Goal: Task Accomplishment & Management: Manage account settings

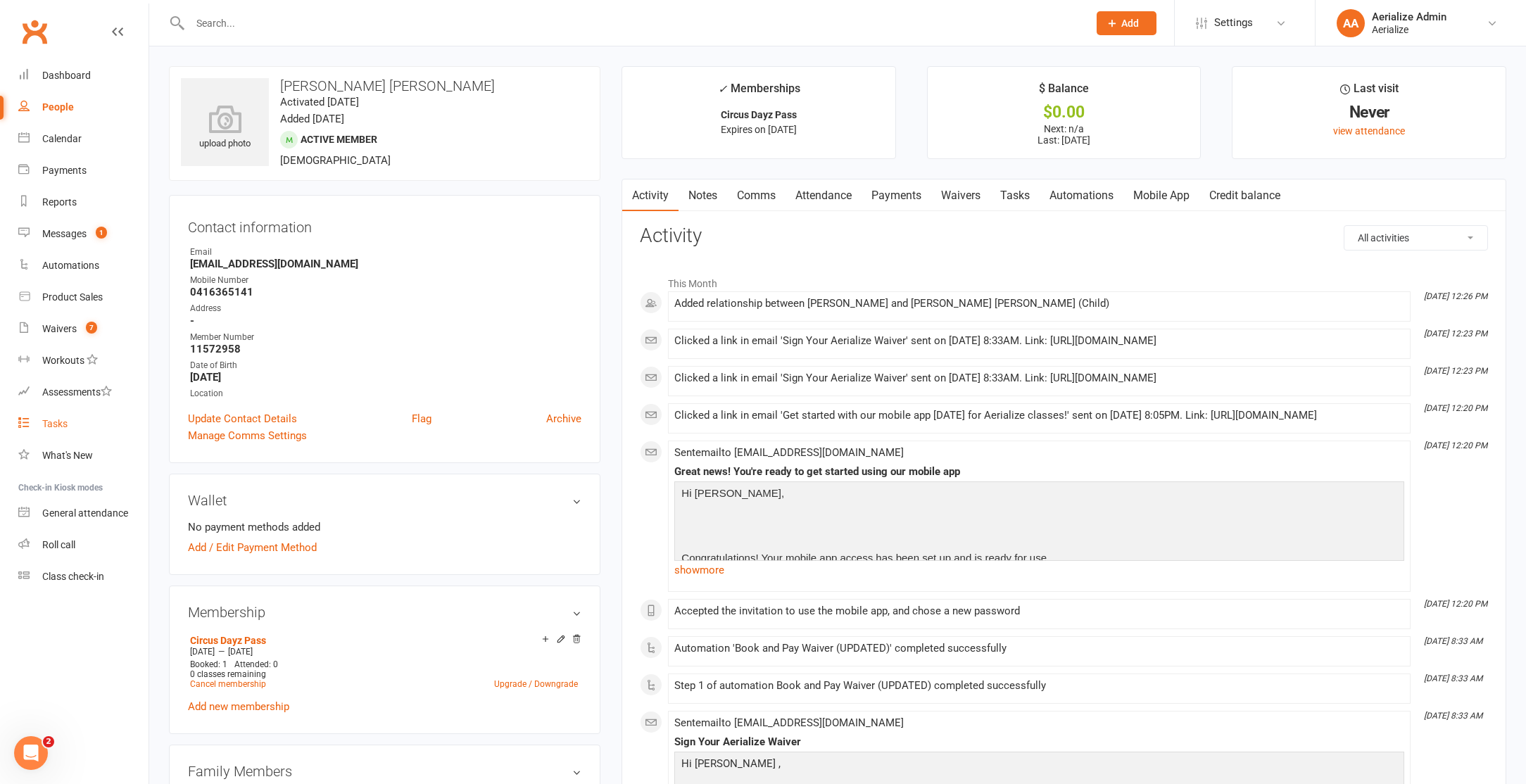
click at [57, 420] on div "Tasks" at bounding box center [55, 423] width 25 height 11
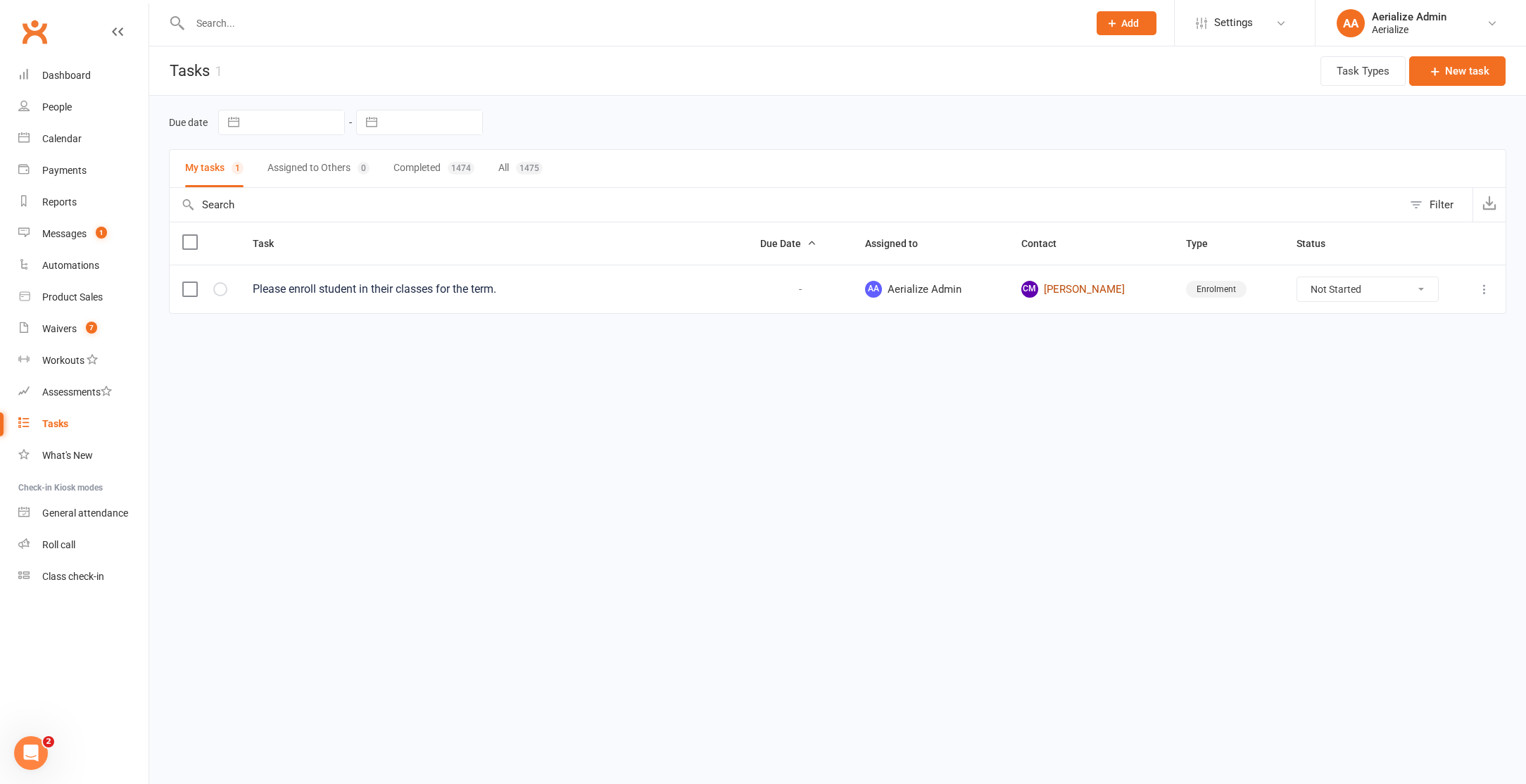
click at [1073, 284] on link "CM Chloe McNamara" at bounding box center [1091, 288] width 140 height 16
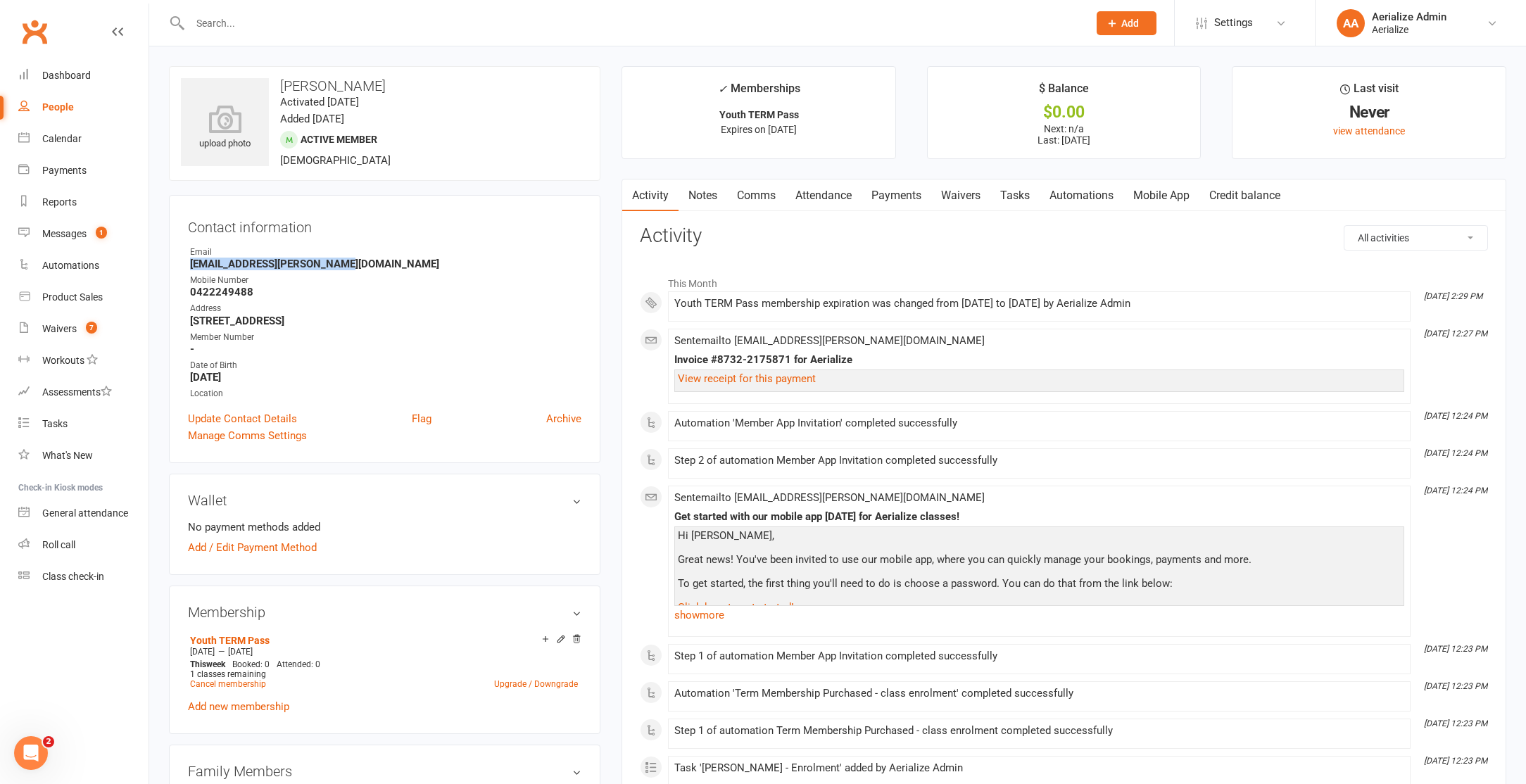
drag, startPoint x: 338, startPoint y: 265, endPoint x: 184, endPoint y: 267, distance: 154.0
click at [188, 268] on li "Email liz.mcnamara@outlook.com.au" at bounding box center [384, 258] width 393 height 24
copy strong "liz.mcnamara@outlook.com.au"
click at [455, 308] on div "Address" at bounding box center [386, 308] width 392 height 13
click at [243, 20] on input "text" at bounding box center [632, 23] width 893 height 20
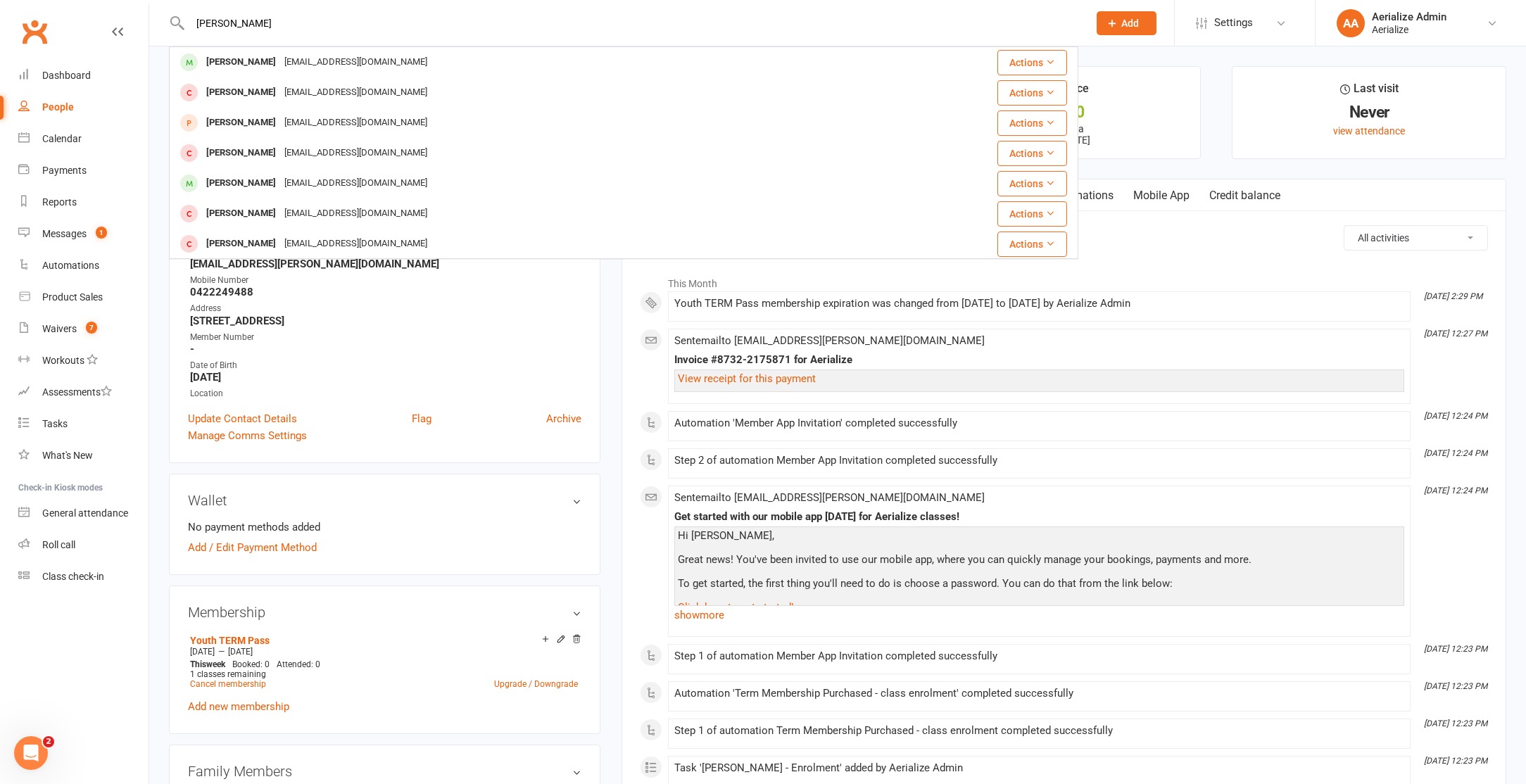
type input "sadie handerson"
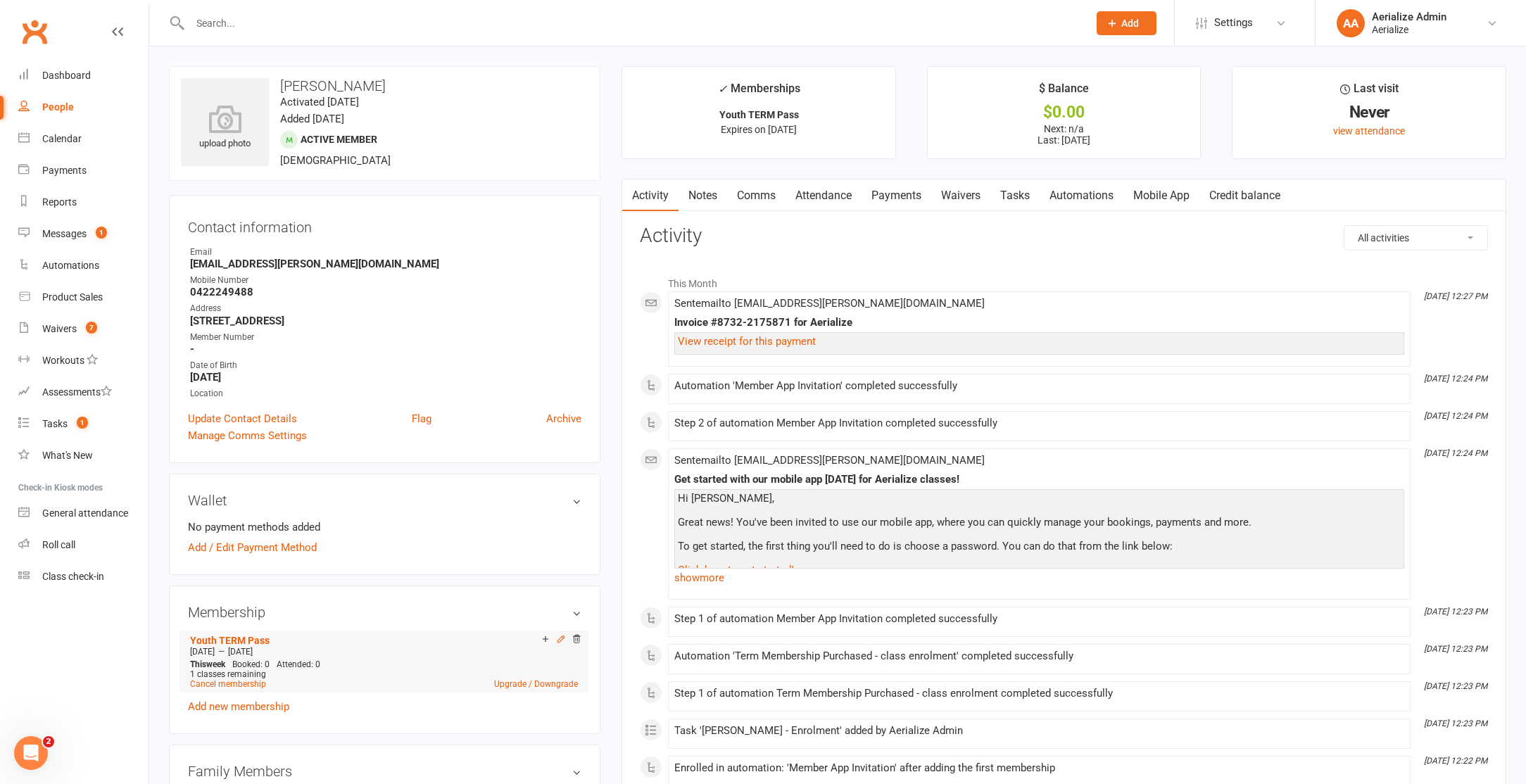
click at [558, 634] on icon at bounding box center [560, 638] width 10 height 10
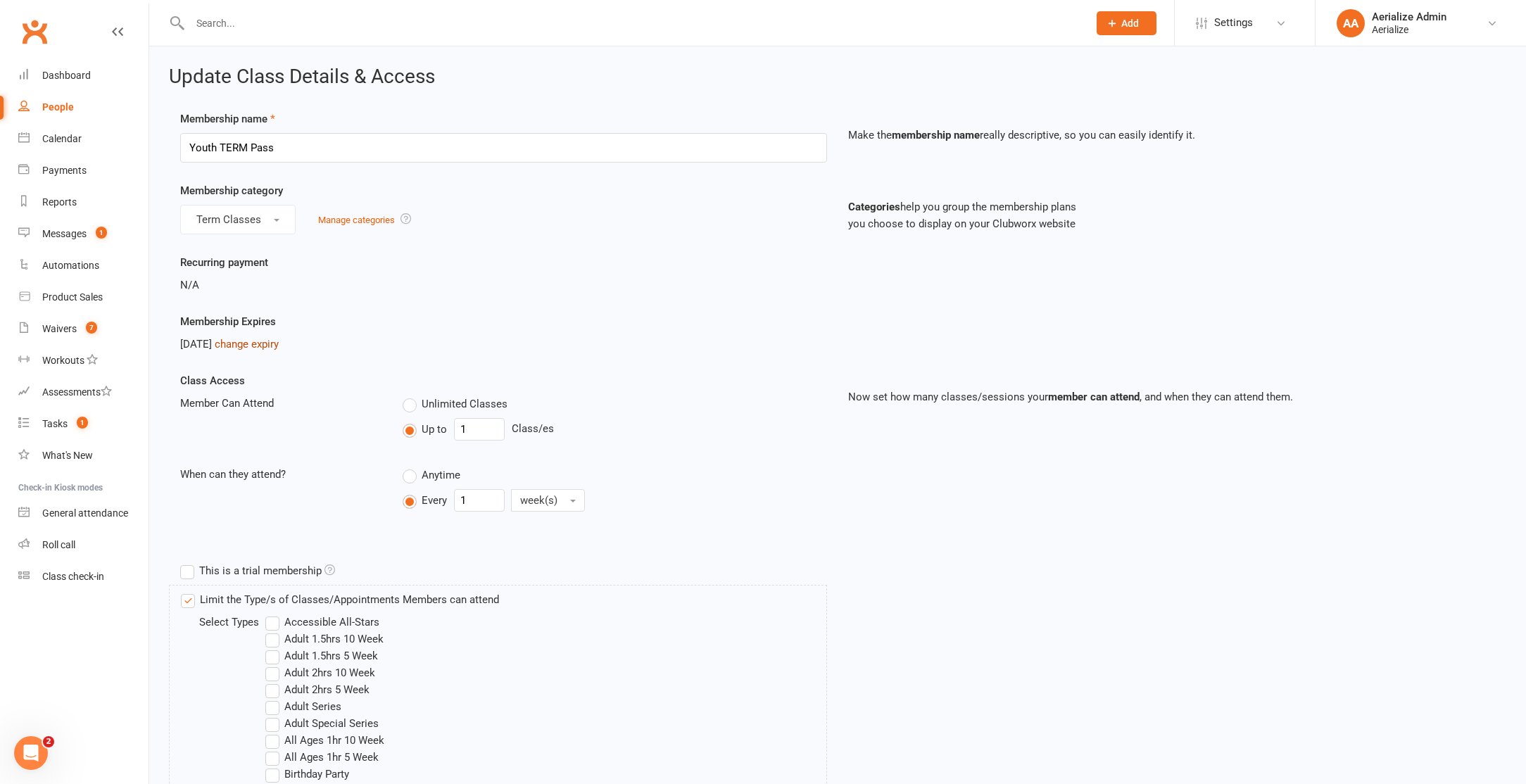
click at [276, 345] on link "change expiry" at bounding box center [247, 344] width 64 height 13
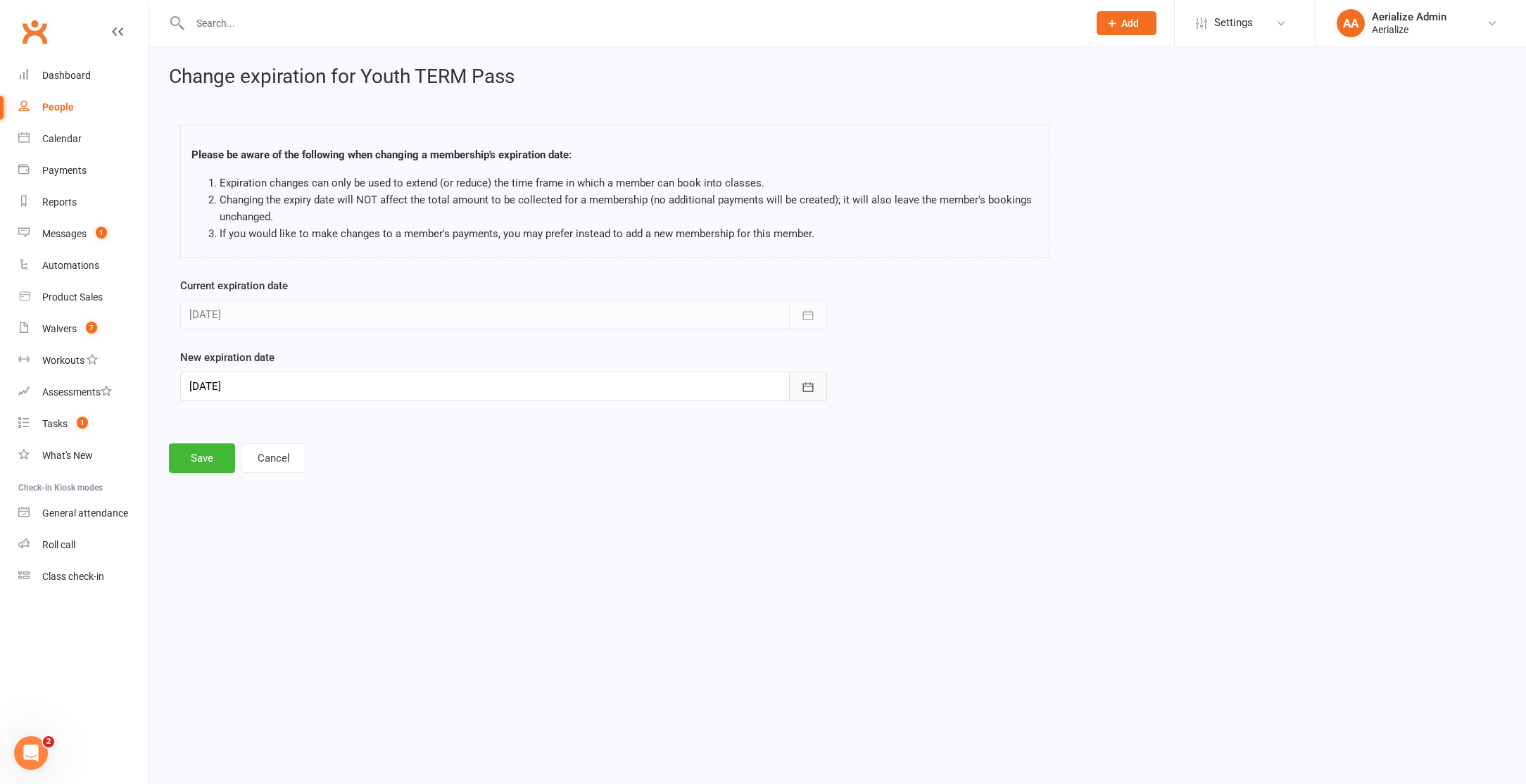
click at [802, 379] on button "button" at bounding box center [809, 386] width 38 height 30
click at [239, 552] on span "21" at bounding box center [237, 556] width 11 height 11
type input "21 Dec 2025"
click at [210, 450] on button "Save" at bounding box center [202, 458] width 66 height 30
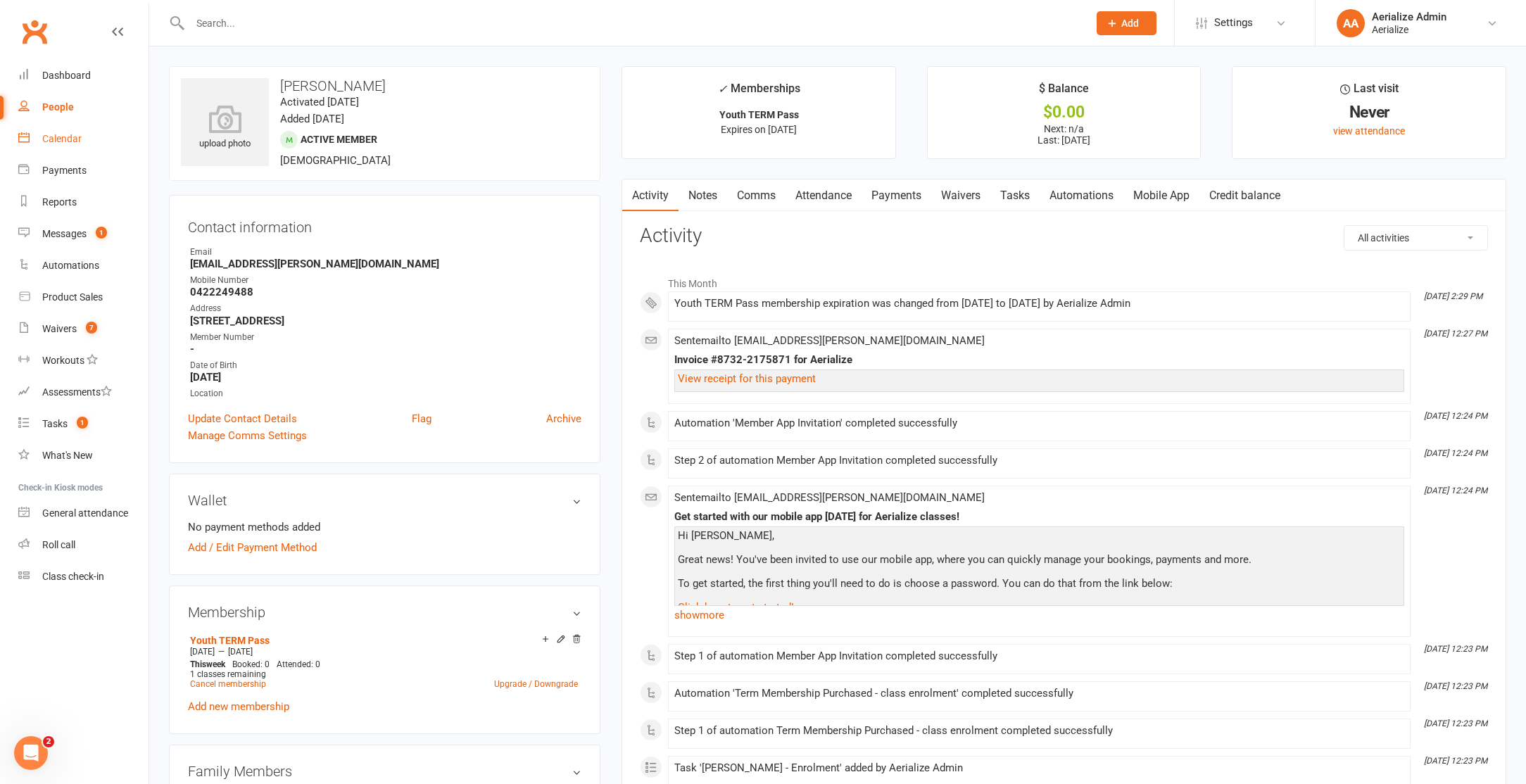
click at [68, 143] on div "Calendar" at bounding box center [62, 138] width 39 height 11
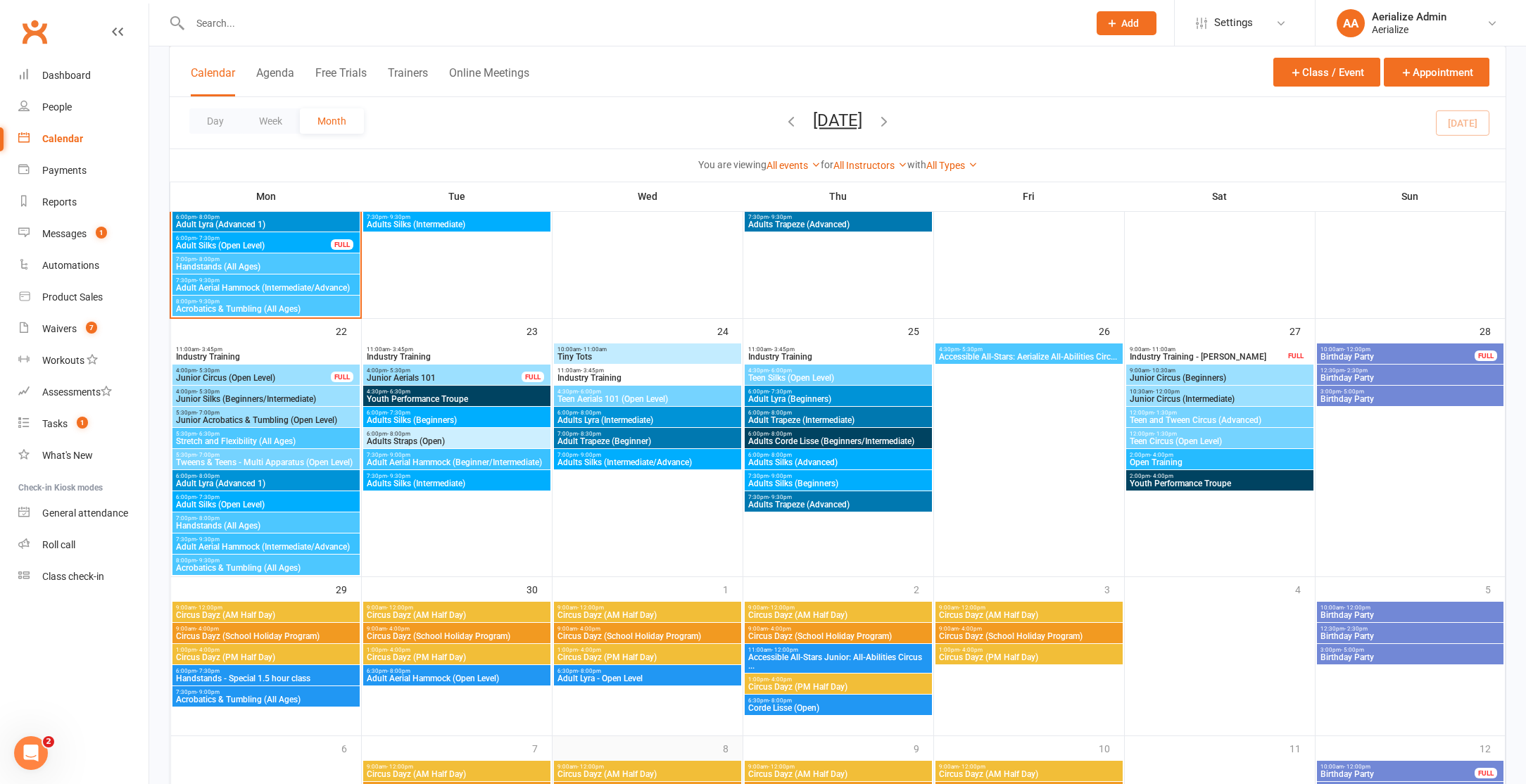
scroll to position [1191, 0]
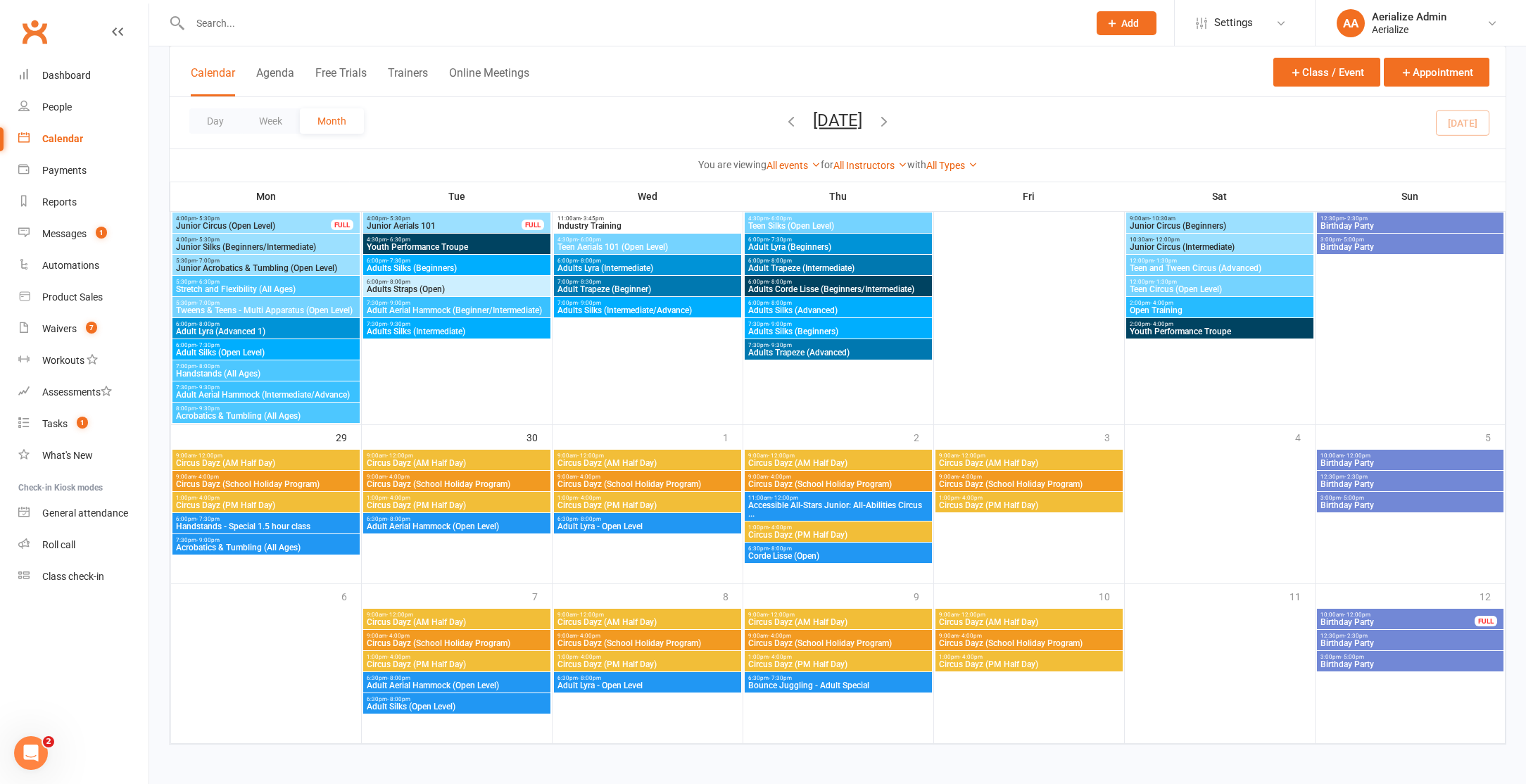
click at [892, 121] on icon "button" at bounding box center [884, 121] width 16 height 16
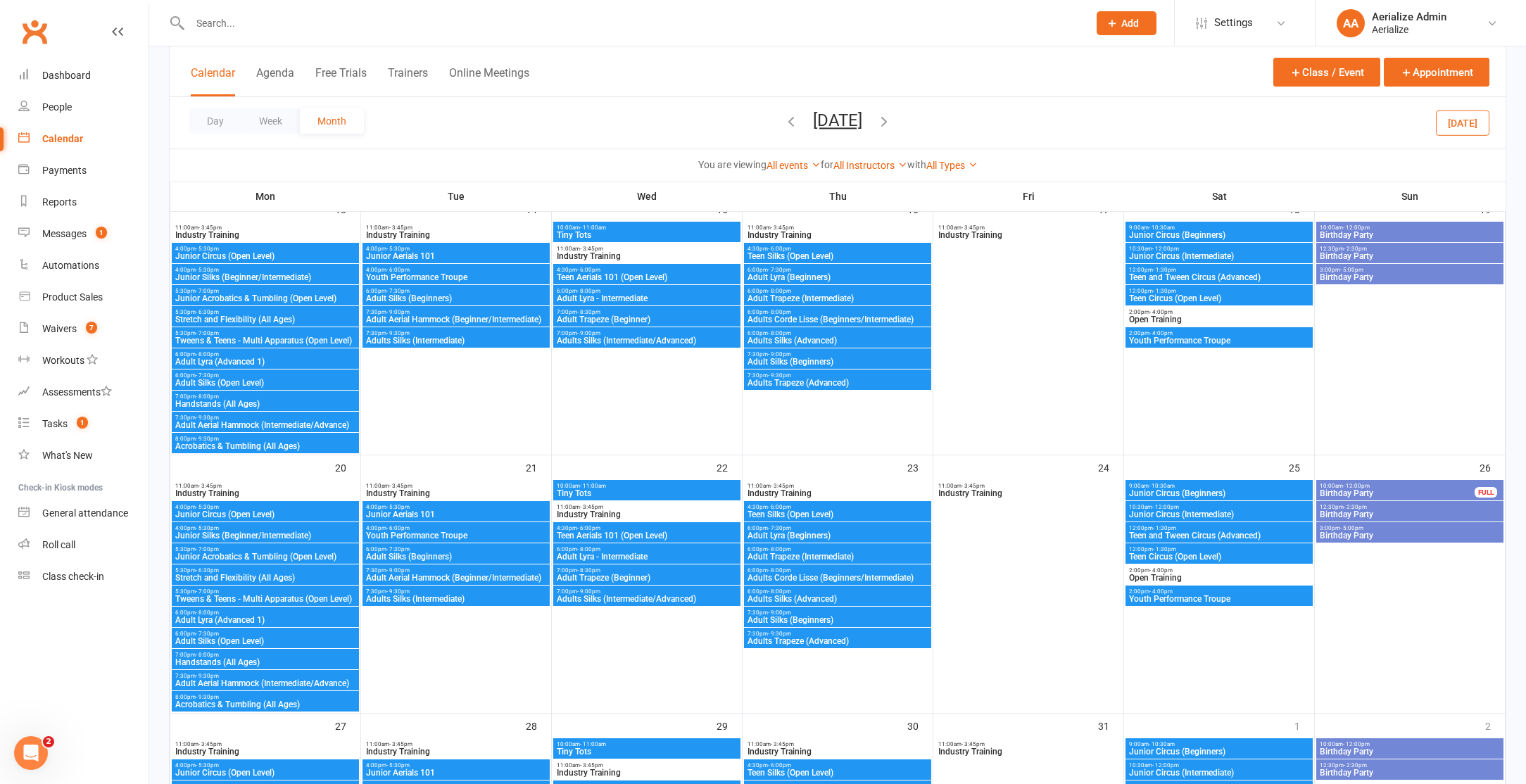
scroll to position [418, 0]
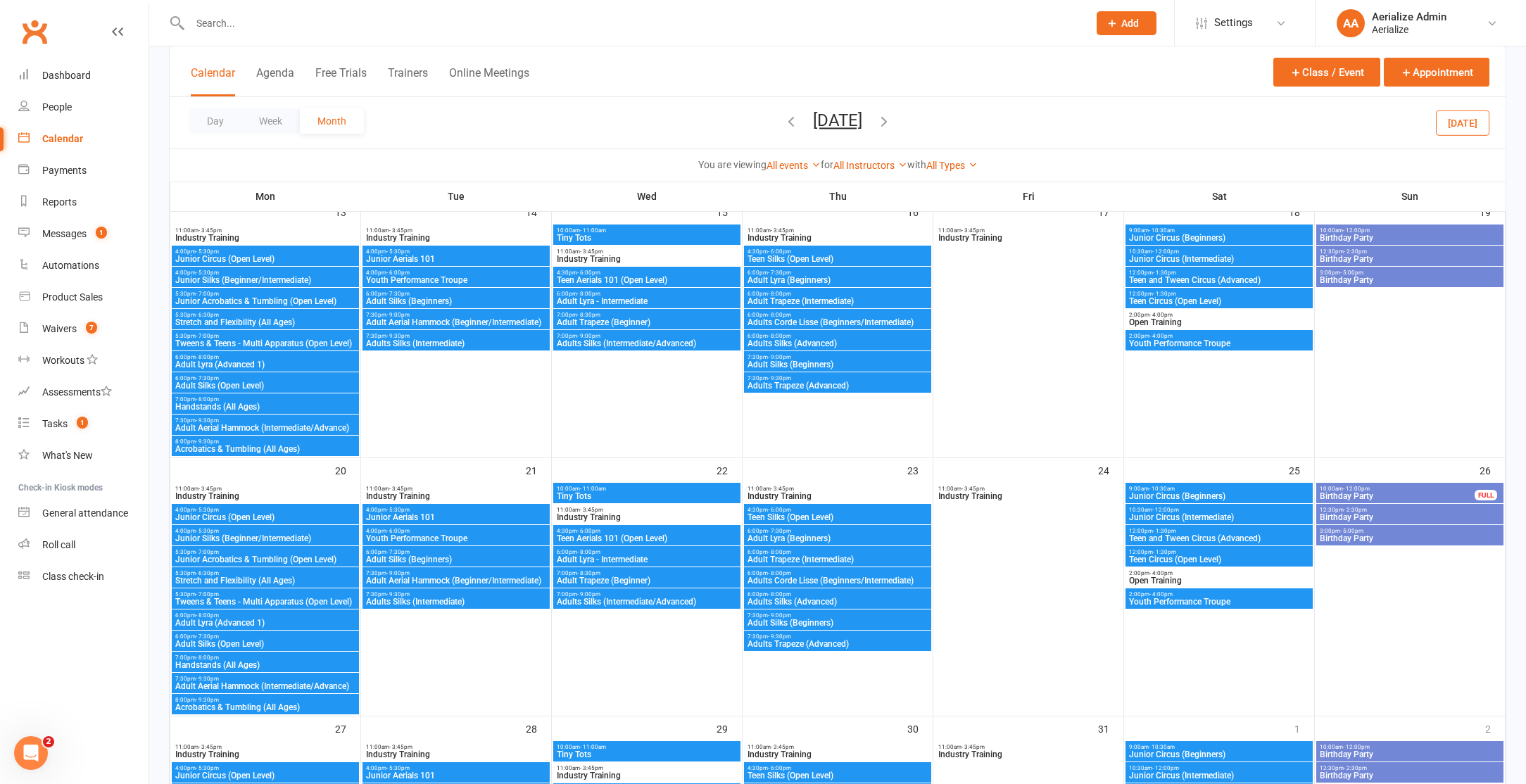
click at [447, 254] on span "4:00pm - 5:30pm" at bounding box center [456, 251] width 182 height 6
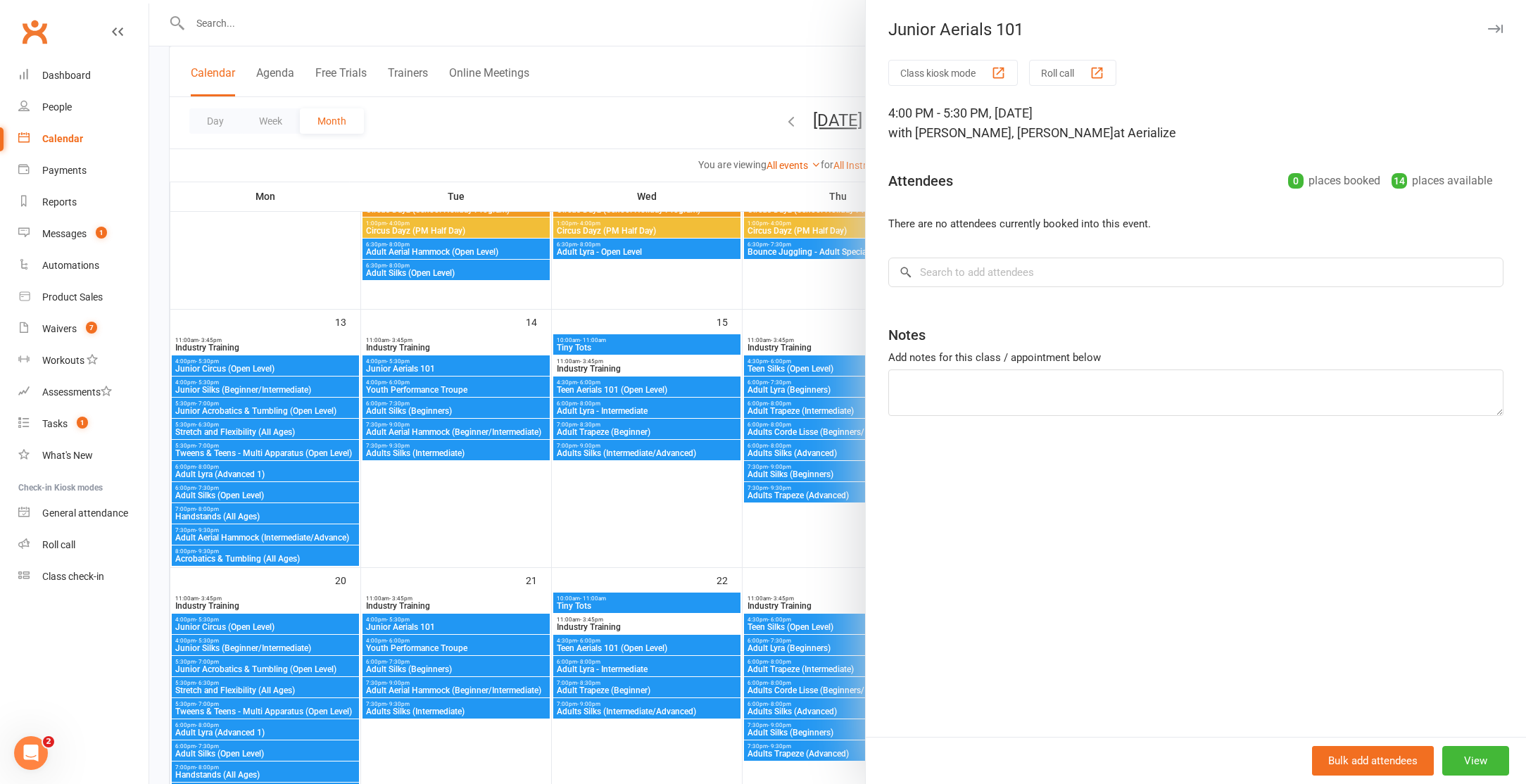
scroll to position [306, 0]
click at [479, 624] on div at bounding box center [837, 392] width 1377 height 784
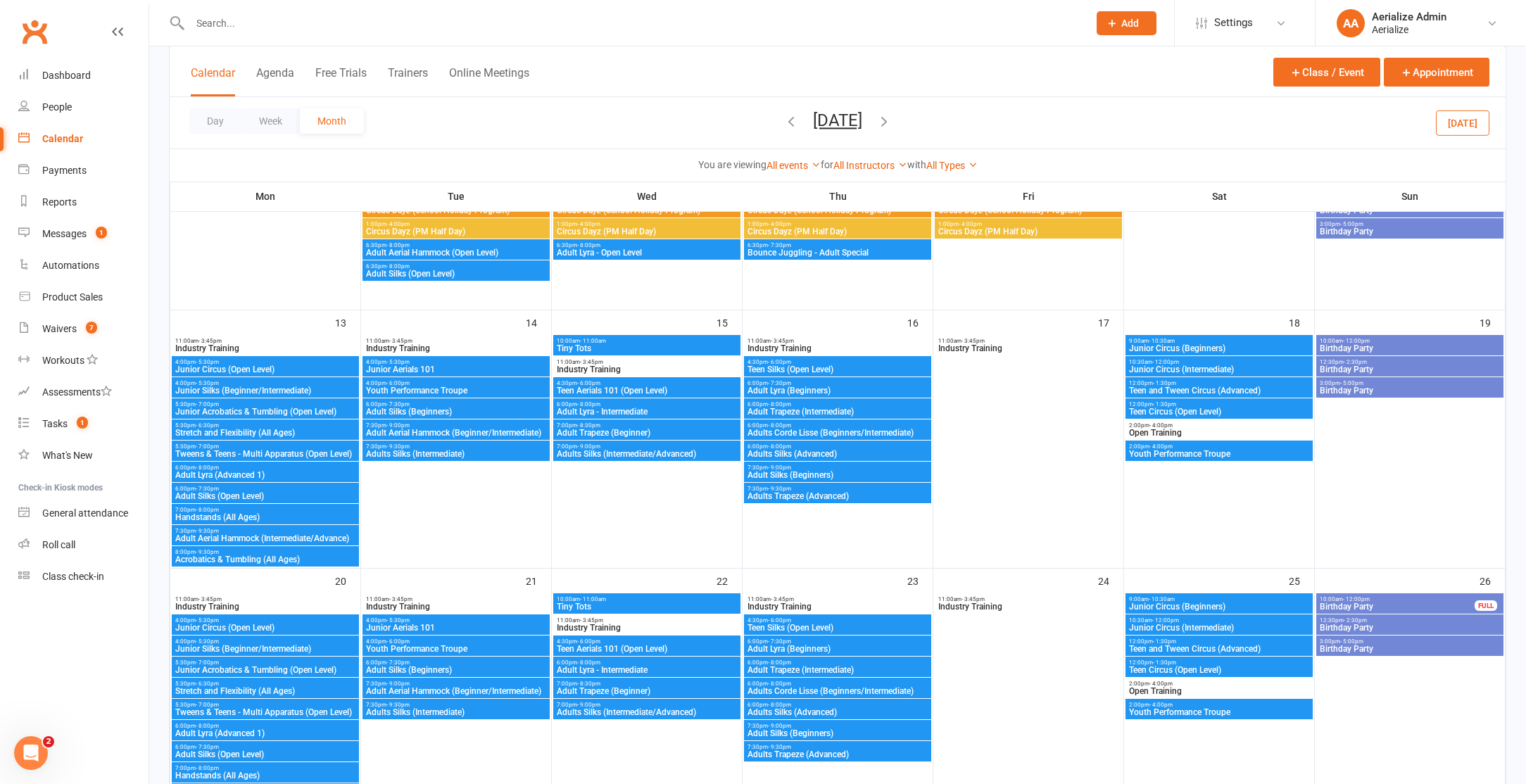
click at [479, 624] on span "Junior Aerials 101" at bounding box center [456, 628] width 182 height 9
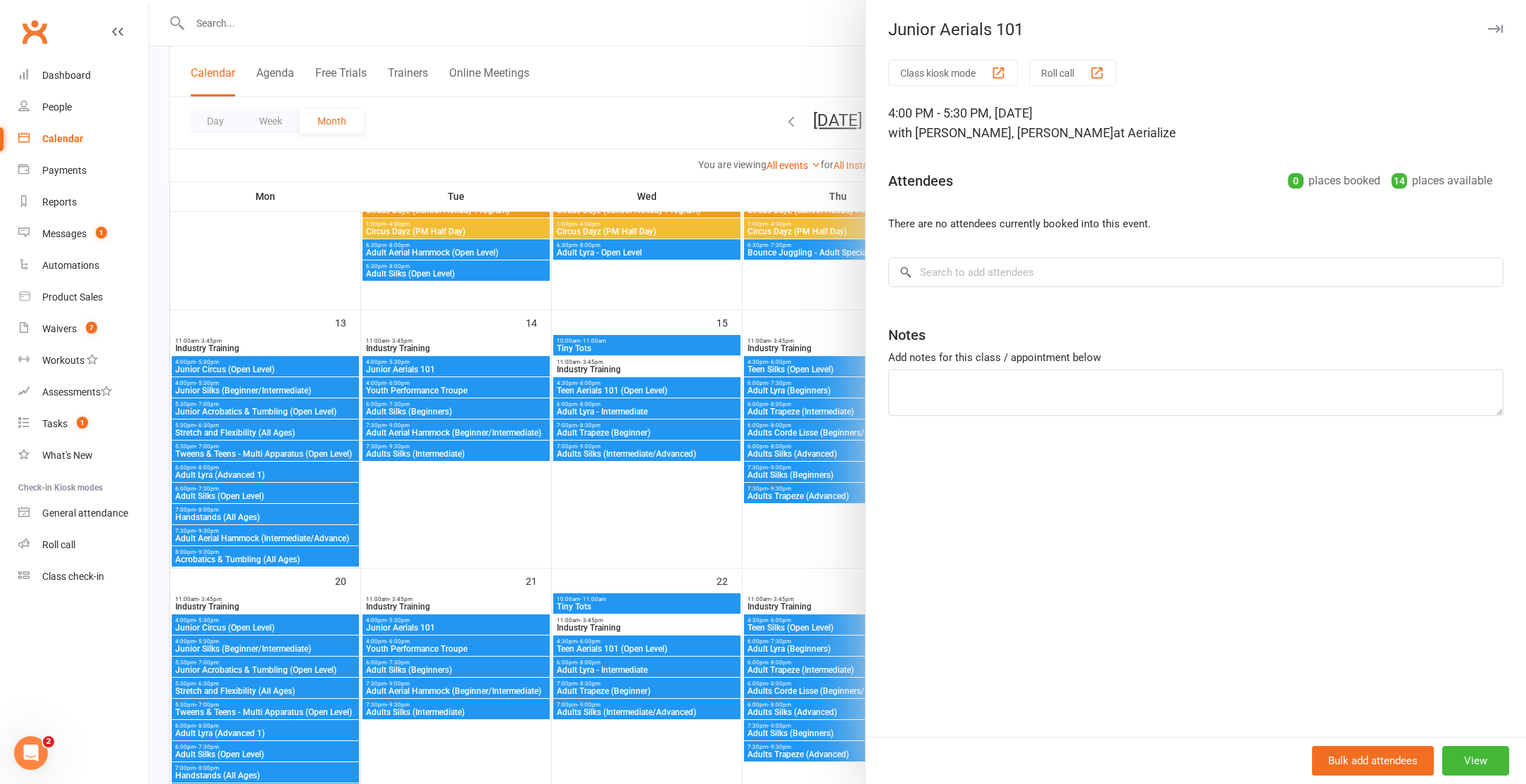
click at [486, 366] on div at bounding box center [837, 392] width 1377 height 784
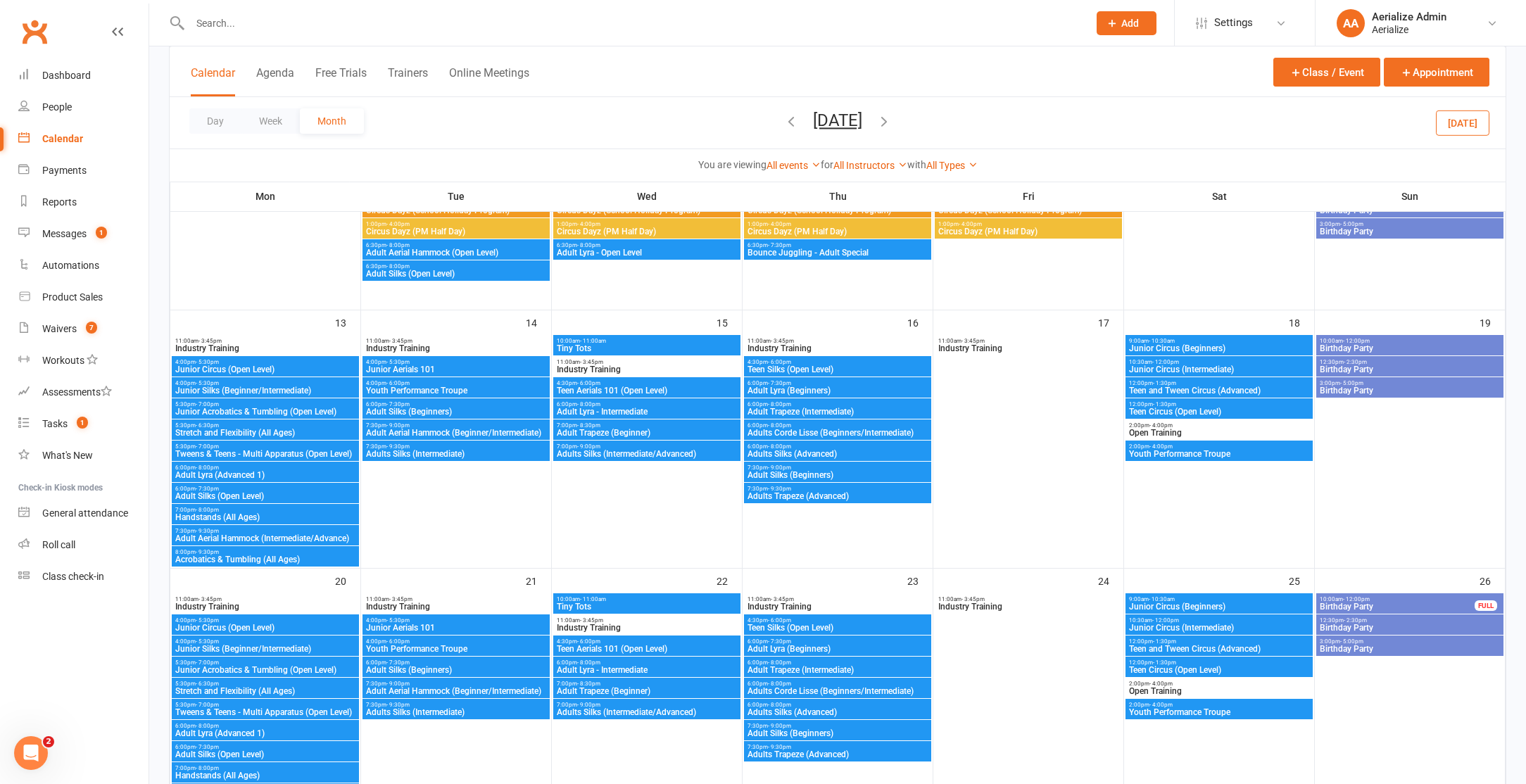
click at [440, 366] on span "Junior Aerials 101" at bounding box center [456, 370] width 182 height 9
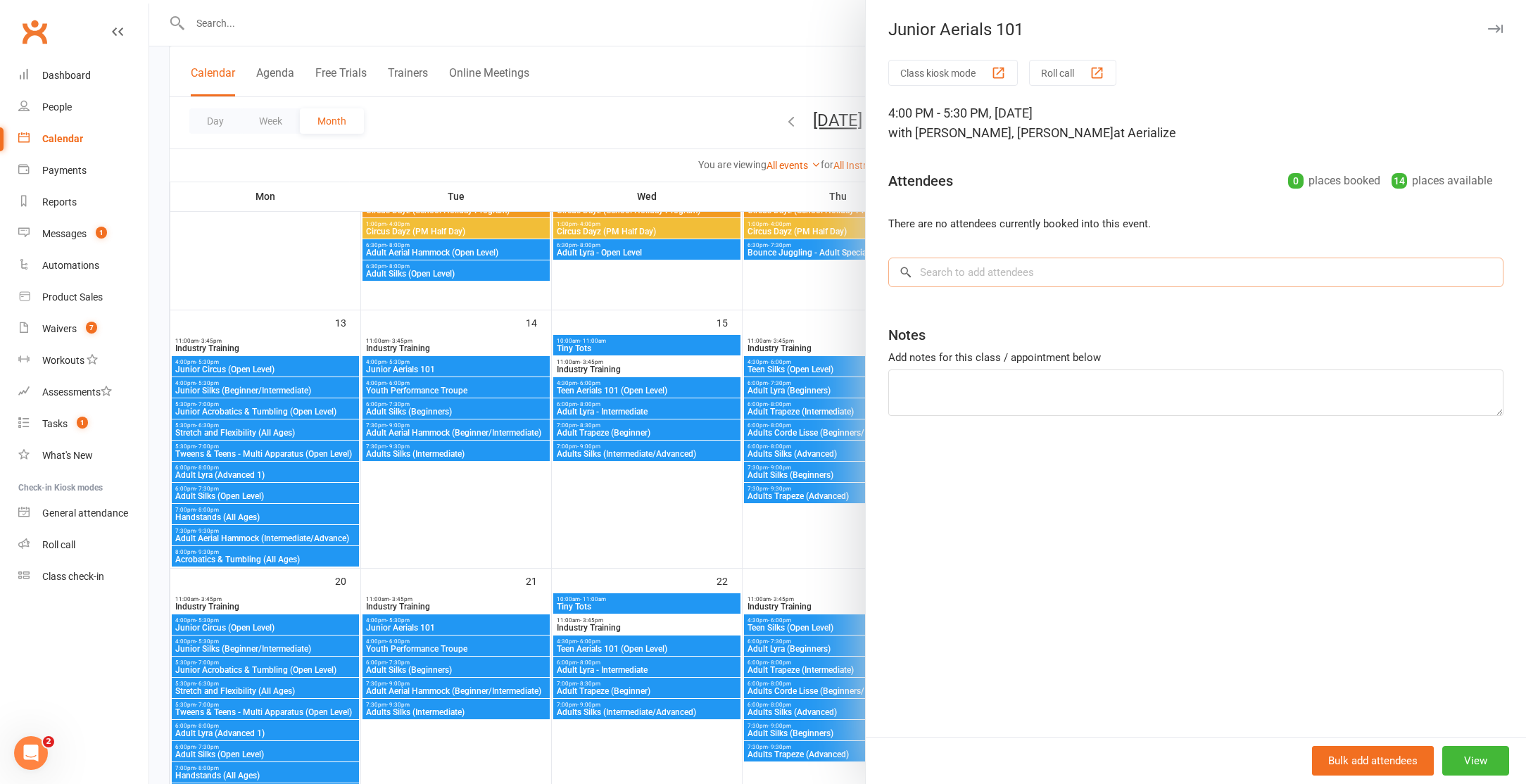
click at [934, 276] on input "search" at bounding box center [1196, 273] width 615 height 30
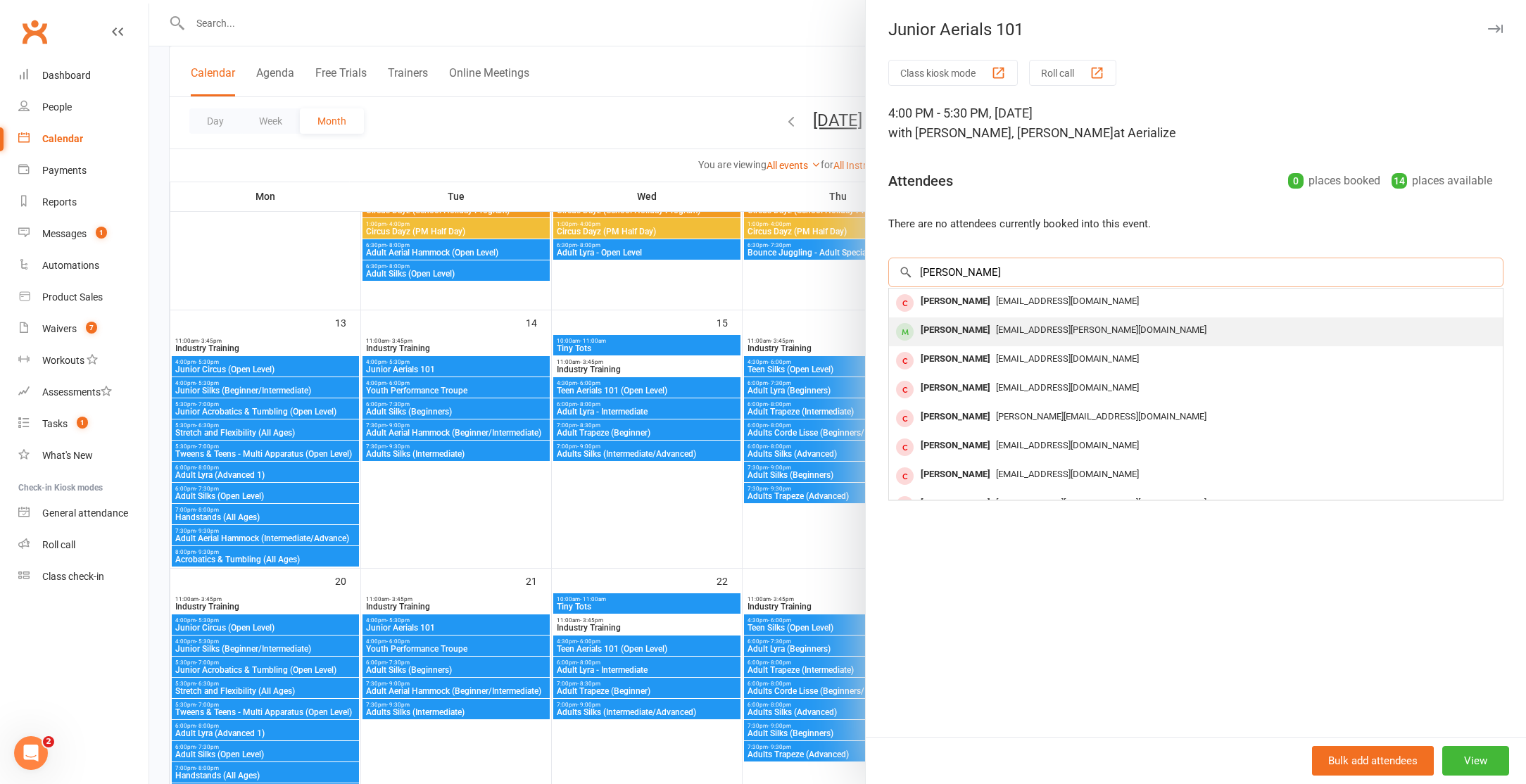
type input "chloe mc"
click at [954, 326] on div "Chloe McNamara" at bounding box center [955, 331] width 81 height 21
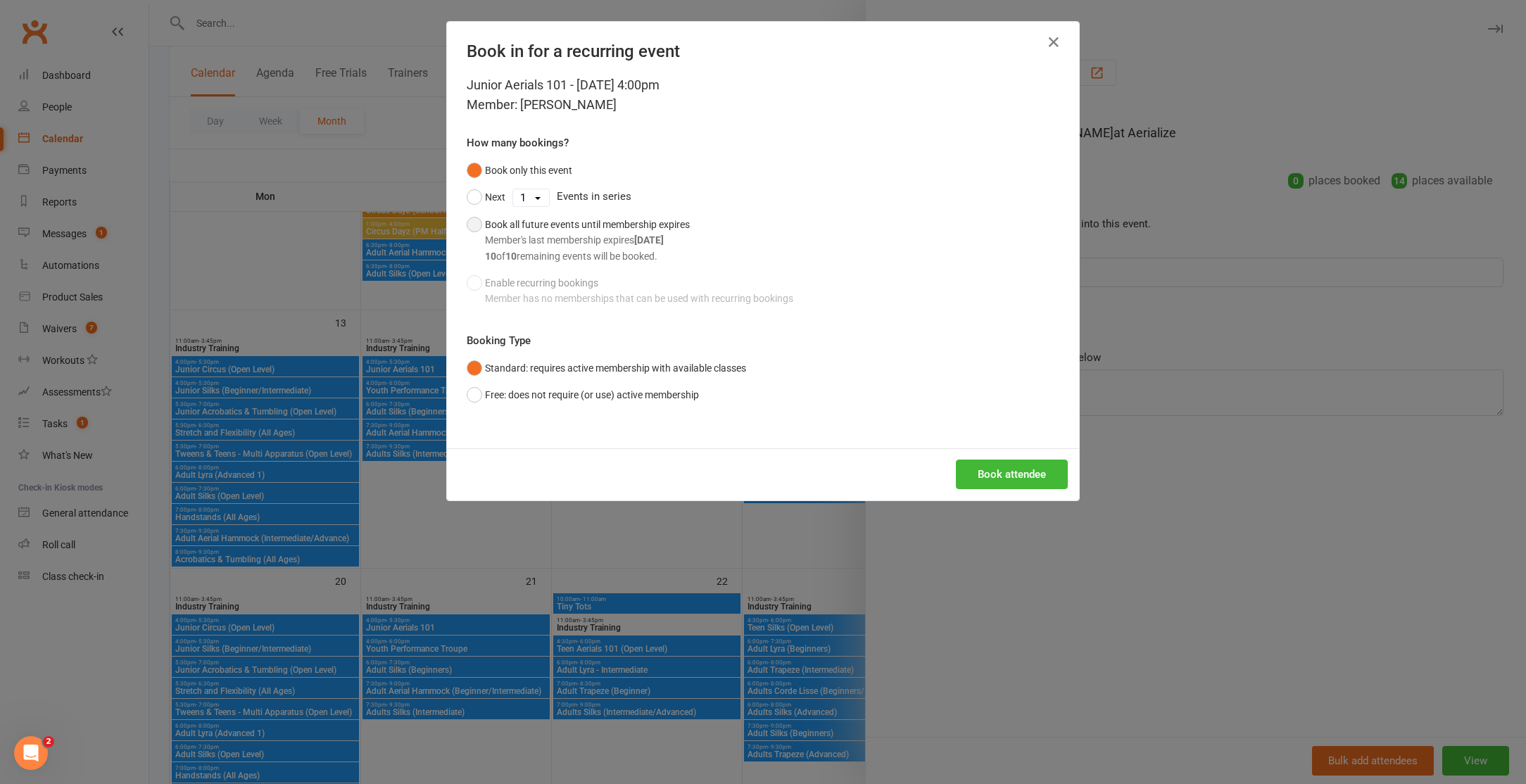
click at [480, 222] on button "Book all future events until membership expires Member's last membership expire…" at bounding box center [578, 240] width 223 height 58
click at [995, 478] on button "Book attendee" at bounding box center [1012, 474] width 112 height 30
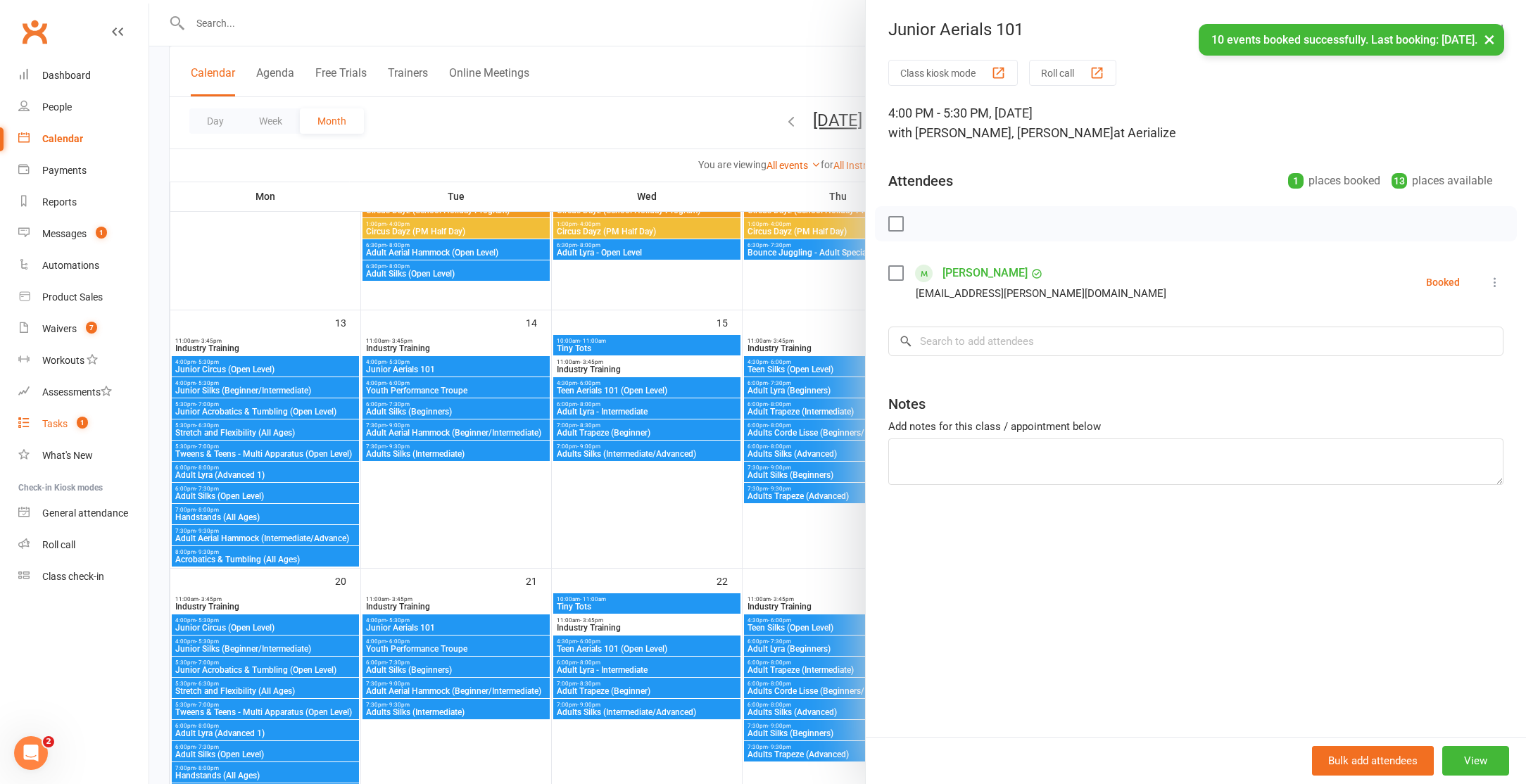
click at [77, 423] on span "1" at bounding box center [82, 423] width 11 height 12
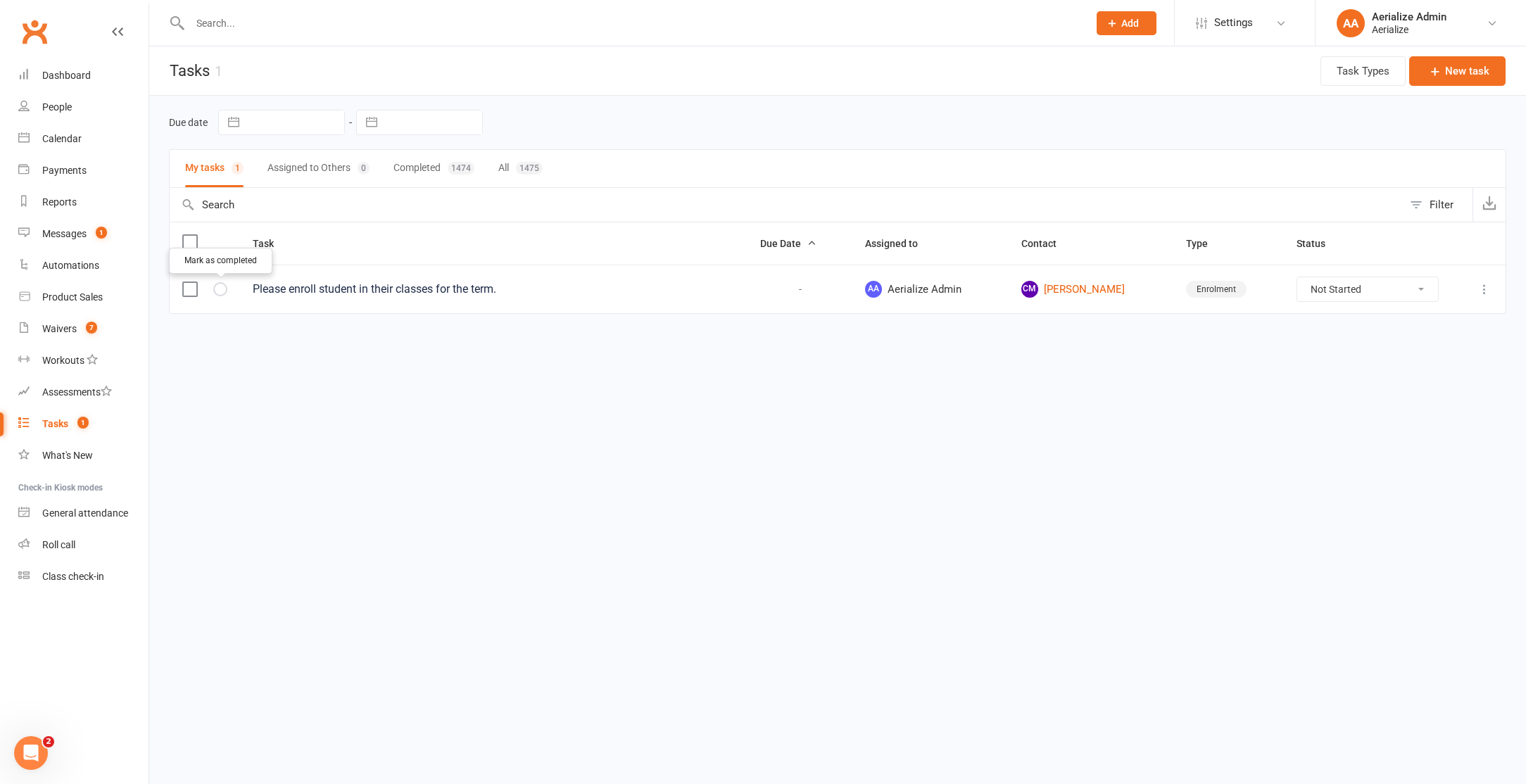
click at [0, 0] on icon "button" at bounding box center [0, 0] width 0 height 0
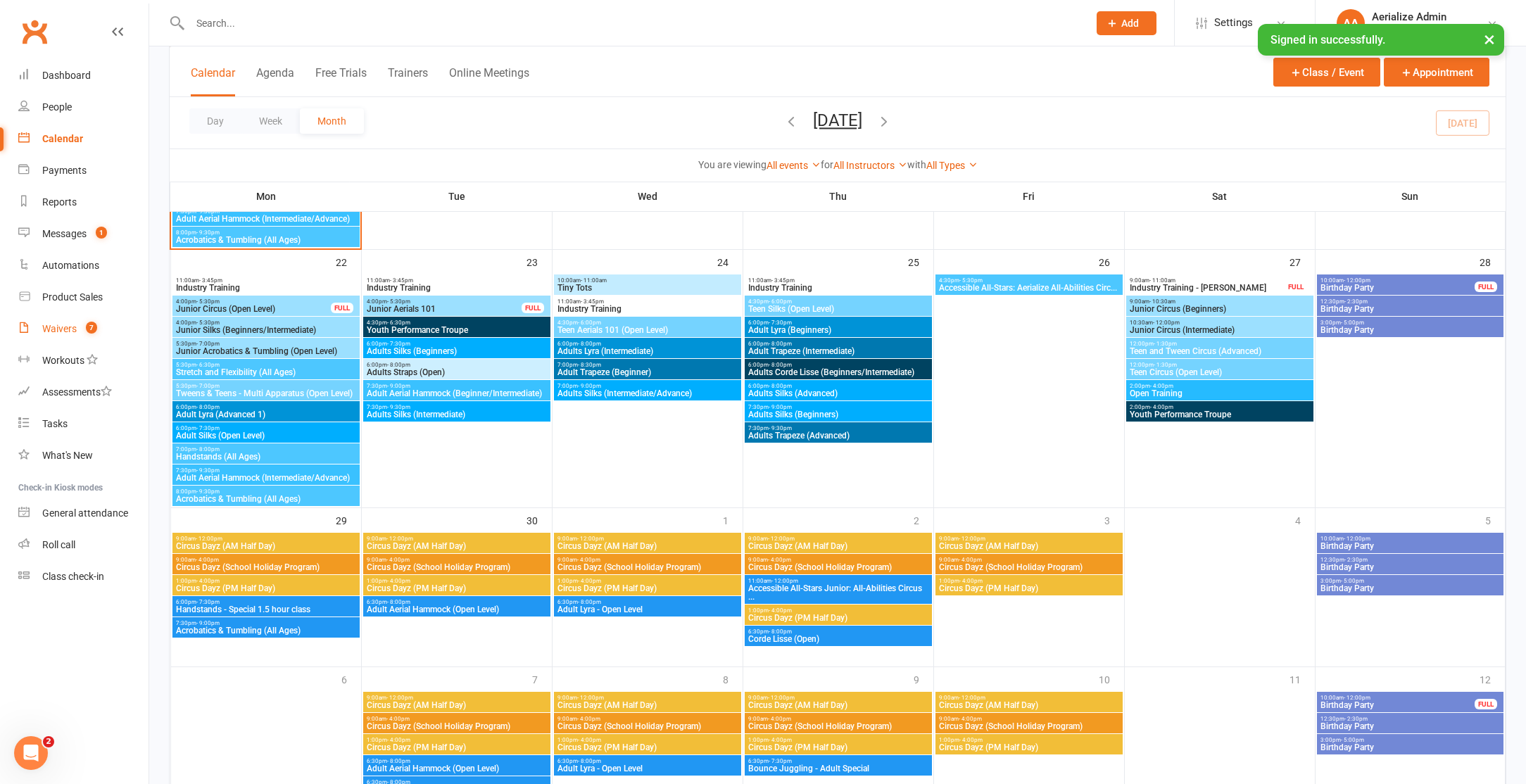
click at [62, 320] on link "Waivers 7" at bounding box center [83, 329] width 130 height 31
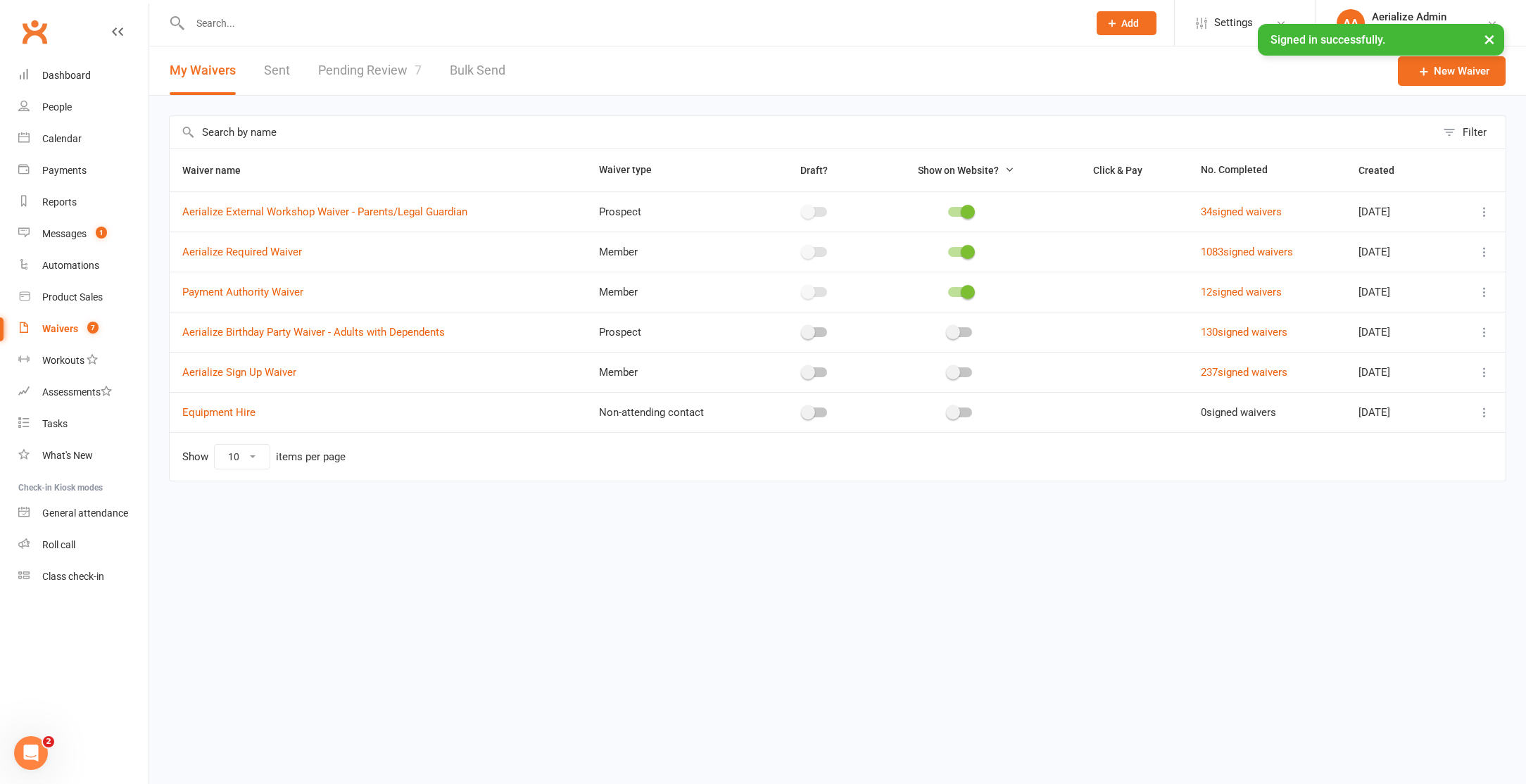
click at [338, 63] on link "Pending Review 7" at bounding box center [369, 70] width 103 height 49
select select "100"
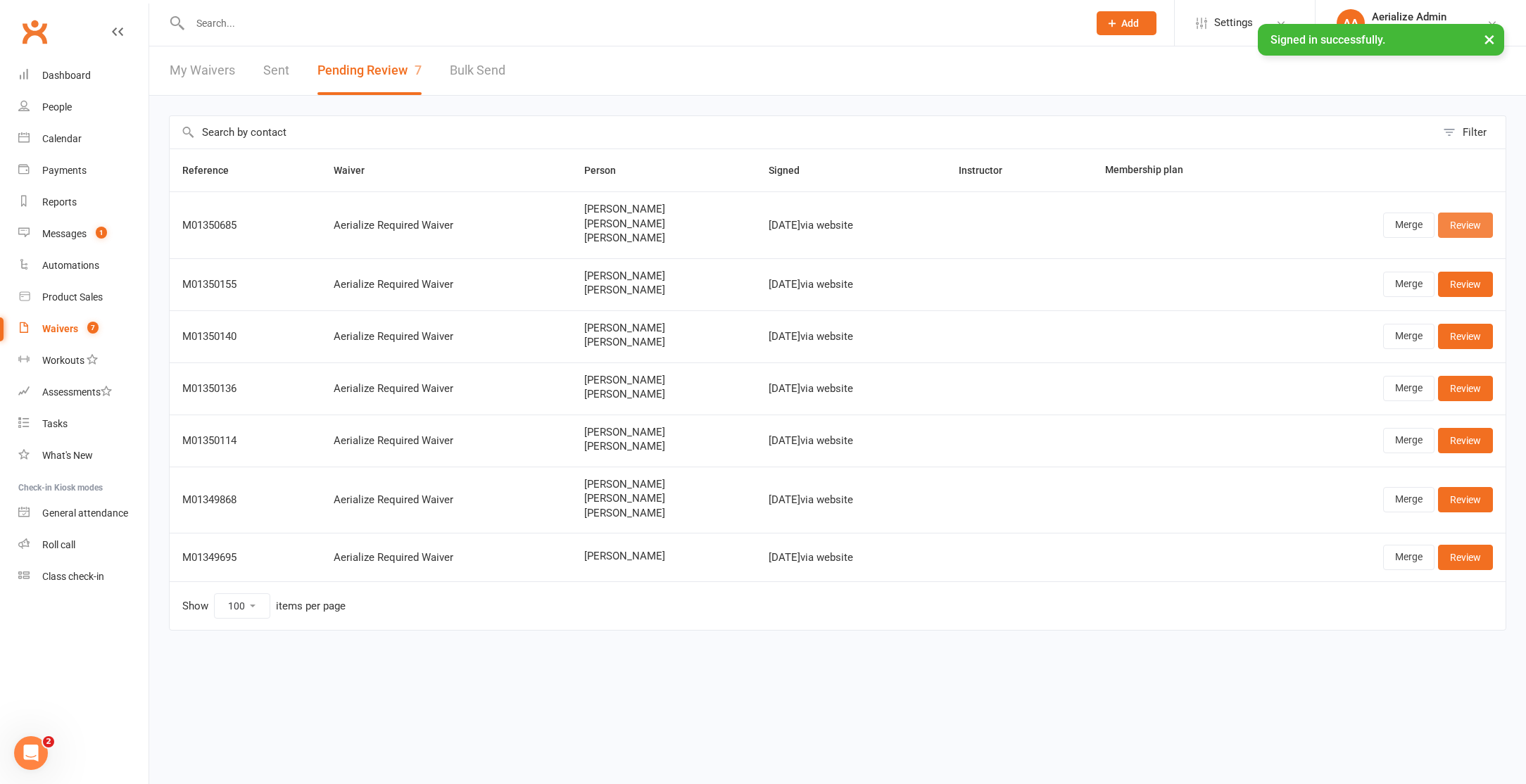
click at [1457, 225] on link "Review" at bounding box center [1465, 225] width 55 height 25
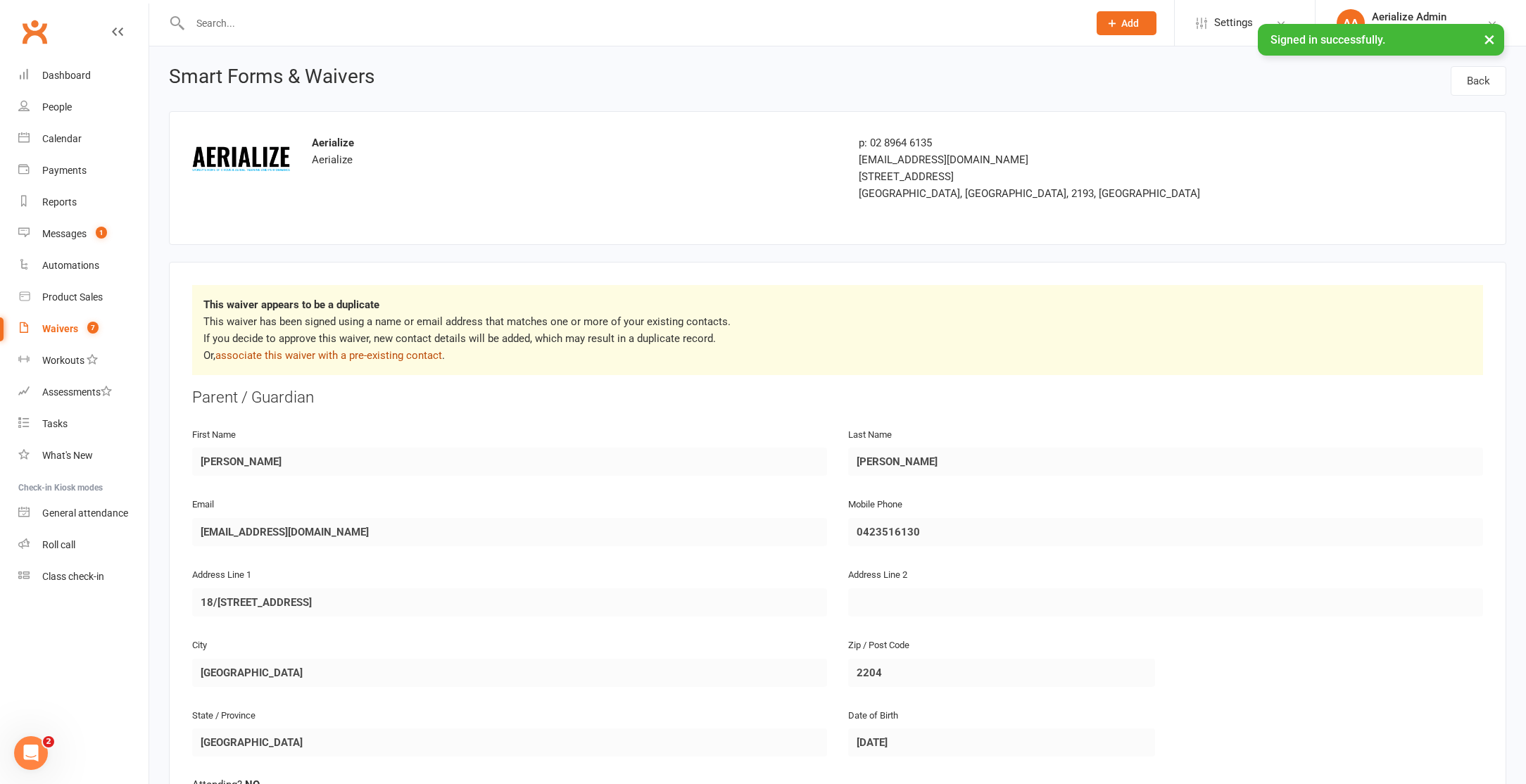
click at [383, 354] on link "associate this waiver with a pre-existing contact" at bounding box center [328, 355] width 227 height 13
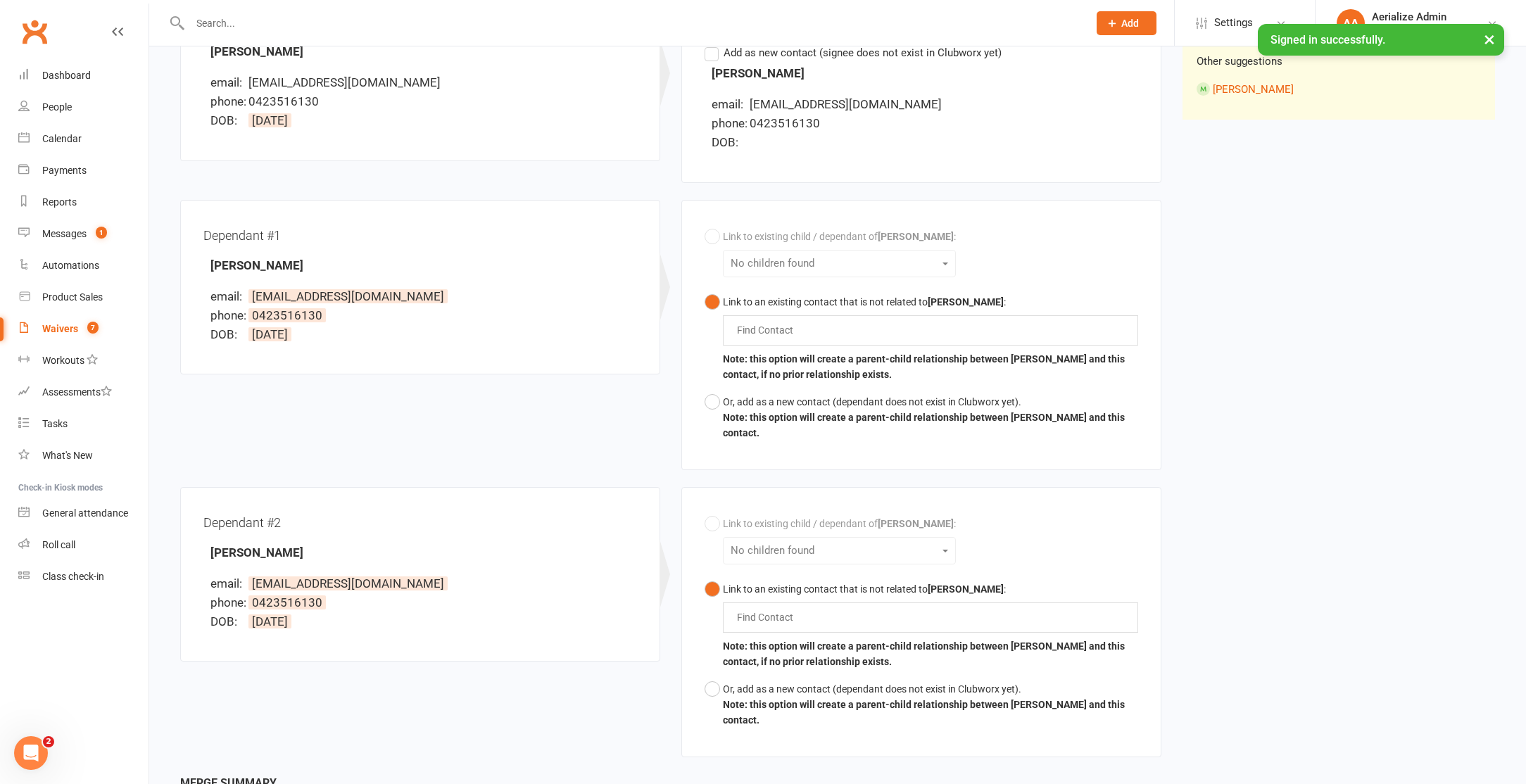
scroll to position [240, 0]
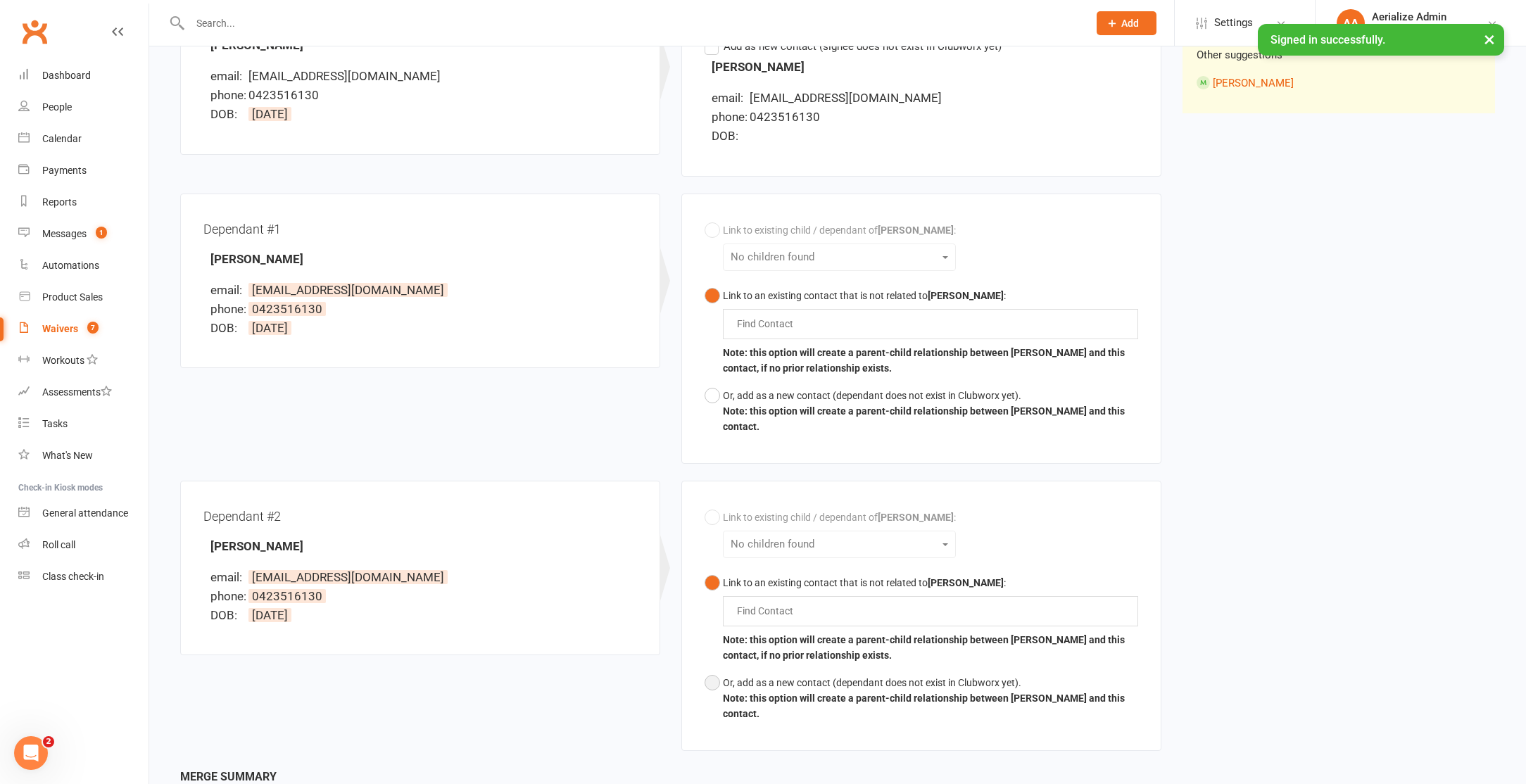
click at [710, 679] on button "Or, add as a new contact (dependant does not exist in Clubworx yet). Note: this…" at bounding box center [921, 698] width 433 height 58
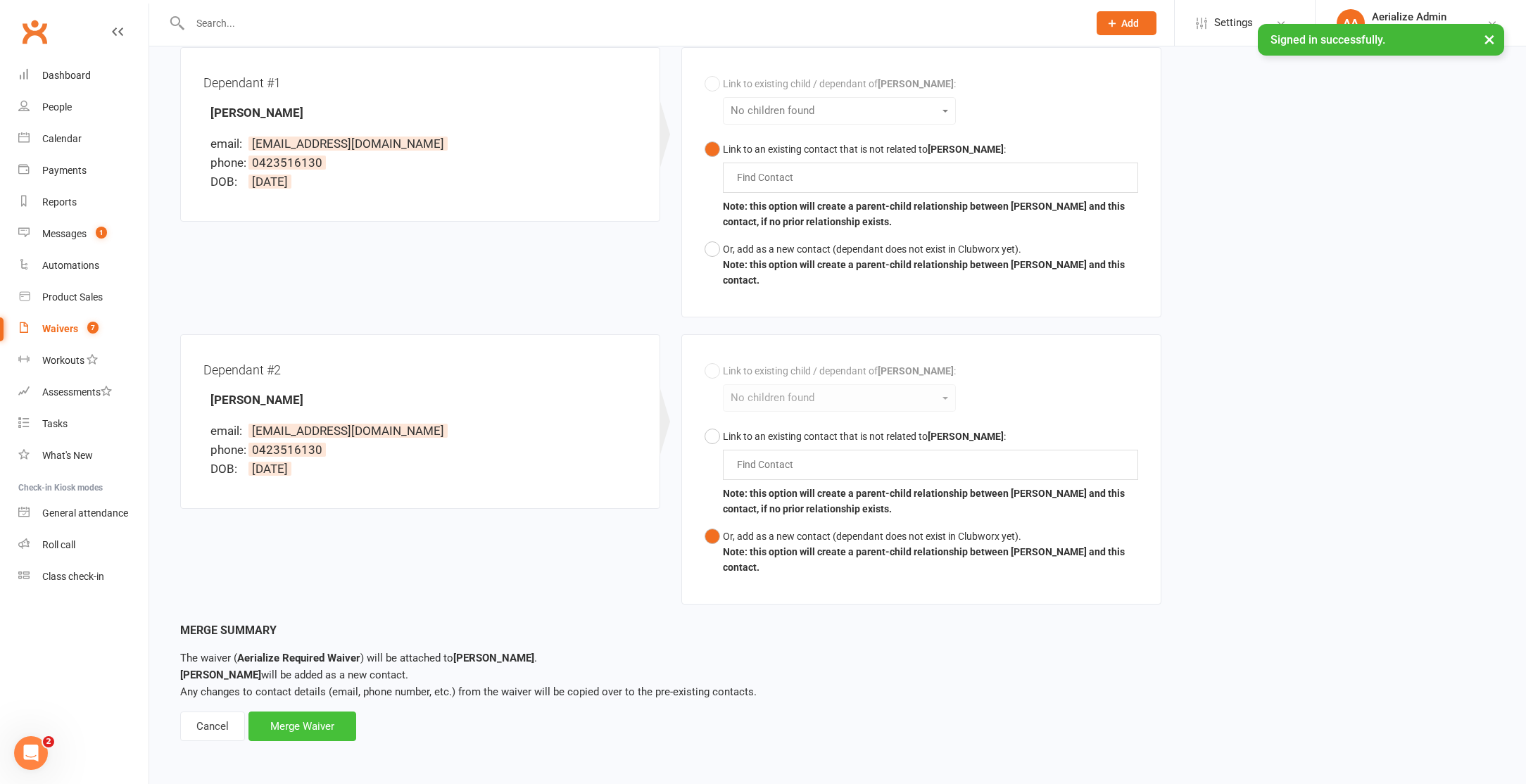
click at [296, 722] on div "Merge Waiver" at bounding box center [302, 726] width 108 height 30
click at [1351, 243] on div "Waiver Waiver Signed By [PERSON_NAME] email: [EMAIL_ADDRESS][DOMAIN_NAME] phone…" at bounding box center [837, 216] width 1336 height 811
click at [706, 251] on button "Or, add as a new contact (dependant does not exist in Clubworx yet). Note: this…" at bounding box center [921, 265] width 433 height 58
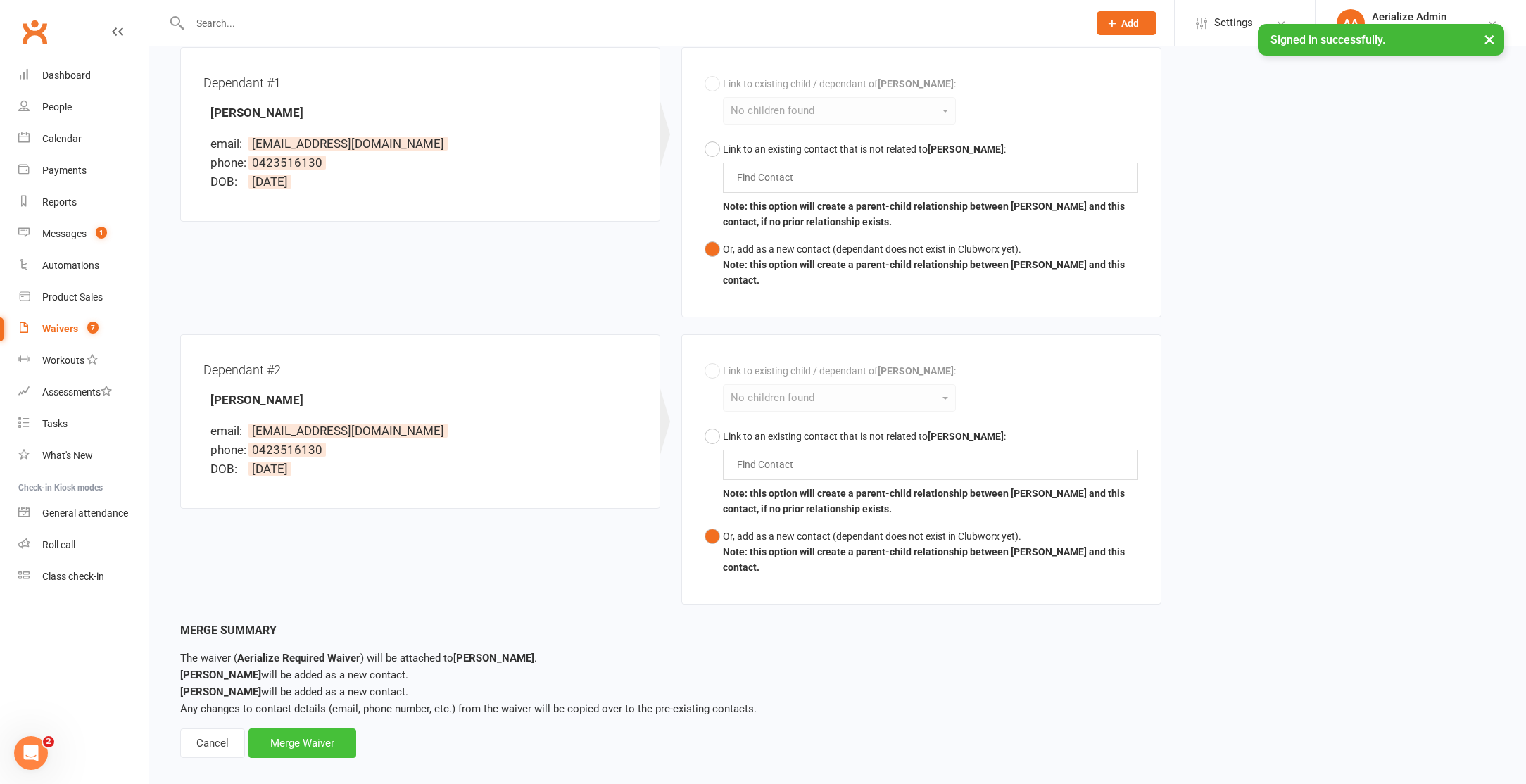
click at [299, 744] on div "Merge Waiver" at bounding box center [302, 743] width 108 height 30
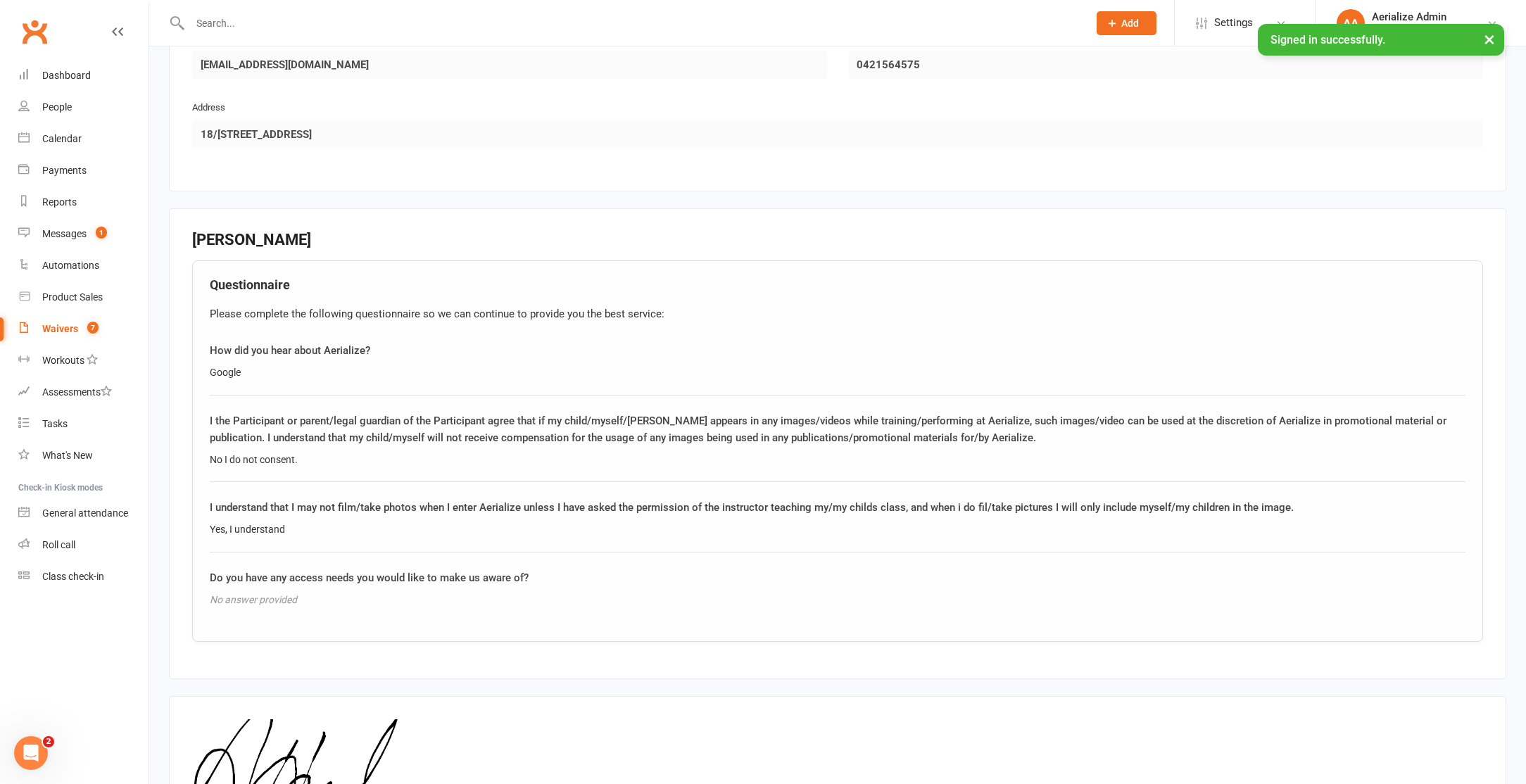
scroll to position [1947, 0]
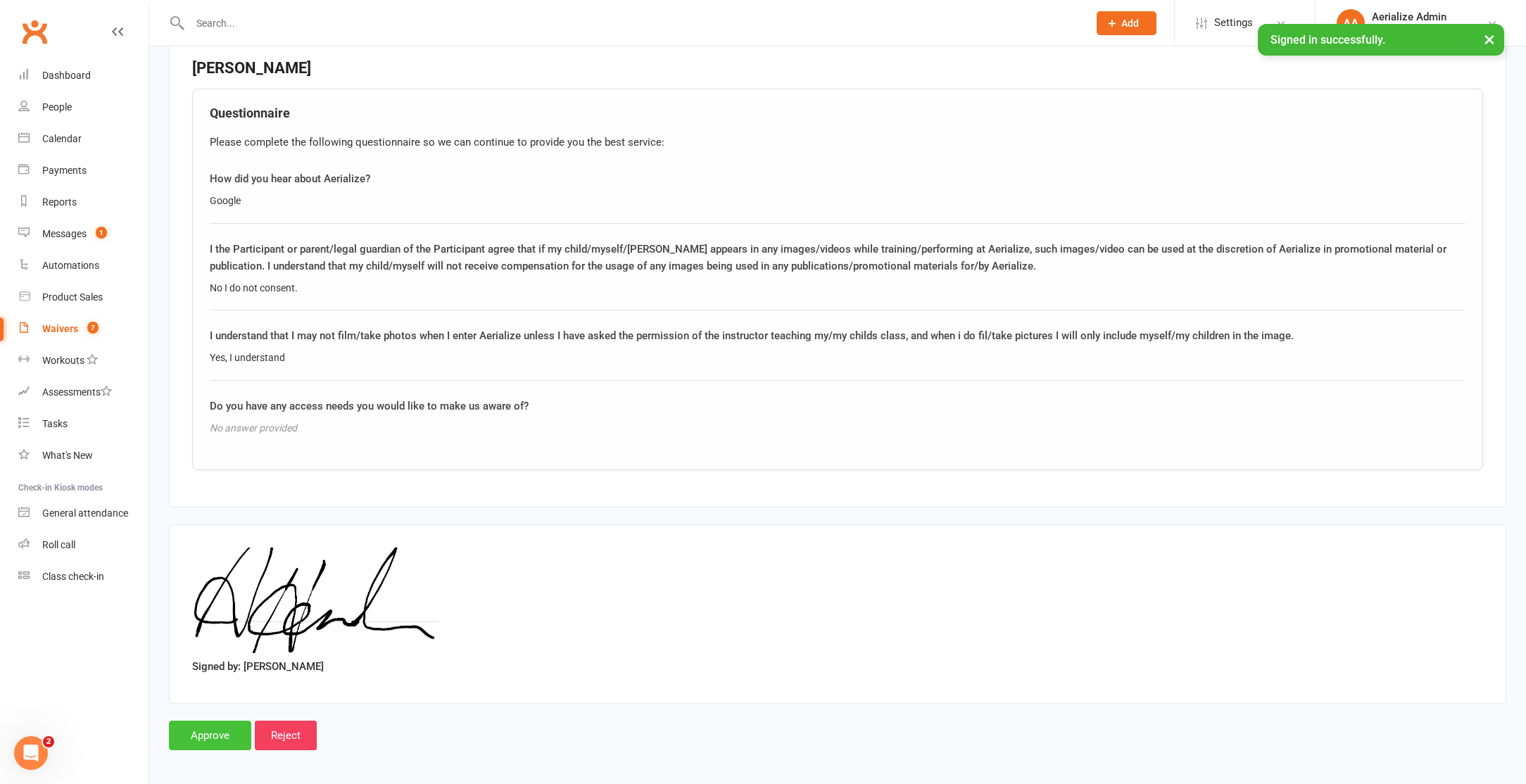
click at [224, 728] on input "Approve" at bounding box center [210, 735] width 83 height 30
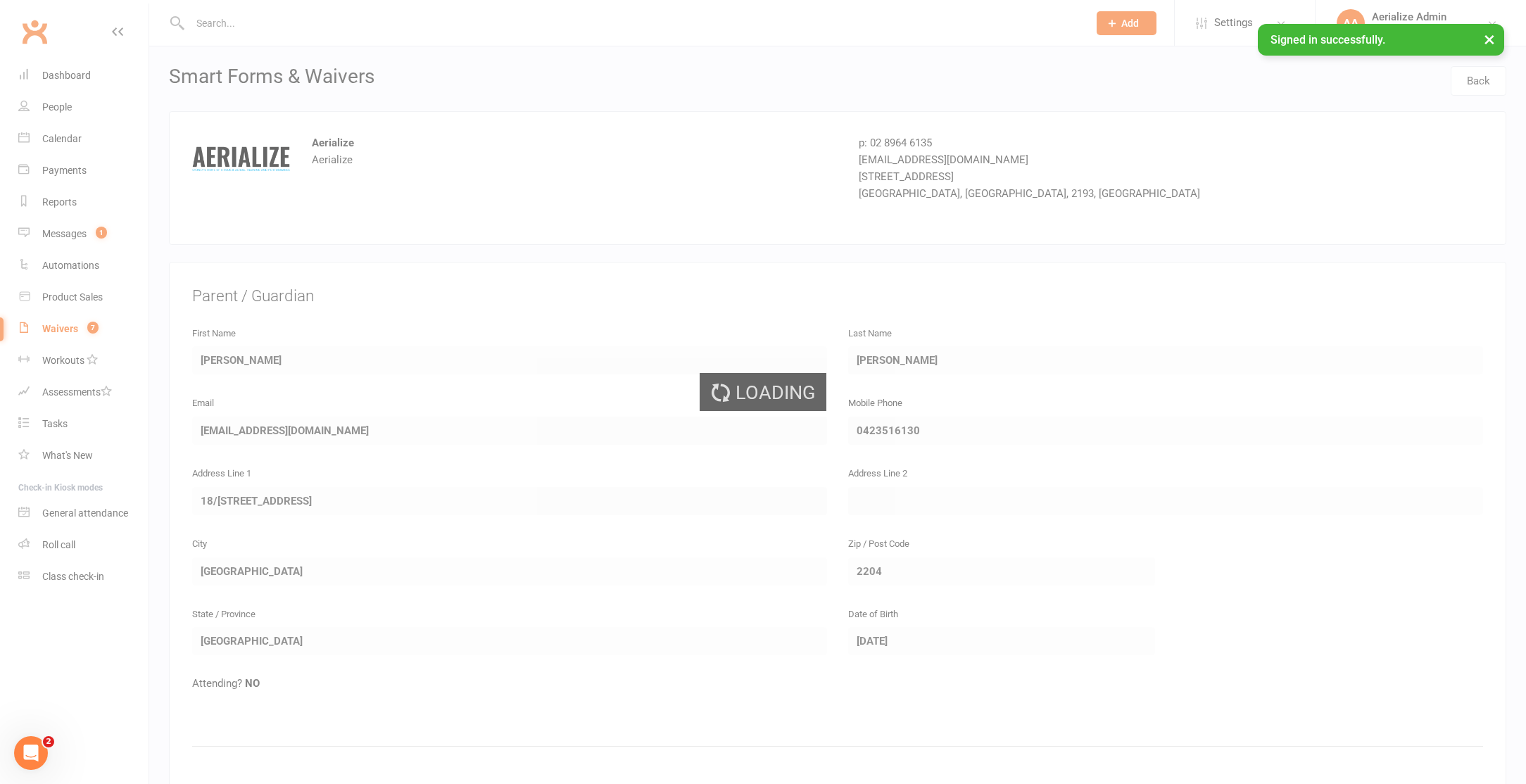
select select "100"
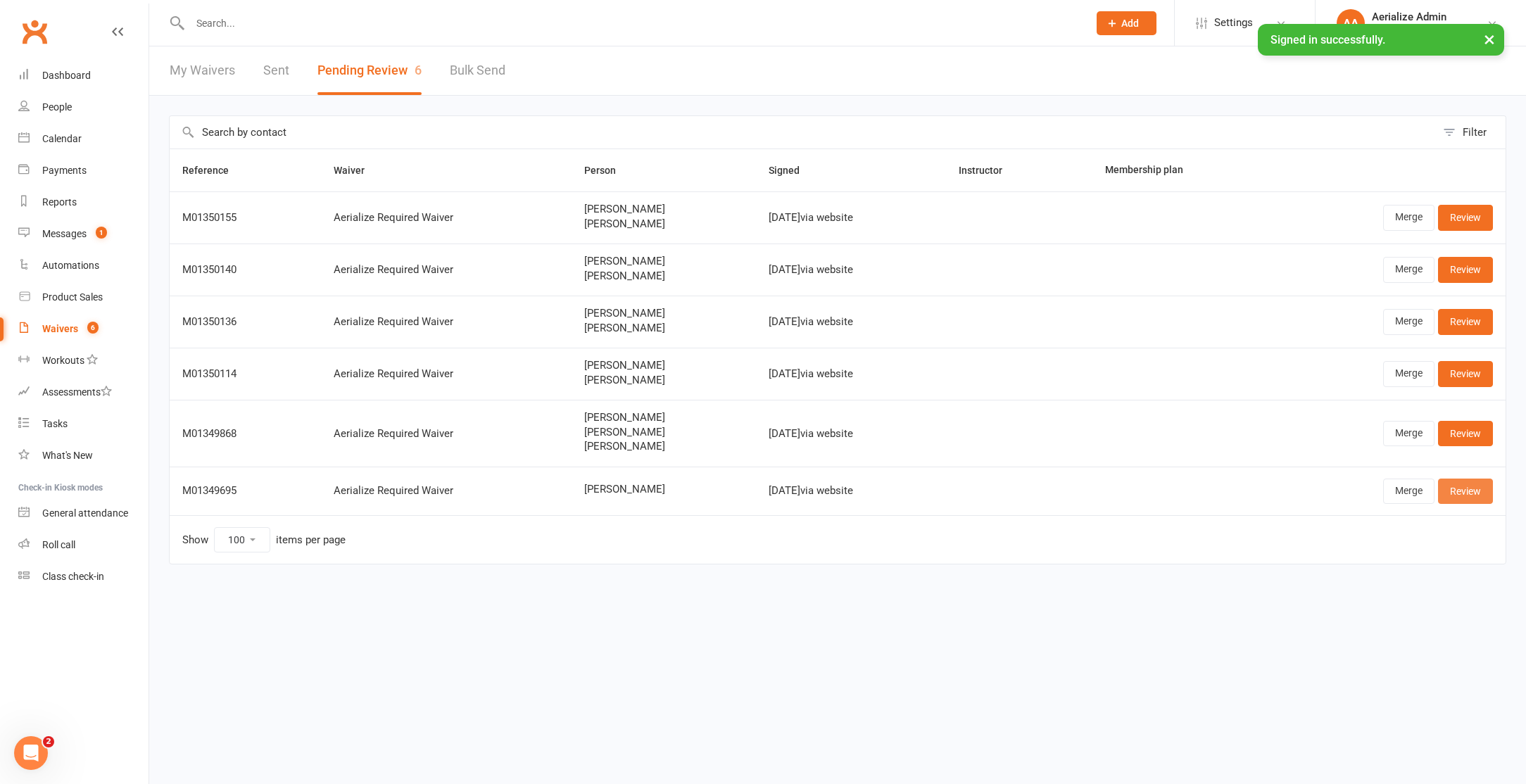
click at [1476, 490] on link "Review" at bounding box center [1465, 491] width 55 height 25
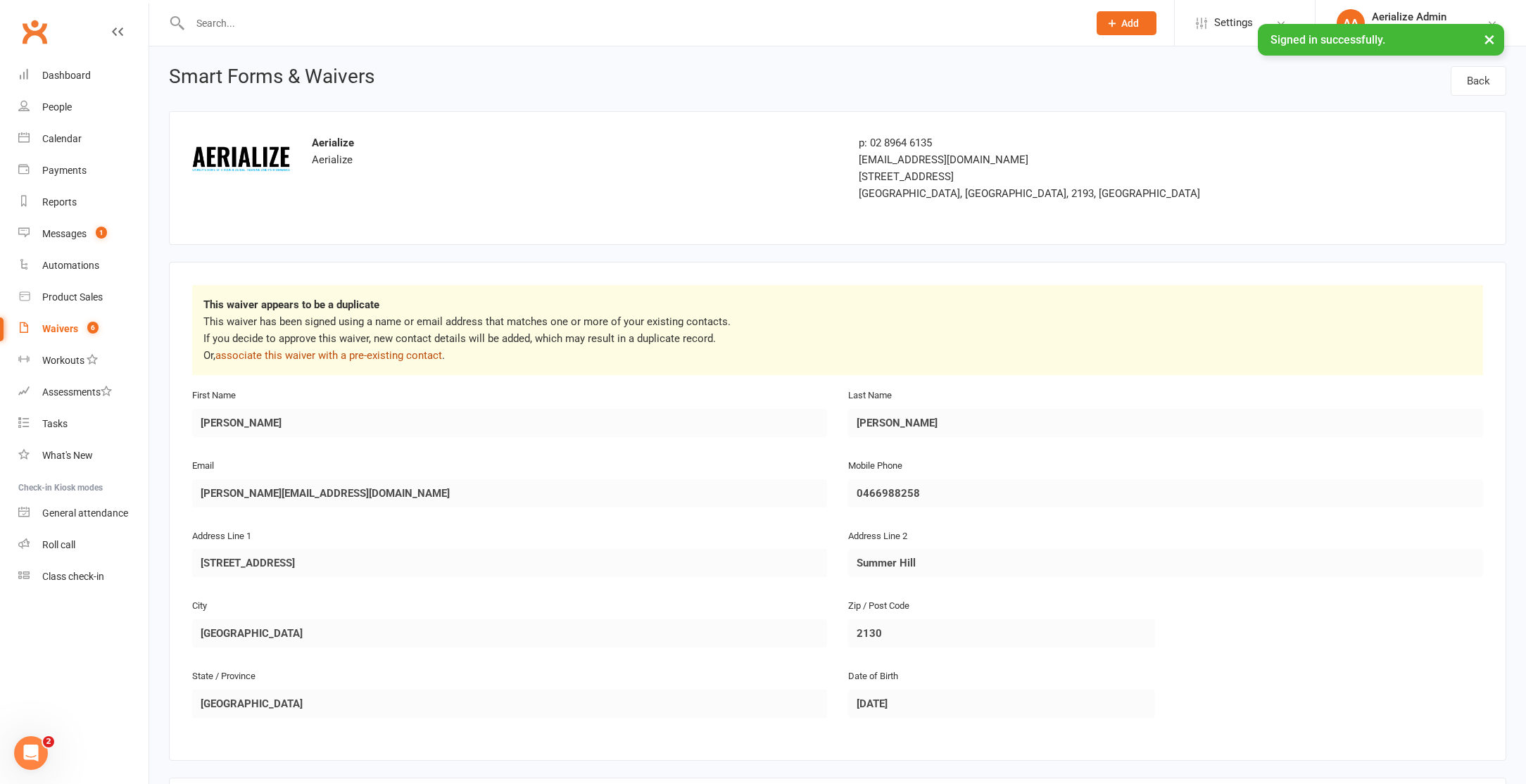
click at [388, 354] on link "associate this waiver with a pre-existing contact" at bounding box center [328, 355] width 227 height 13
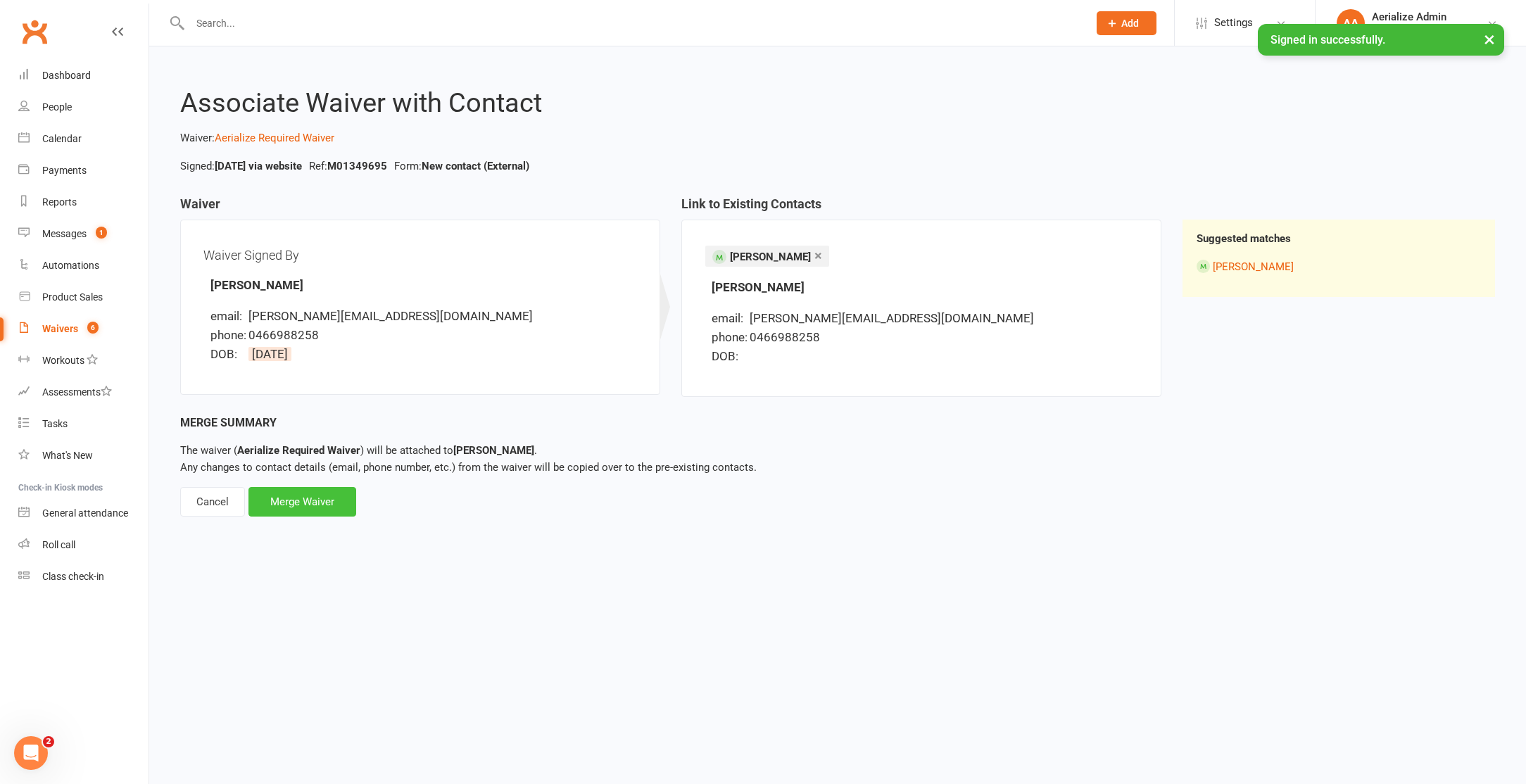
click at [314, 500] on div "Merge Waiver" at bounding box center [302, 502] width 108 height 30
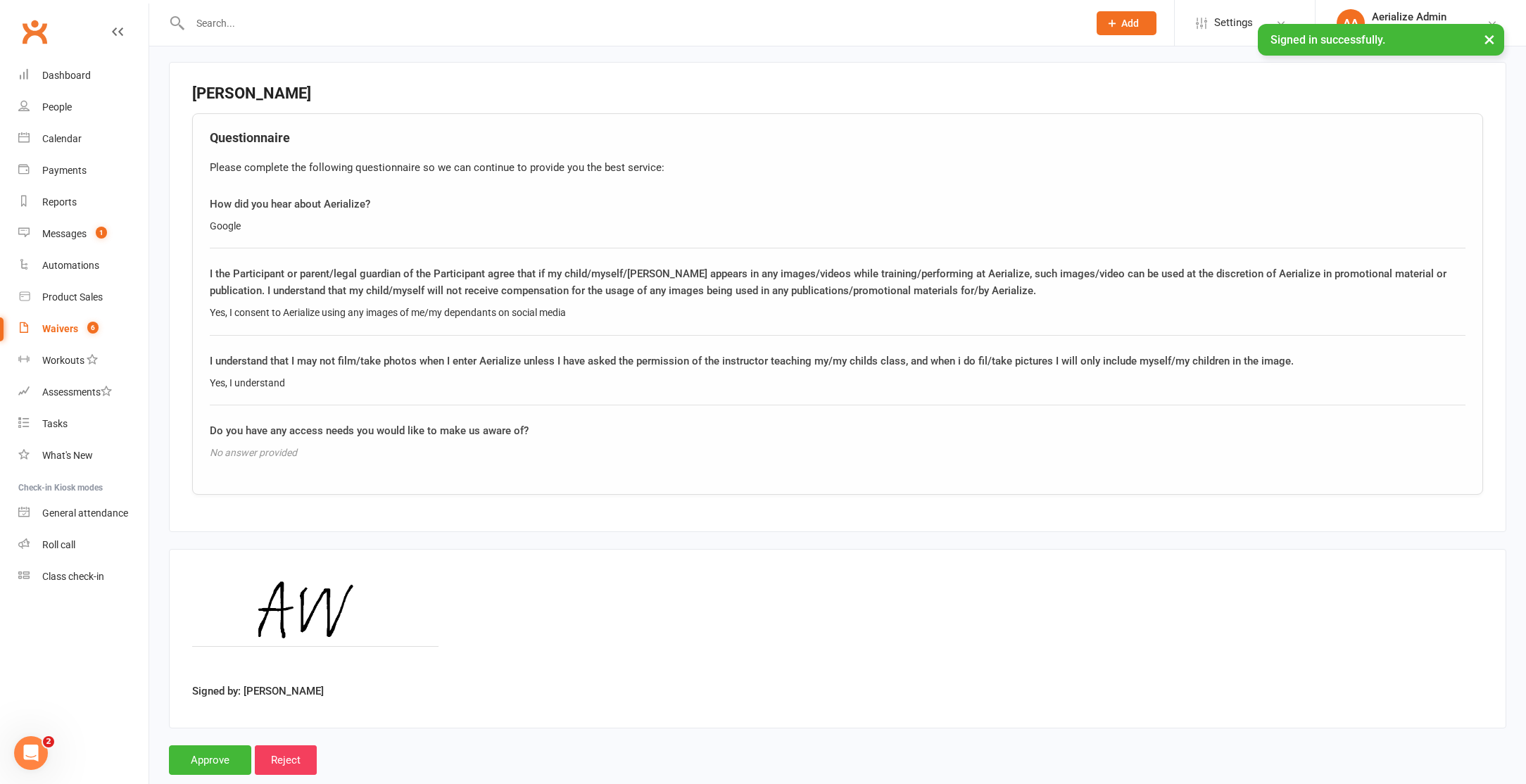
scroll to position [956, 0]
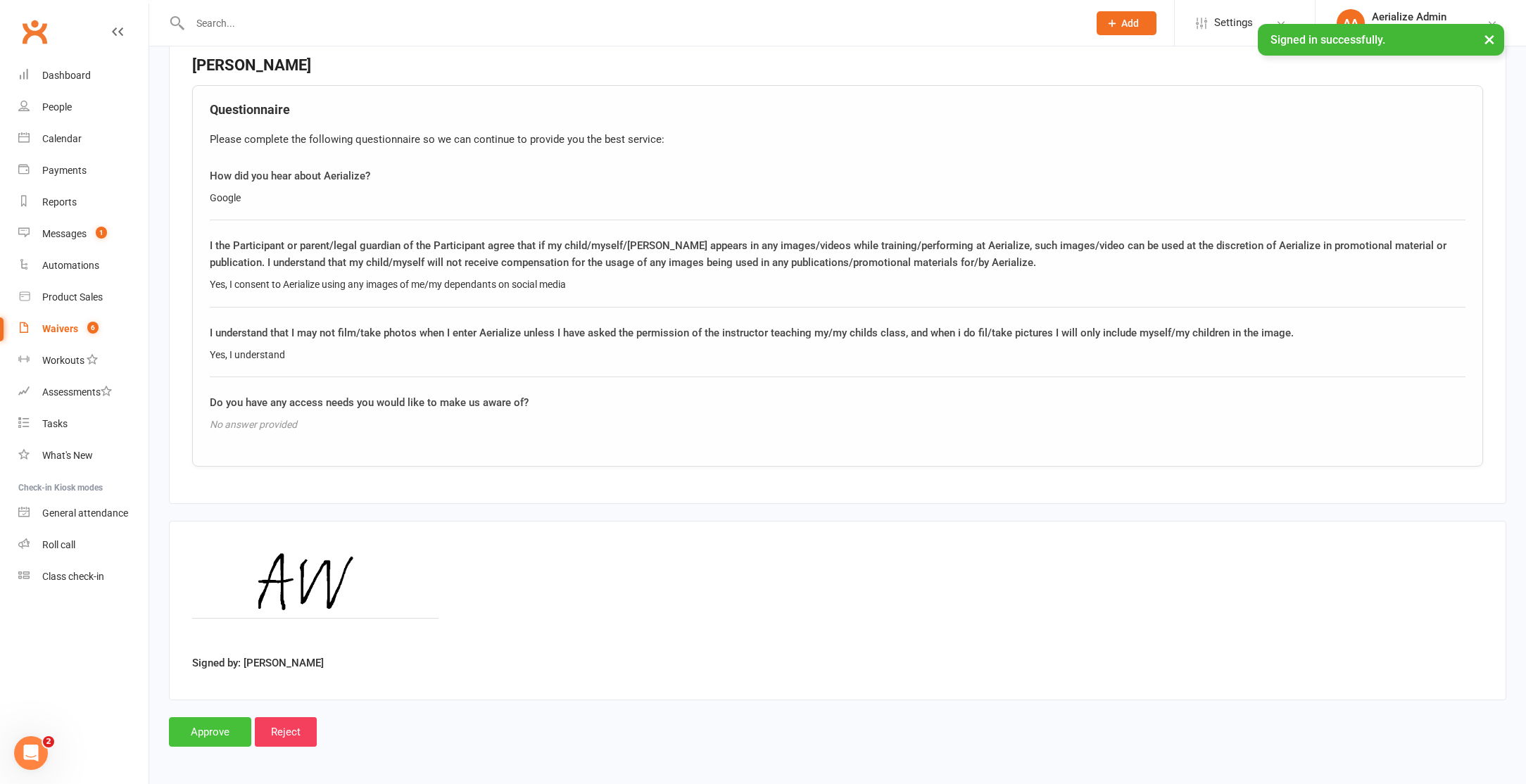
click at [211, 730] on input "Approve" at bounding box center [210, 732] width 83 height 30
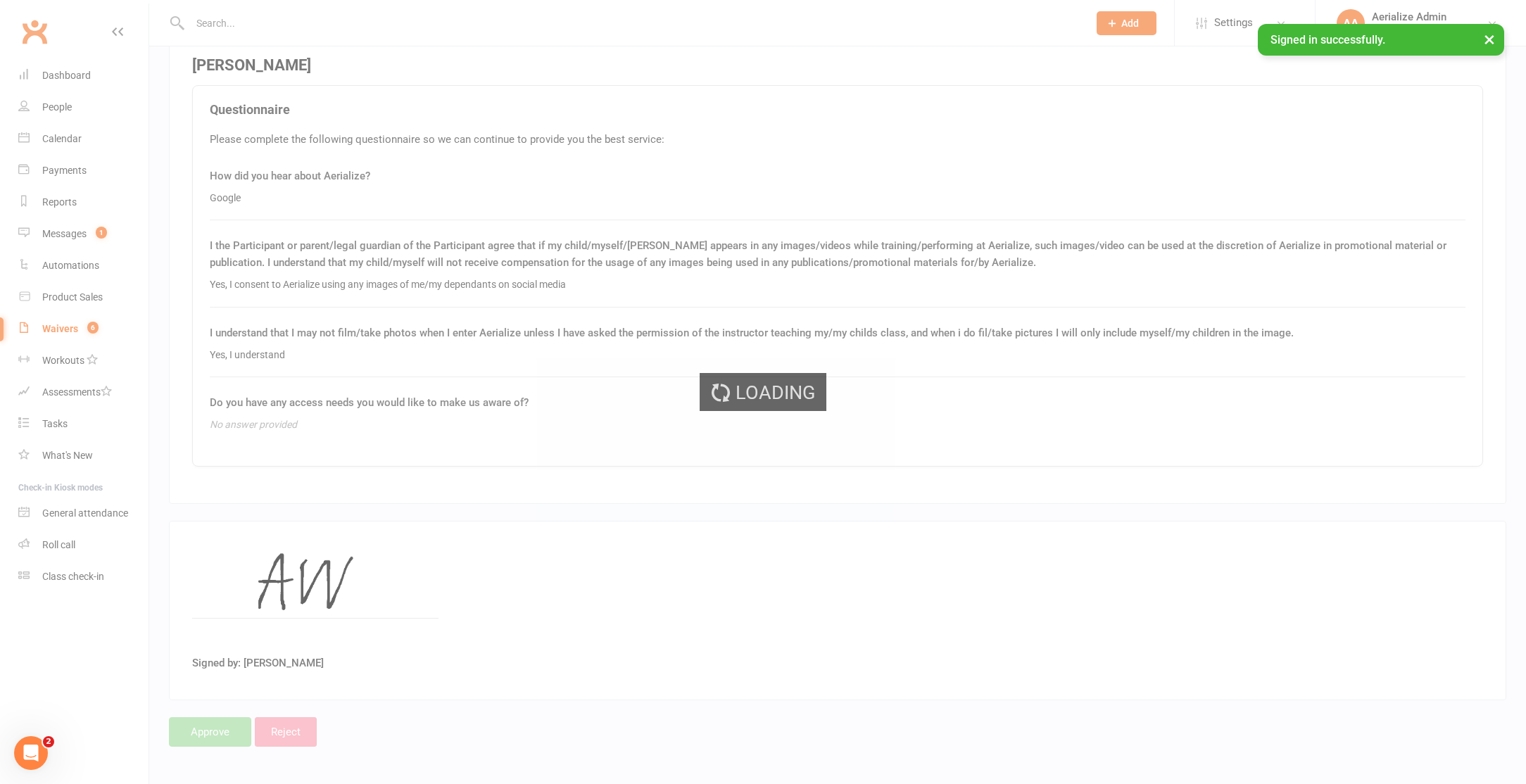
select select "100"
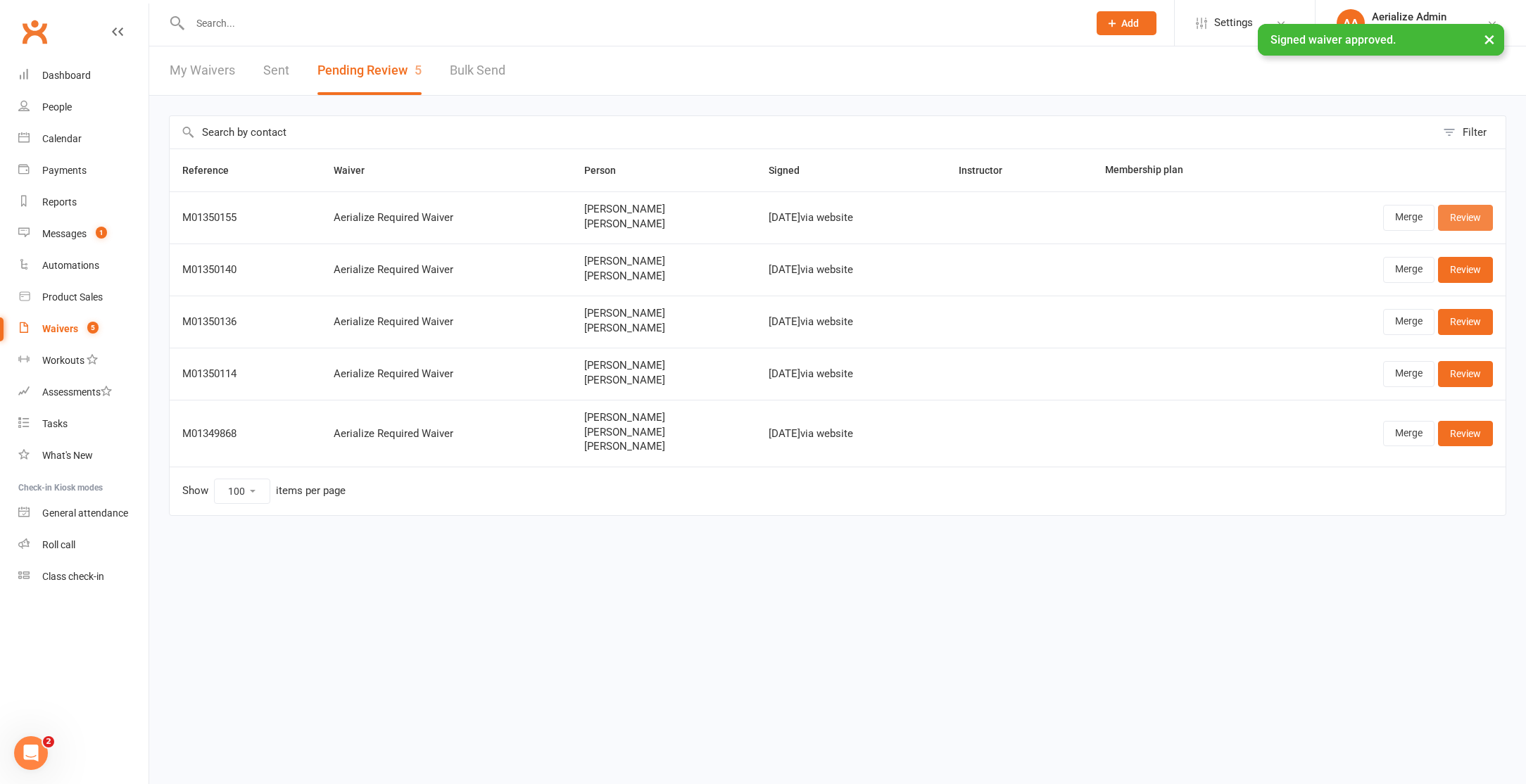
click at [1480, 209] on link "Review" at bounding box center [1465, 217] width 55 height 25
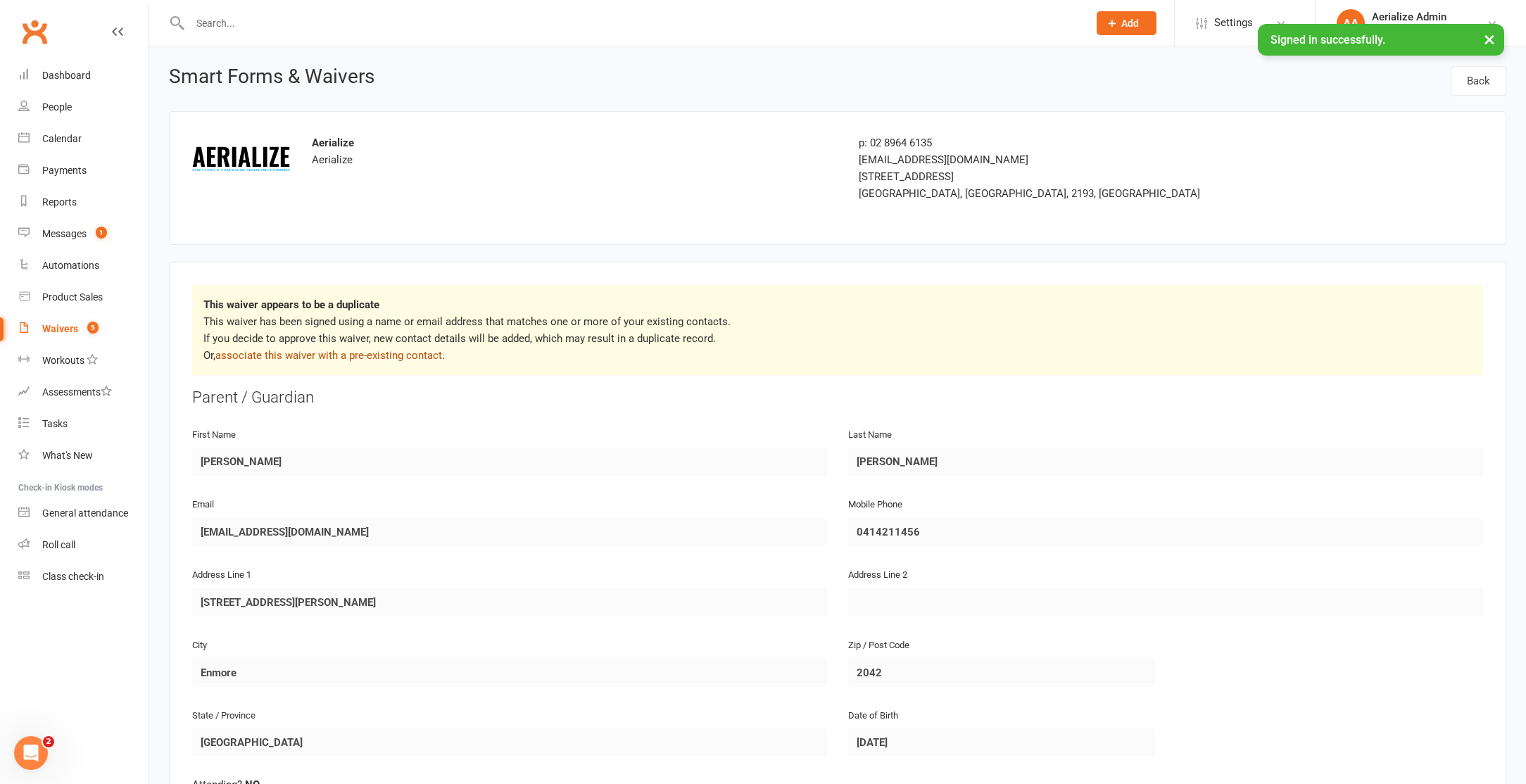
click at [376, 351] on link "associate this waiver with a pre-existing contact" at bounding box center [328, 355] width 227 height 13
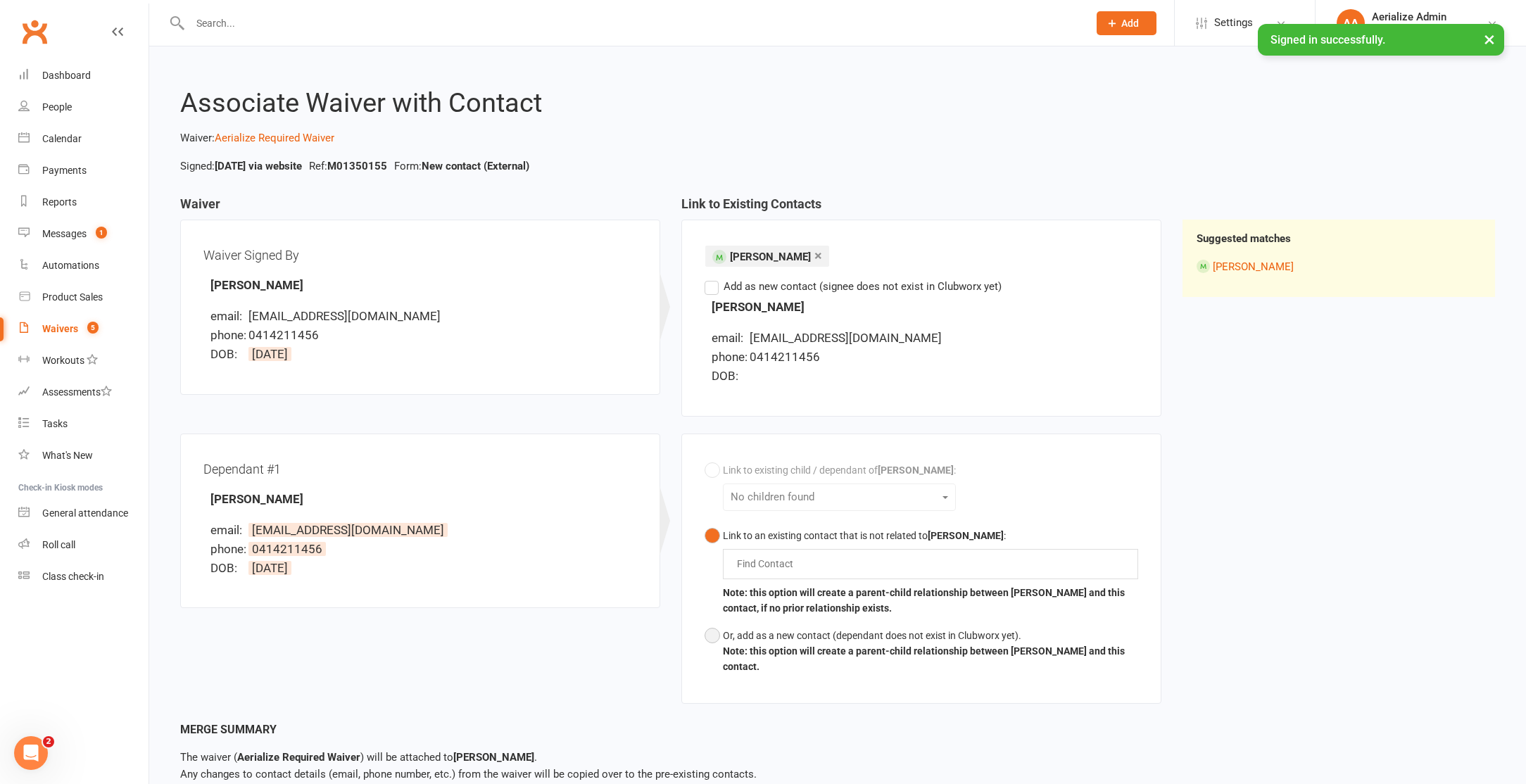
click at [717, 630] on button "Or, add as a new contact (dependant does not exist in Clubworx yet). Note: this…" at bounding box center [921, 650] width 433 height 58
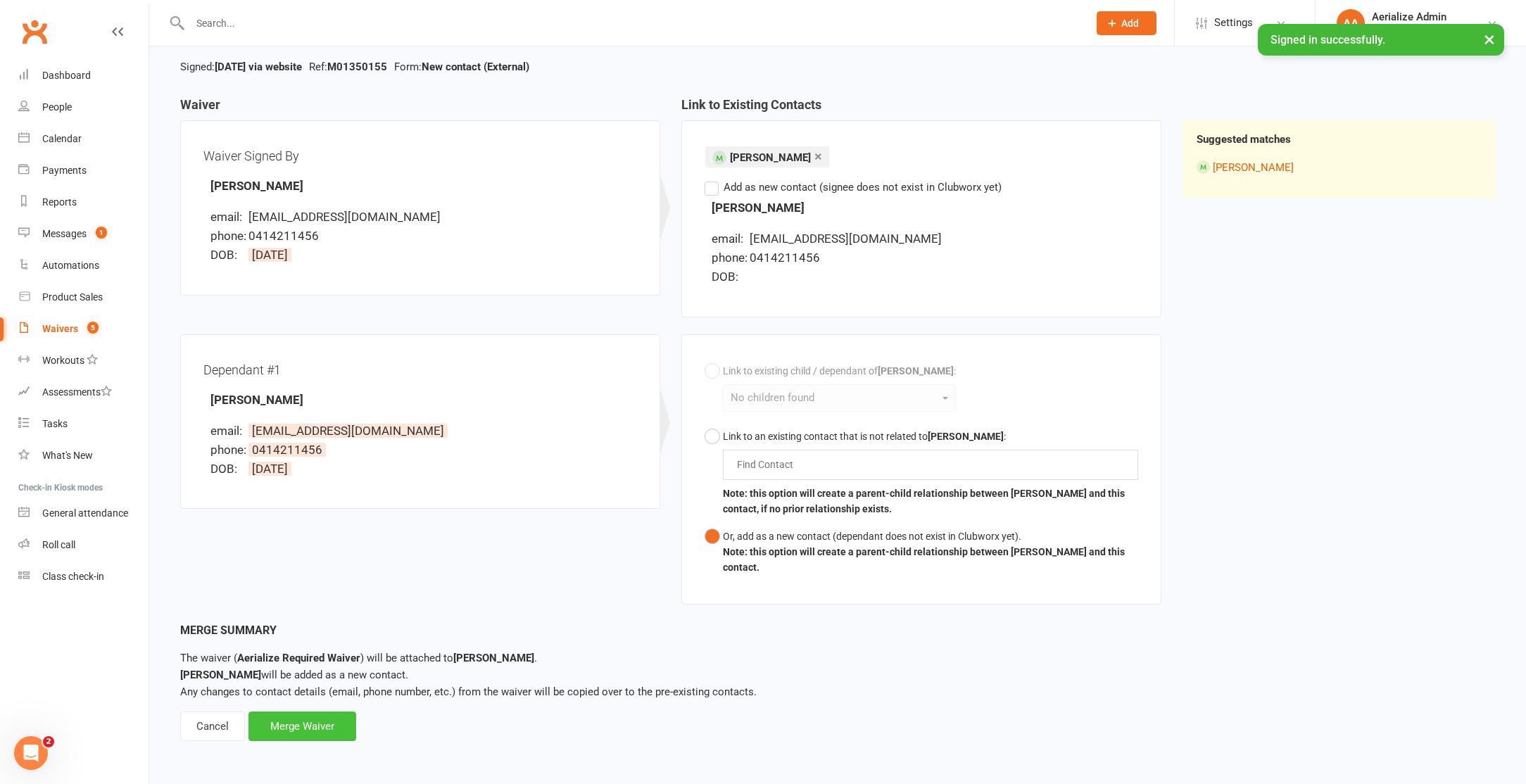
click at [277, 727] on div "Merge Waiver" at bounding box center [302, 726] width 108 height 30
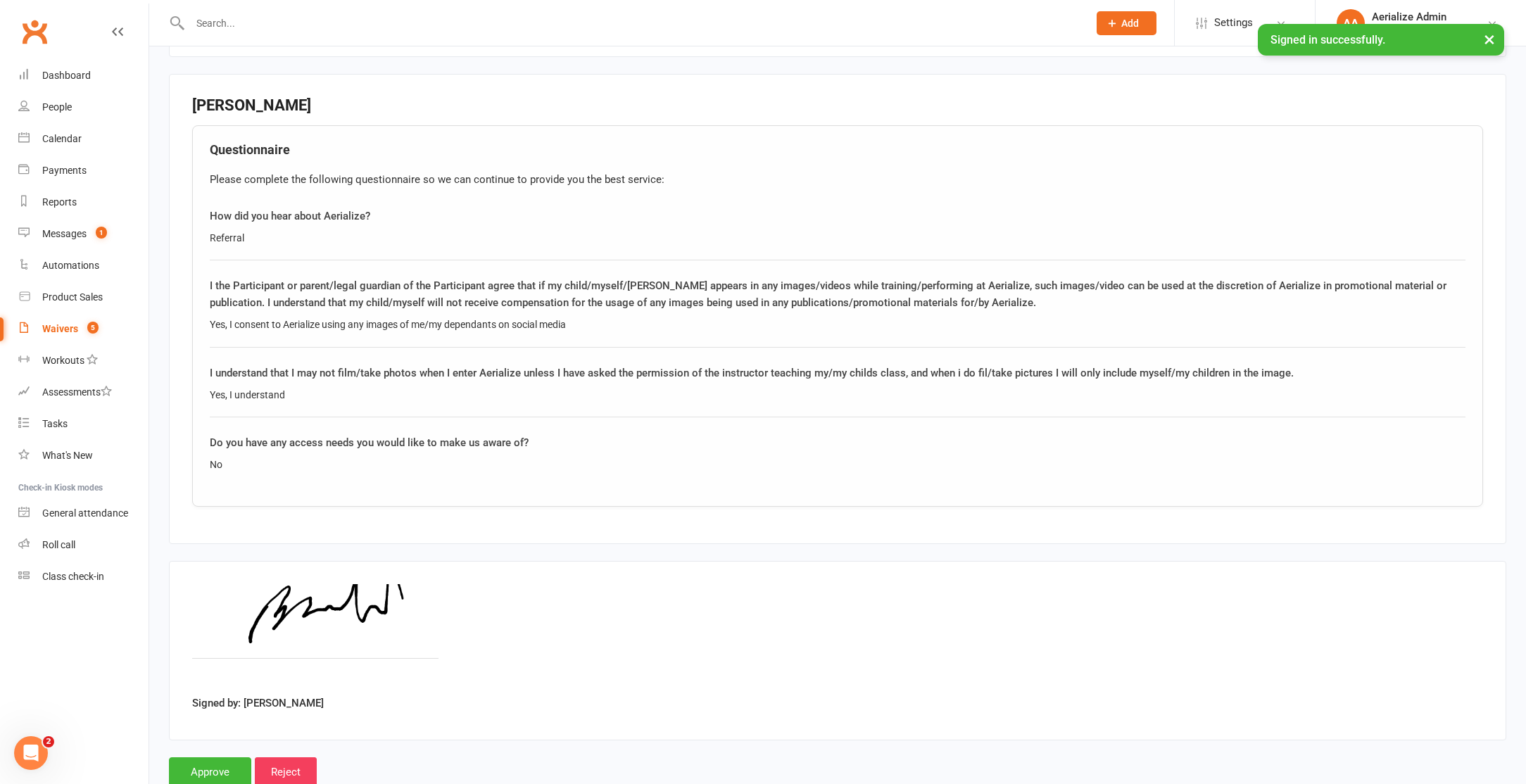
scroll to position [1489, 0]
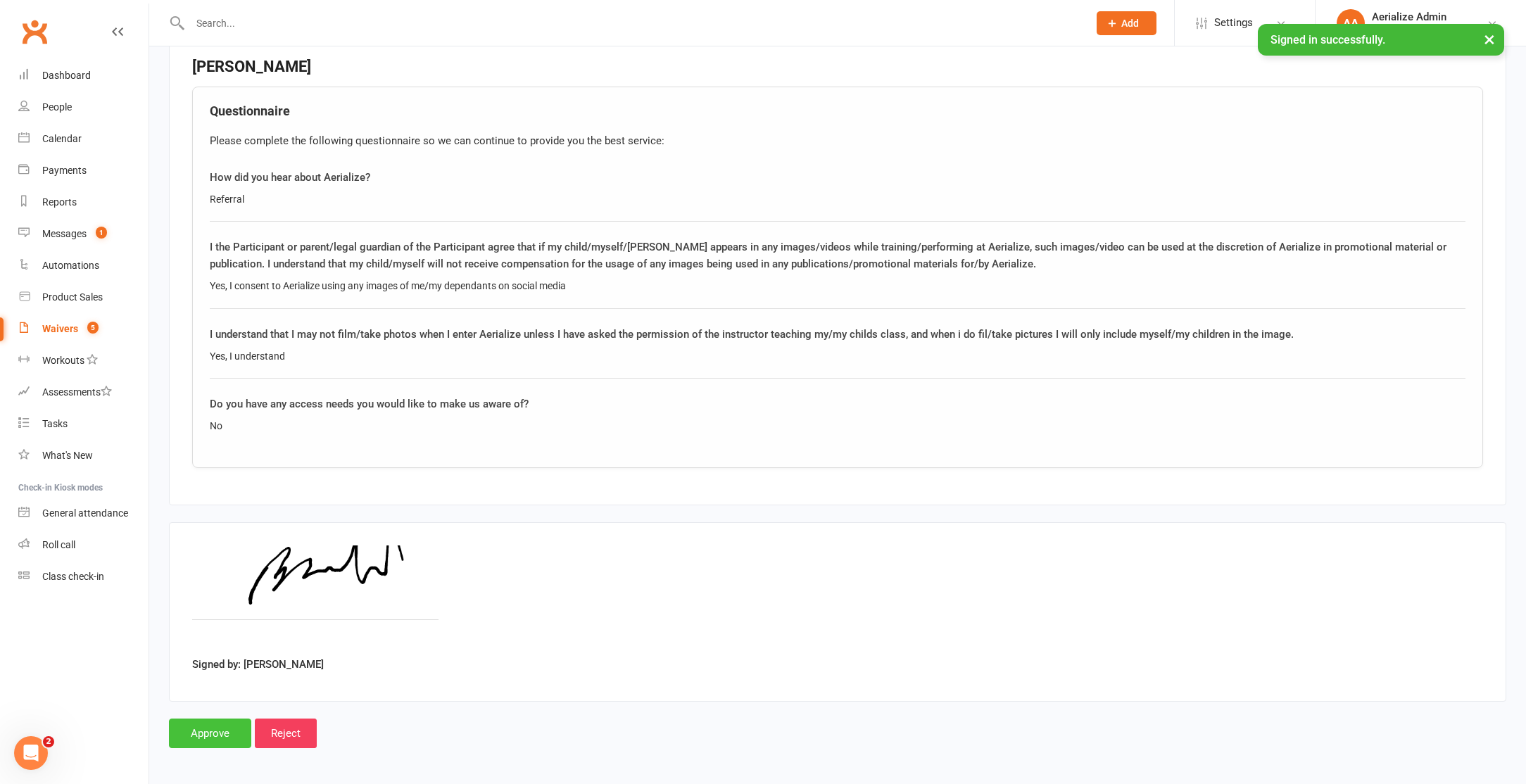
click at [225, 728] on input "Approve" at bounding box center [210, 733] width 83 height 30
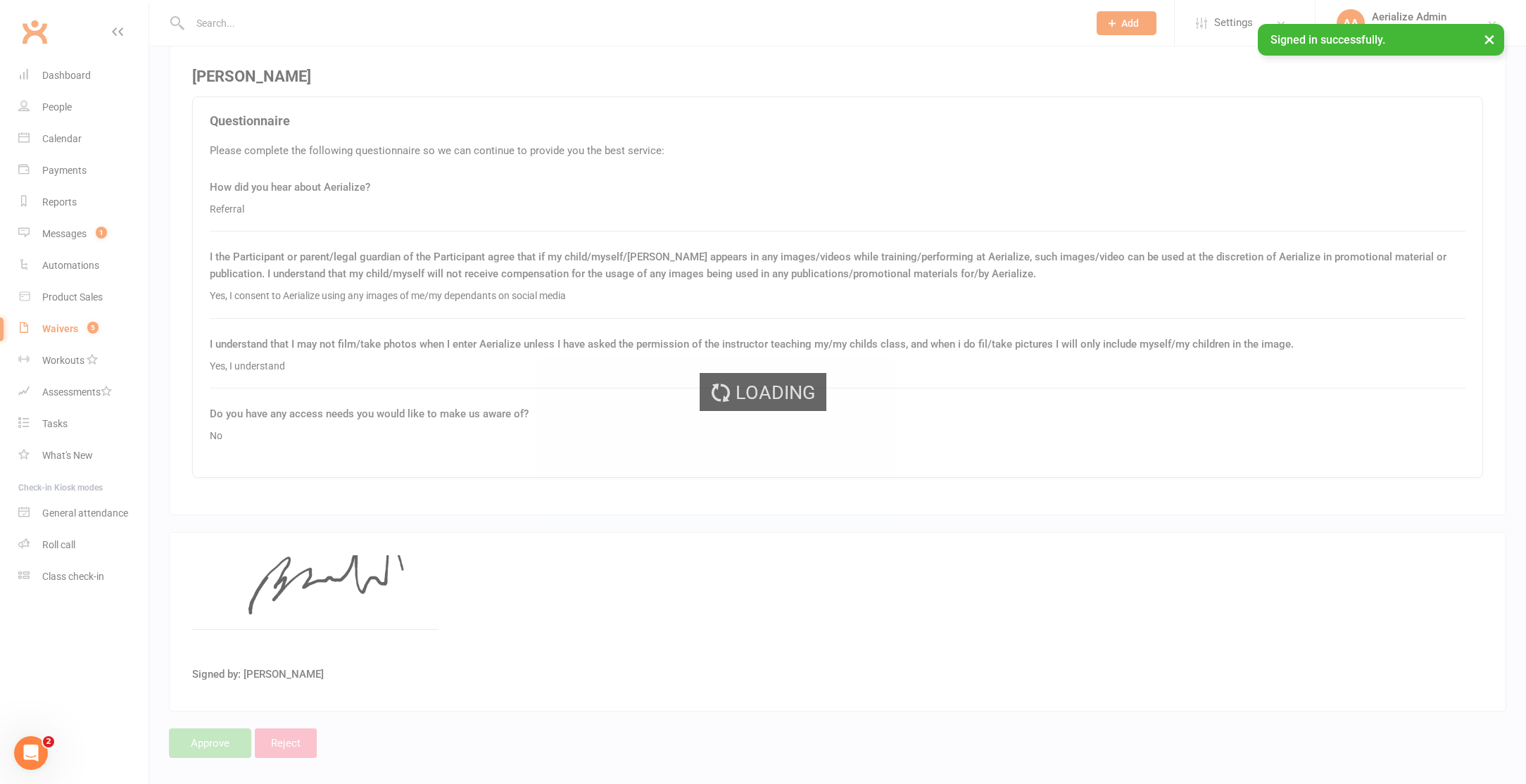
scroll to position [1479, 0]
select select "100"
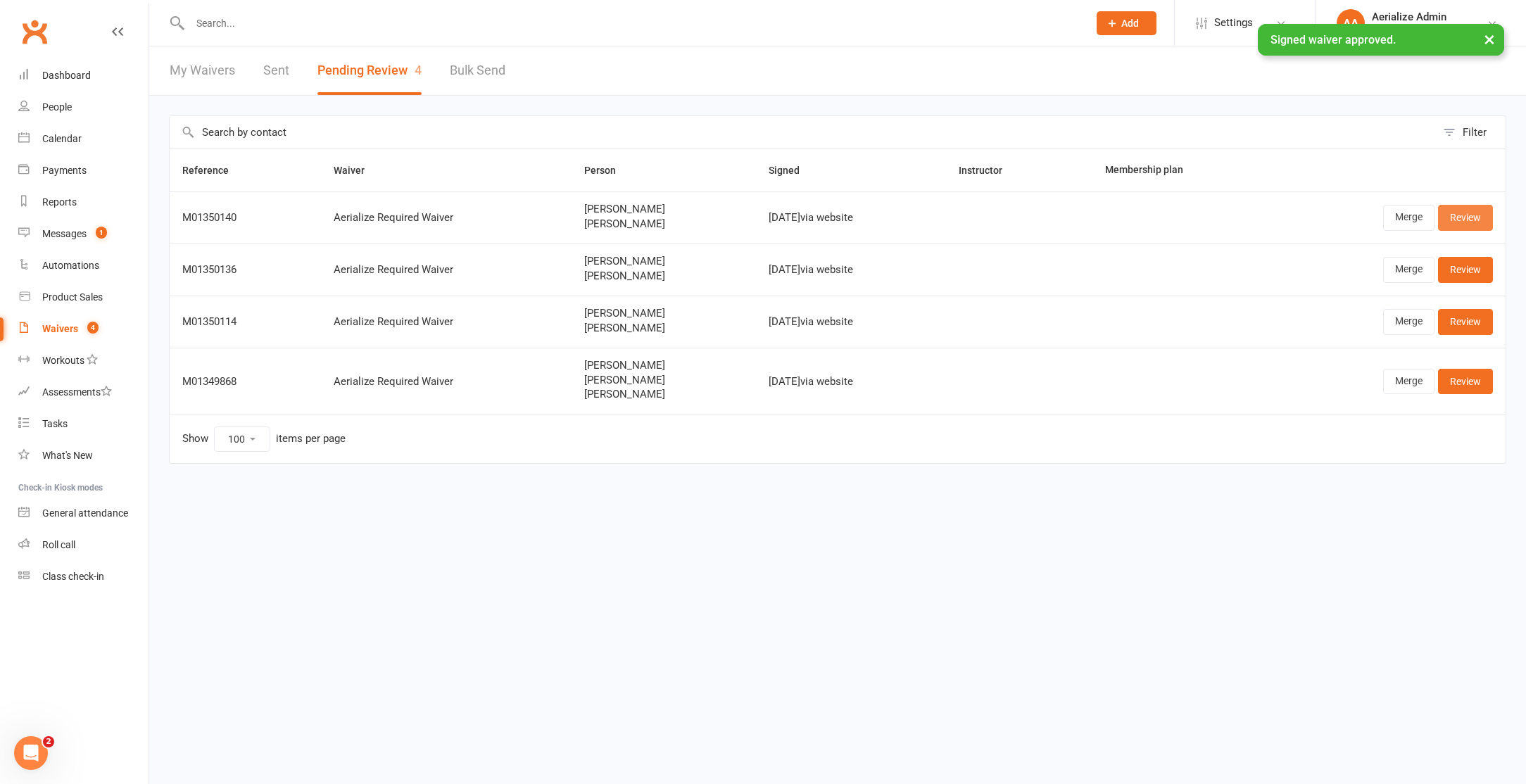
click at [1476, 212] on link "Review" at bounding box center [1465, 217] width 55 height 25
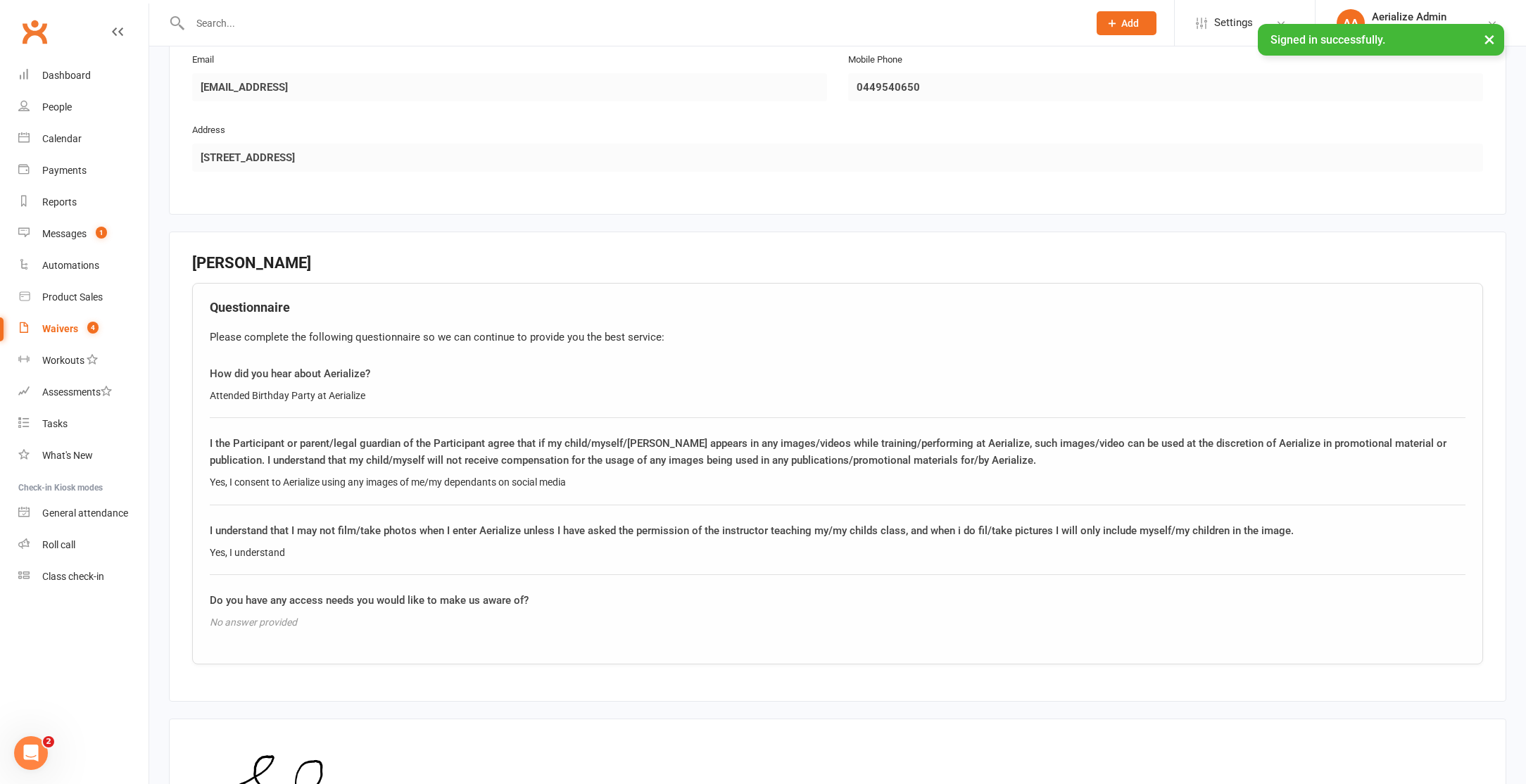
scroll to position [1489, 0]
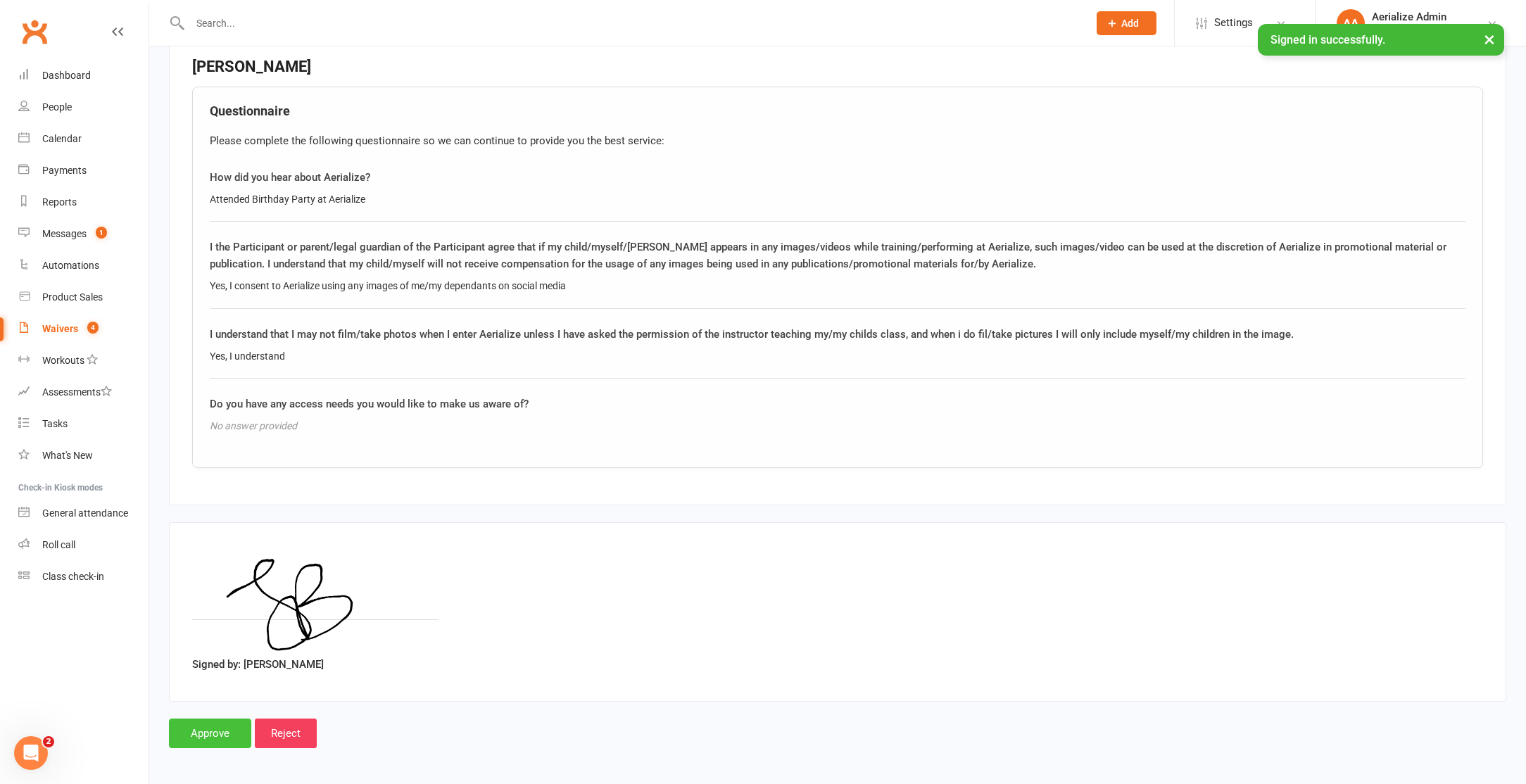
click at [205, 727] on input "Approve" at bounding box center [210, 733] width 83 height 30
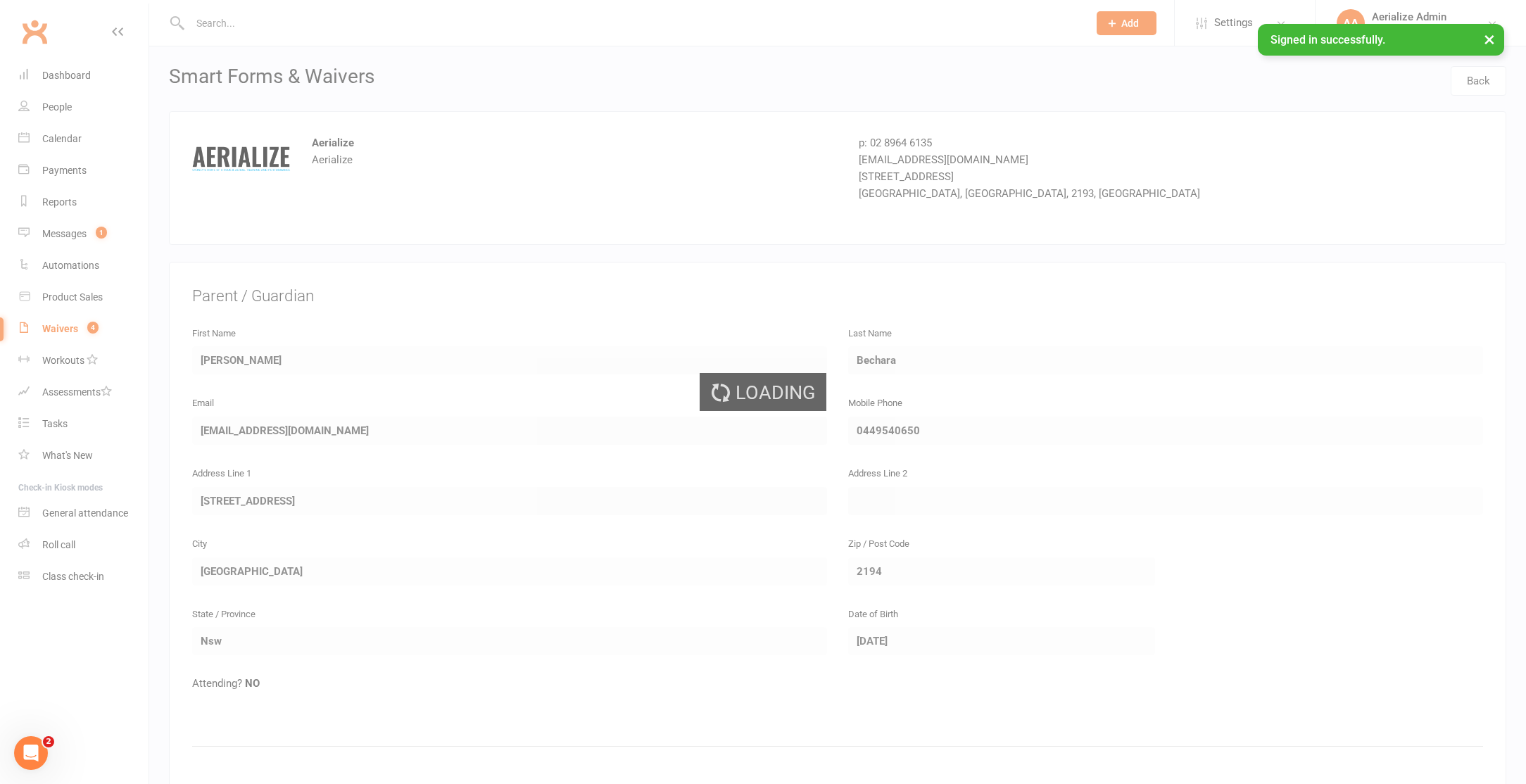
select select "100"
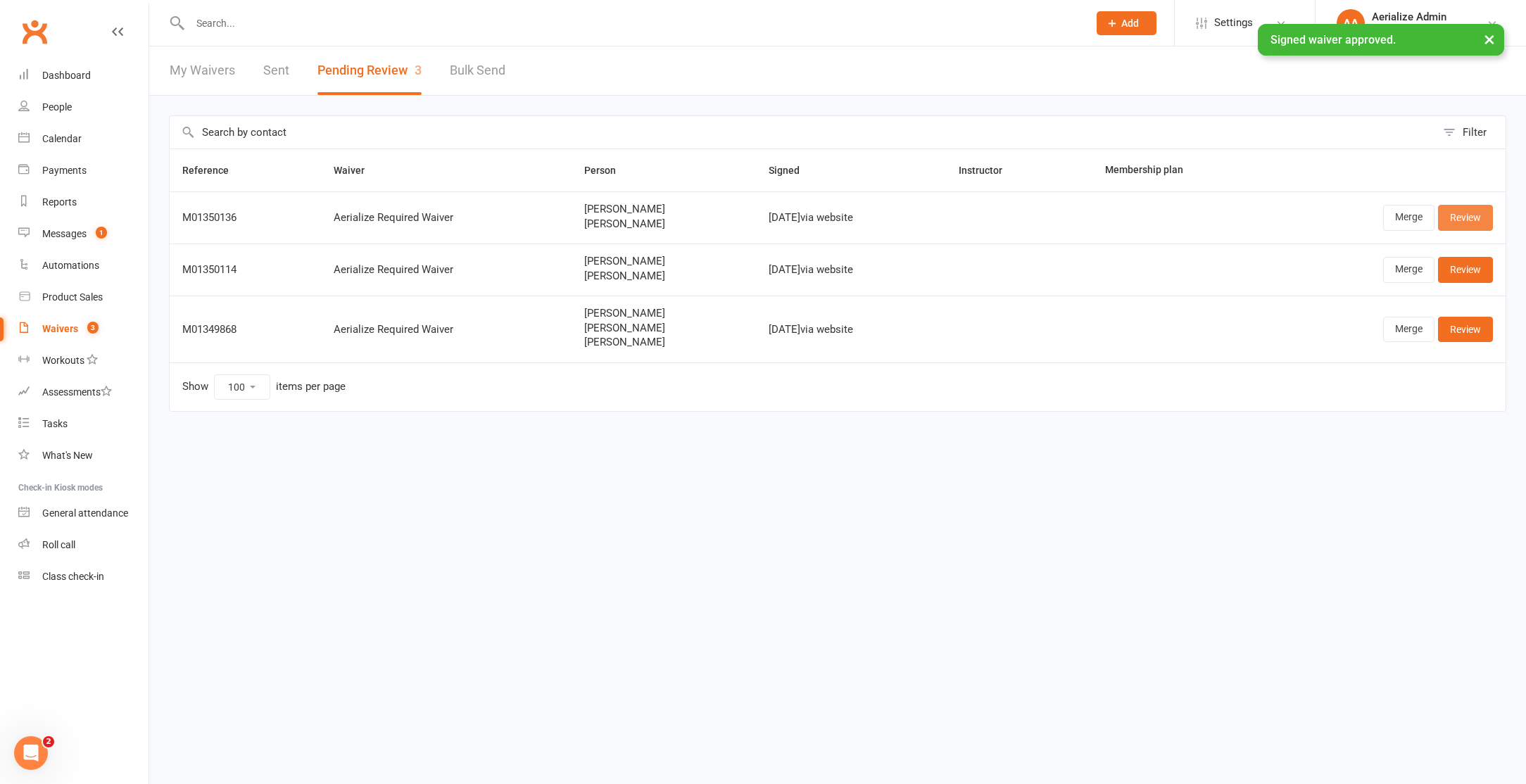
click at [1476, 221] on link "Review" at bounding box center [1465, 217] width 55 height 25
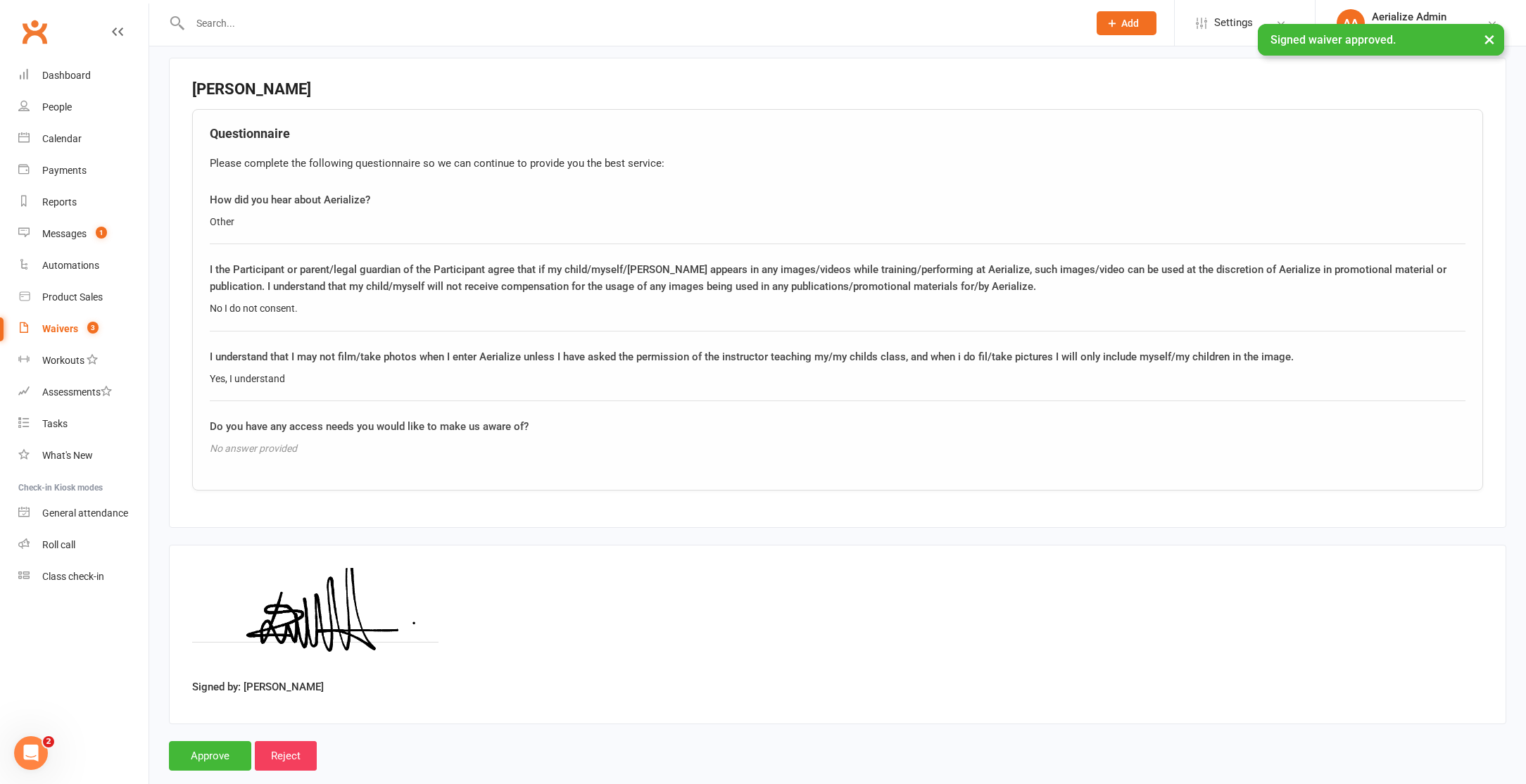
scroll to position [1489, 0]
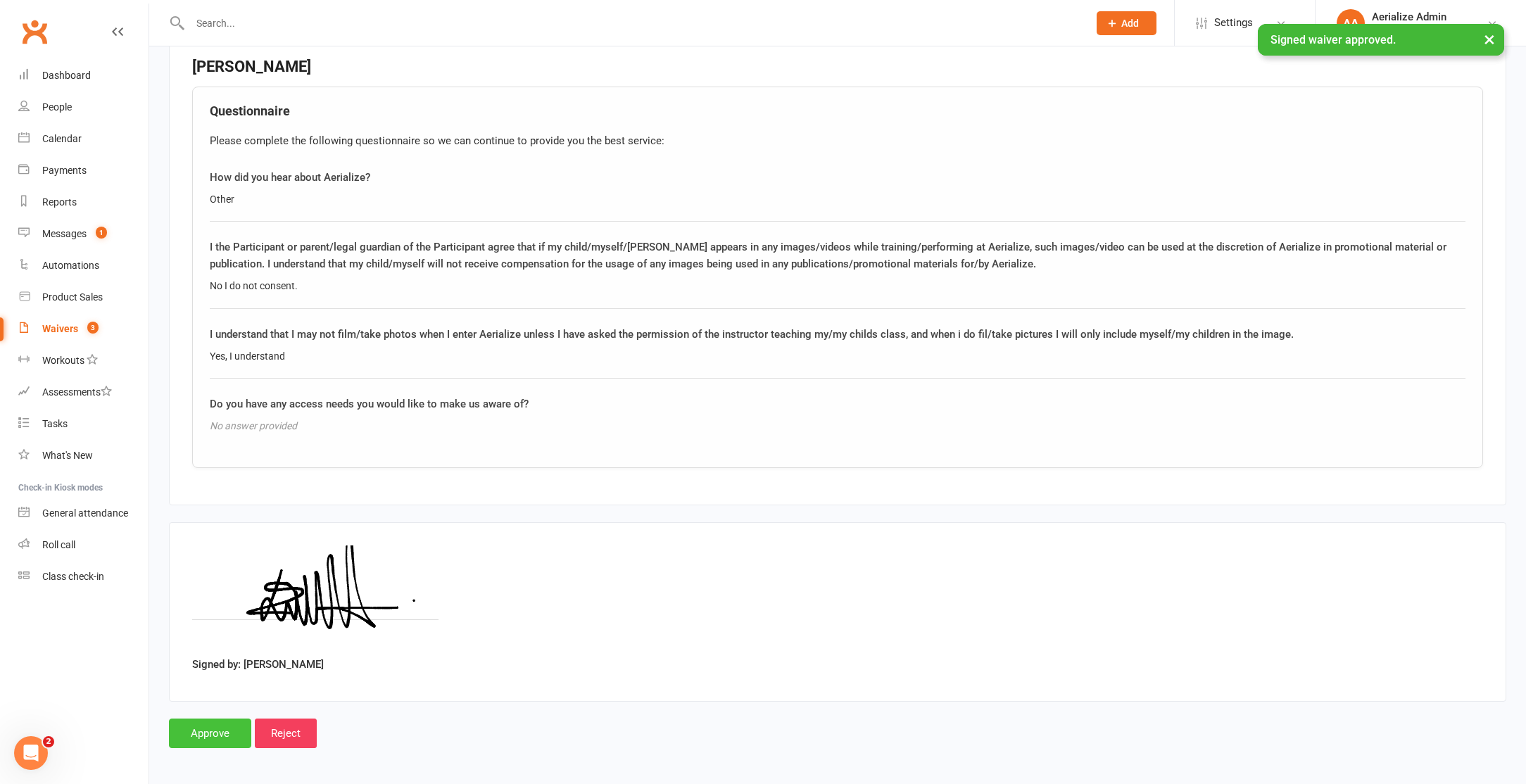
click at [225, 733] on input "Approve" at bounding box center [210, 733] width 83 height 30
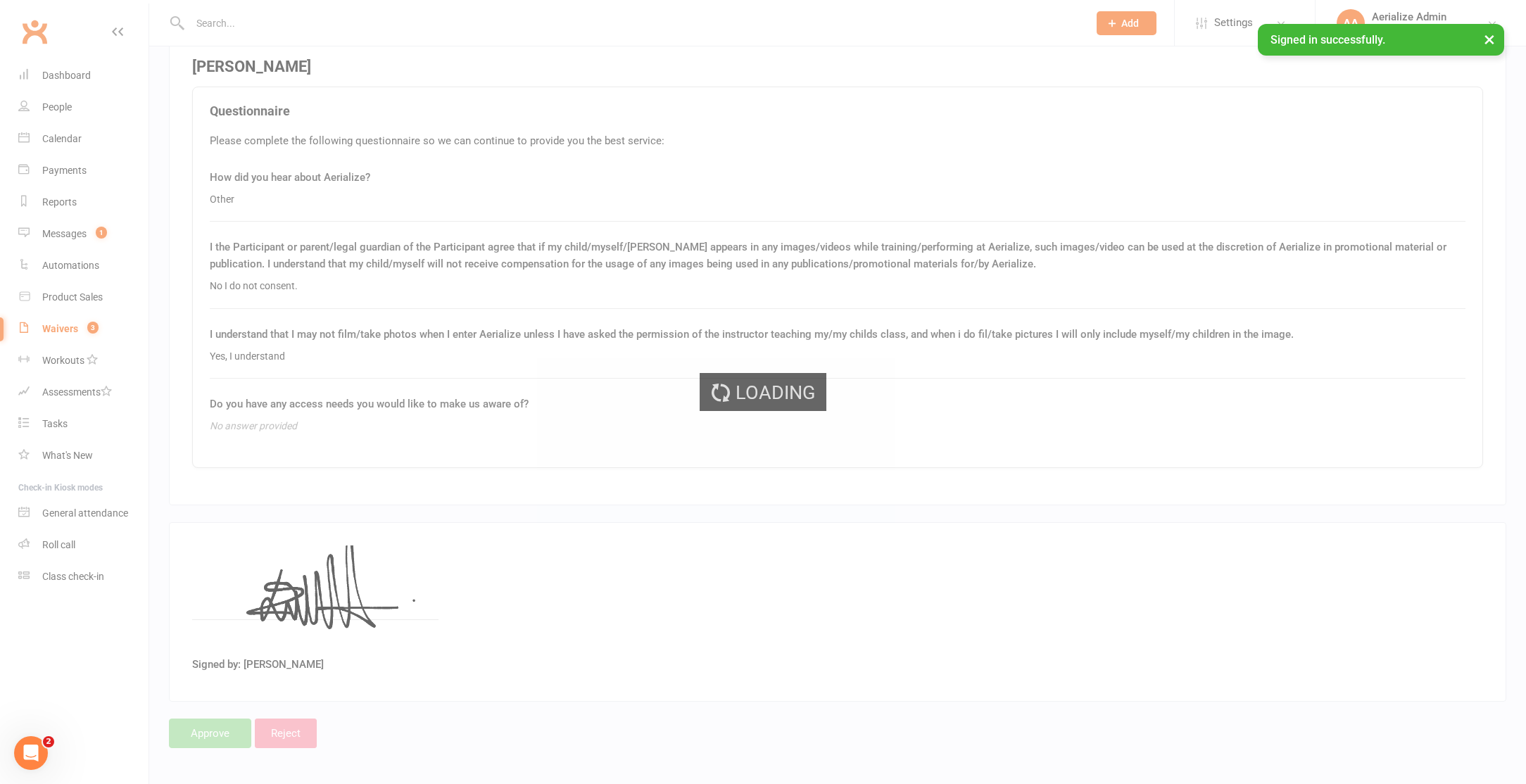
select select "100"
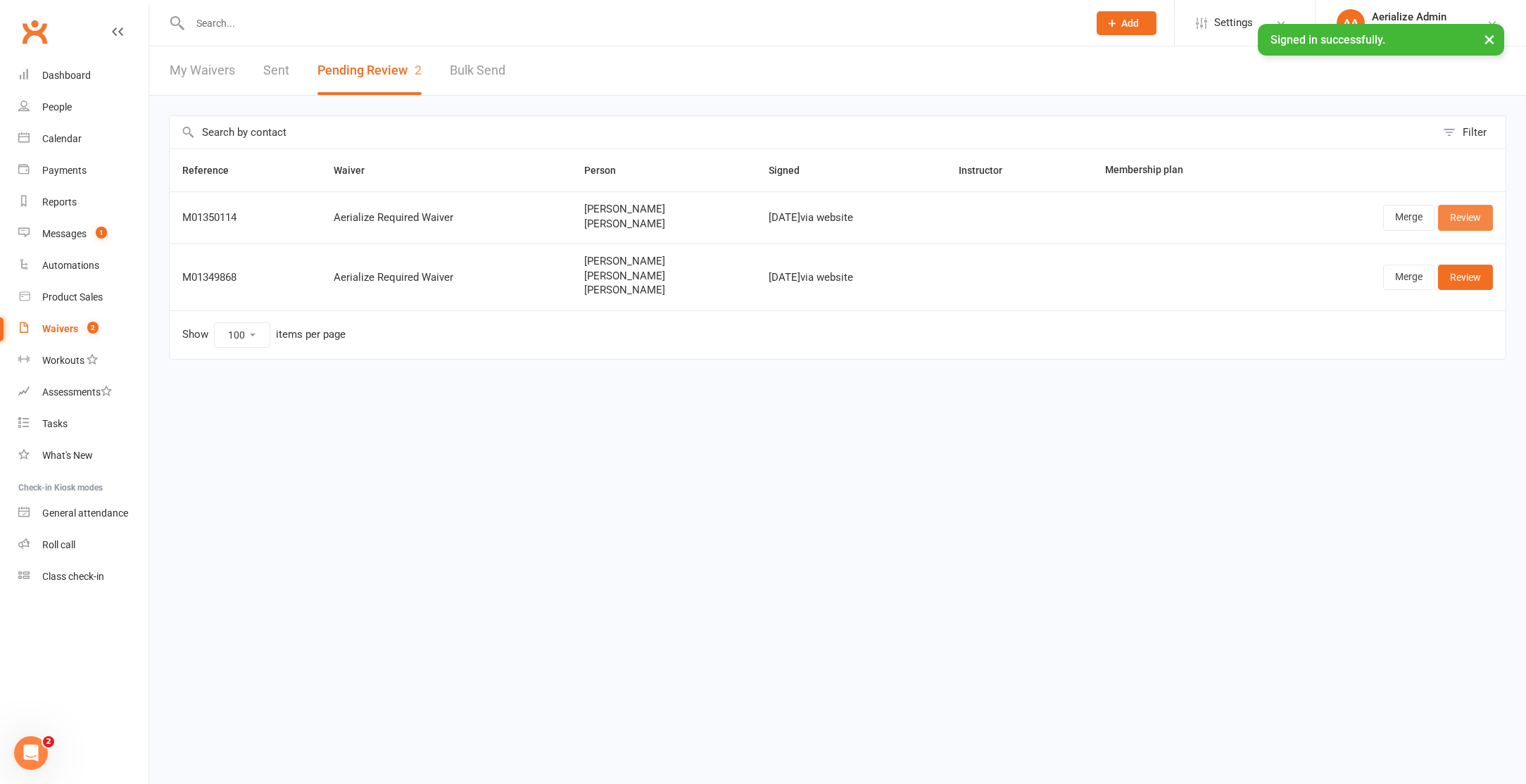
click at [1463, 214] on link "Review" at bounding box center [1465, 217] width 55 height 25
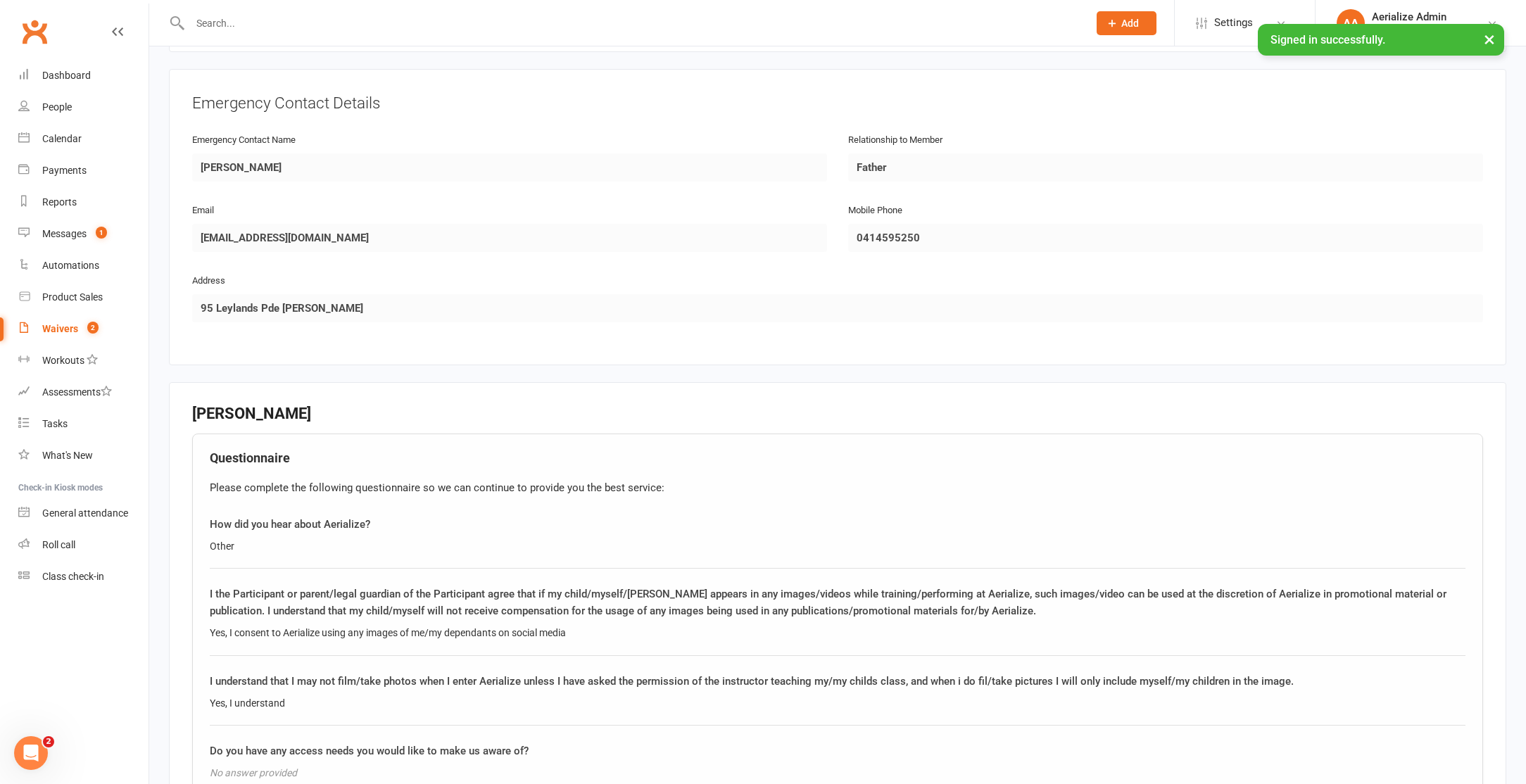
scroll to position [1489, 0]
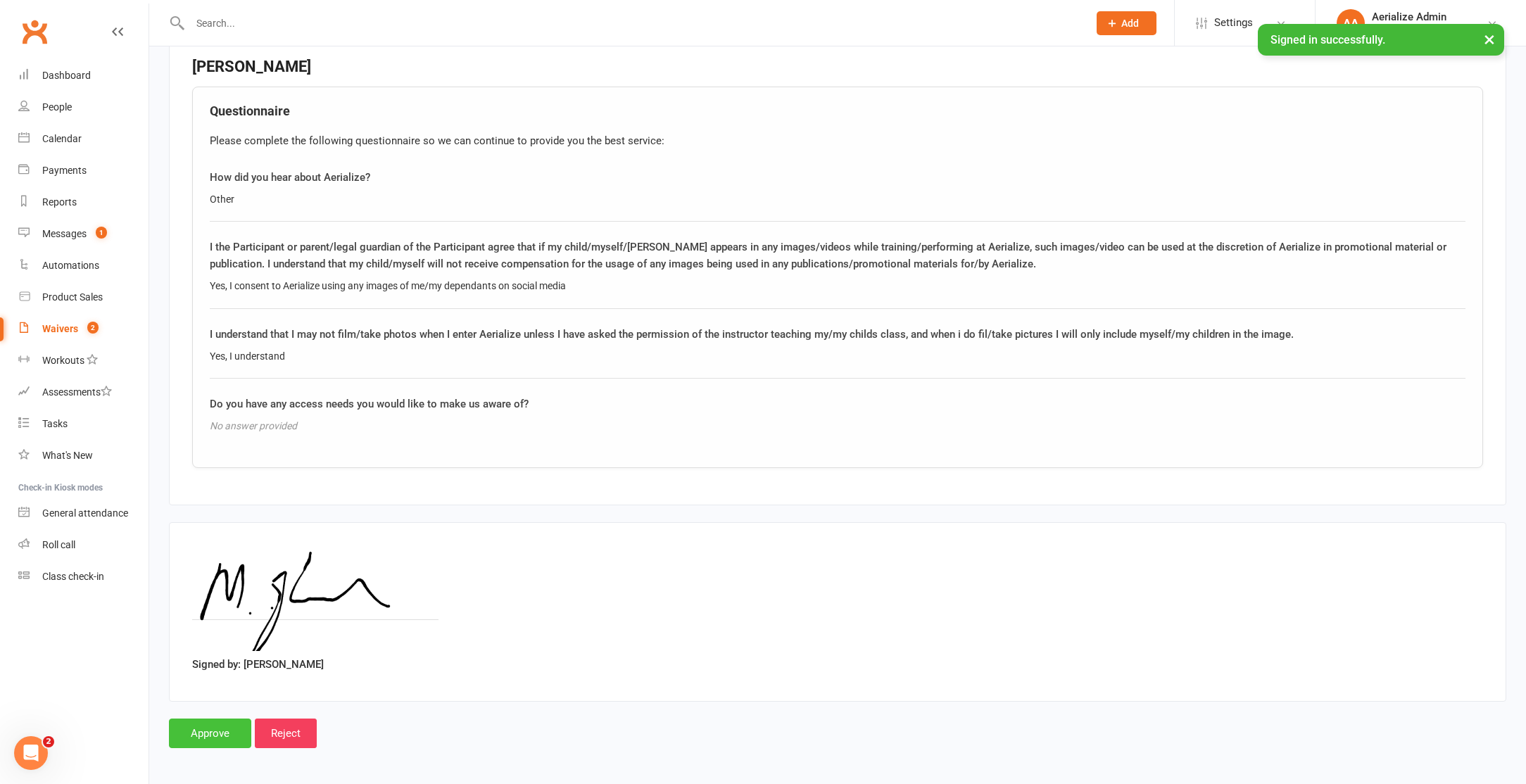
click at [188, 726] on input "Approve" at bounding box center [210, 733] width 83 height 30
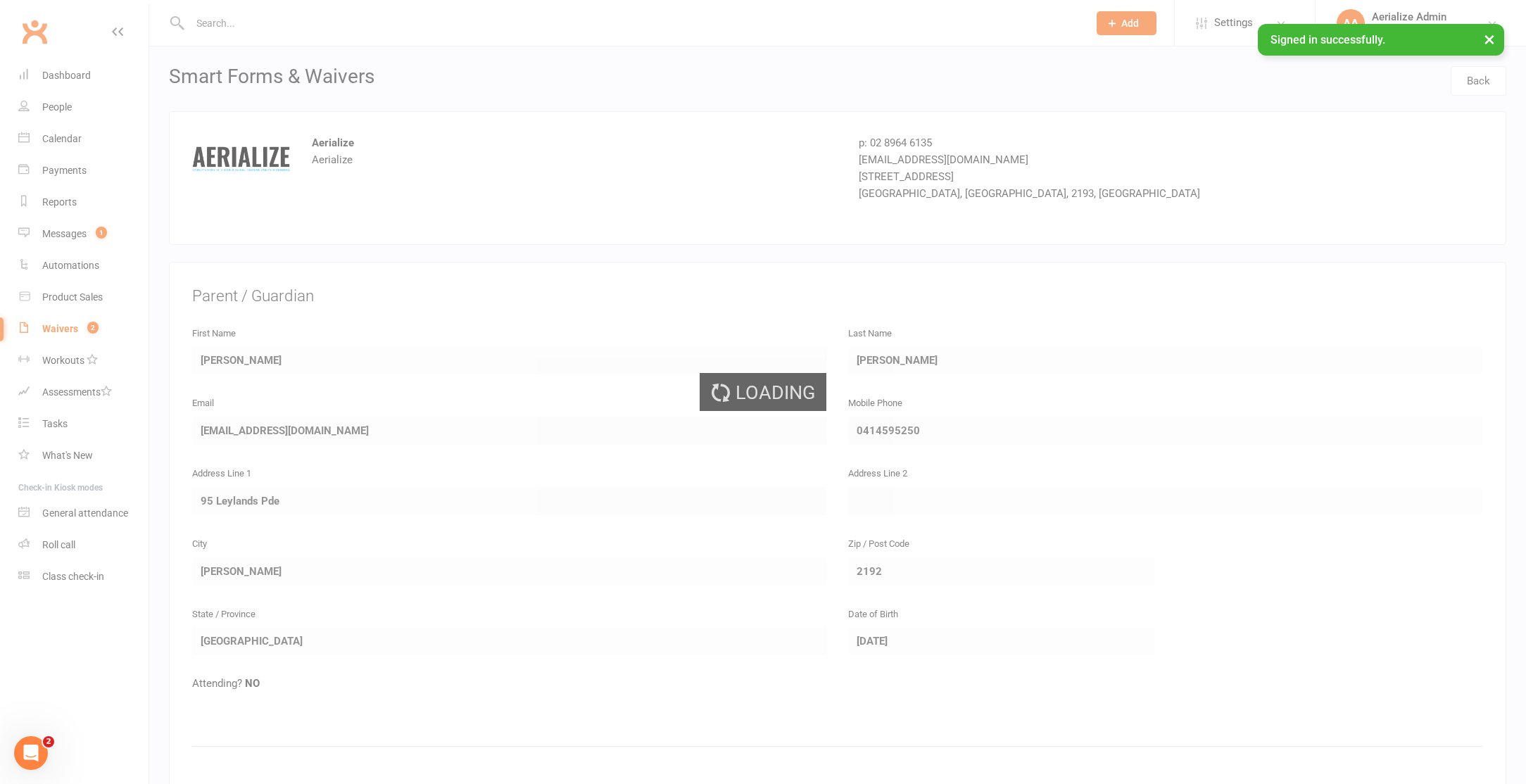
select select "100"
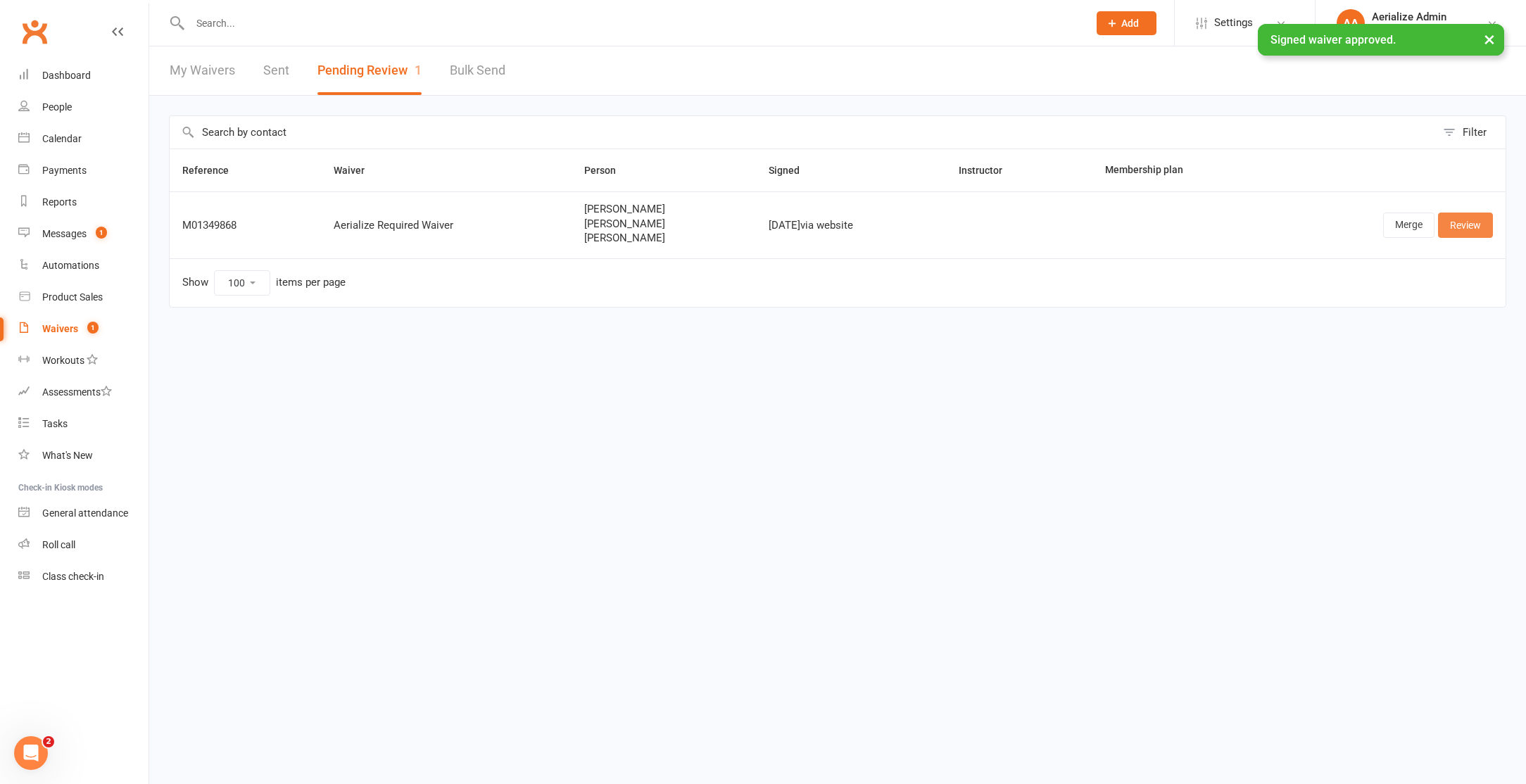
click at [1473, 223] on link "Review" at bounding box center [1465, 225] width 55 height 25
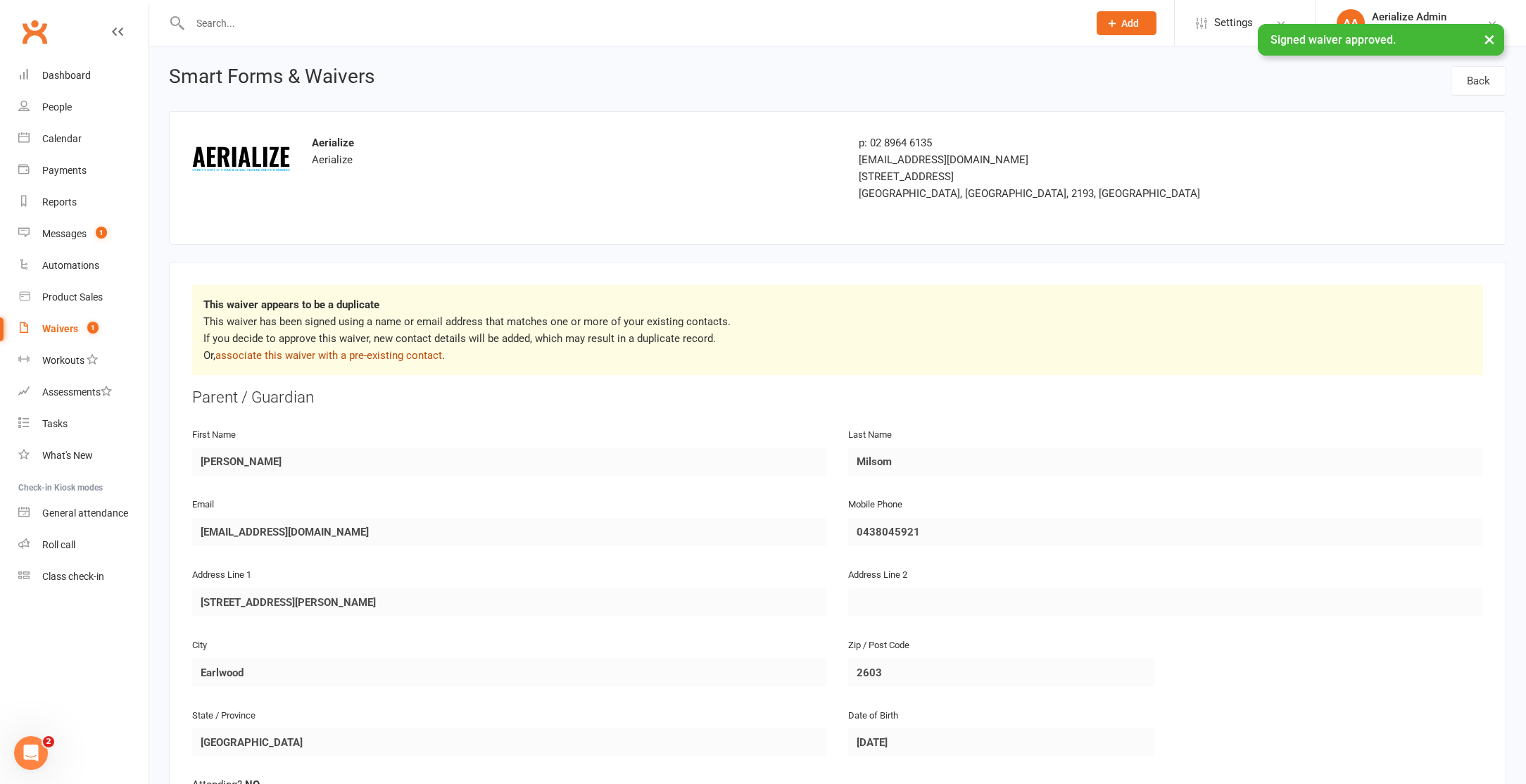
click at [360, 350] on link "associate this waiver with a pre-existing contact" at bounding box center [328, 355] width 227 height 13
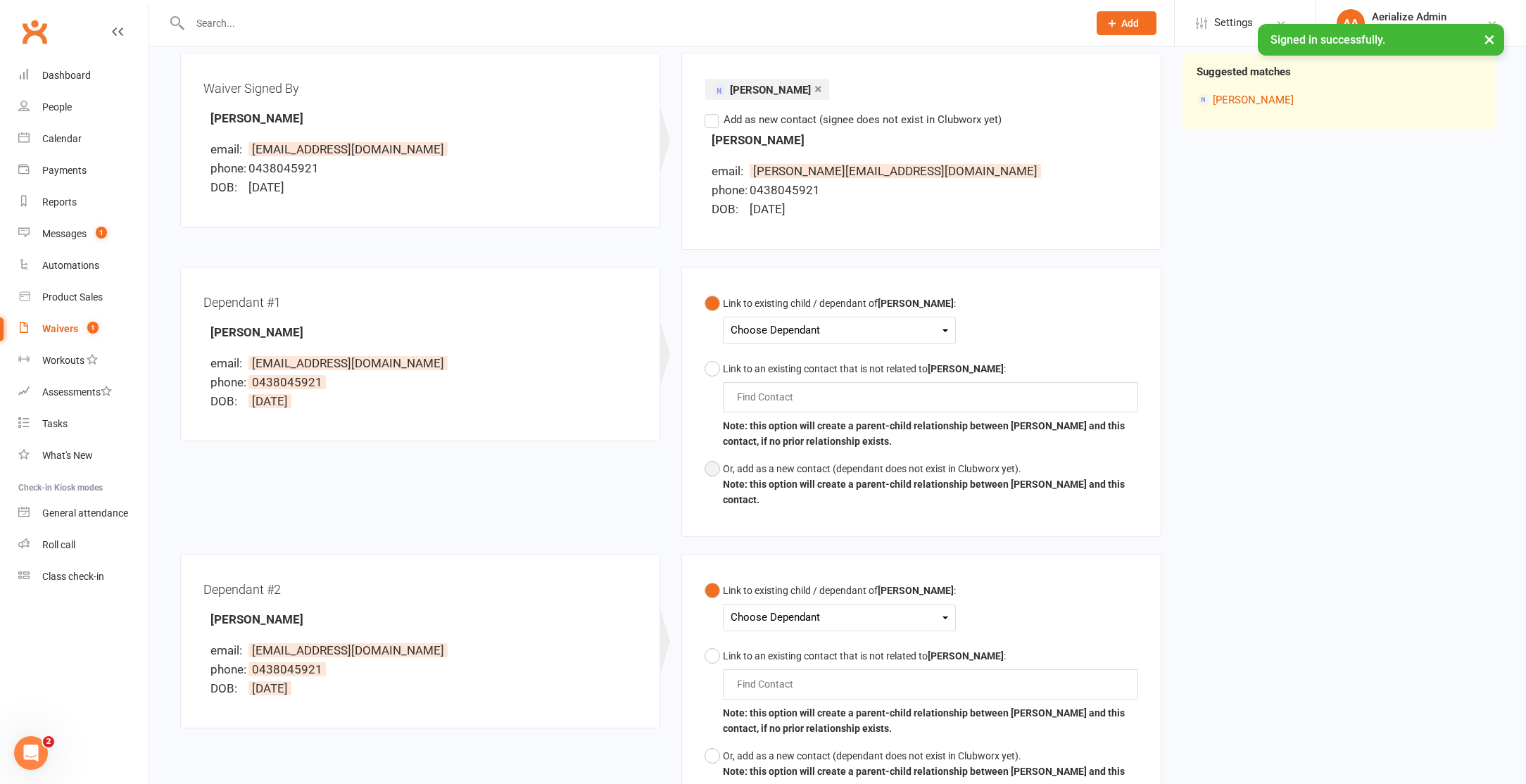
scroll to position [165, 0]
click at [717, 466] on button "Or, add as a new contact (dependant does not exist in Clubworx yet). Note: this…" at bounding box center [921, 484] width 433 height 58
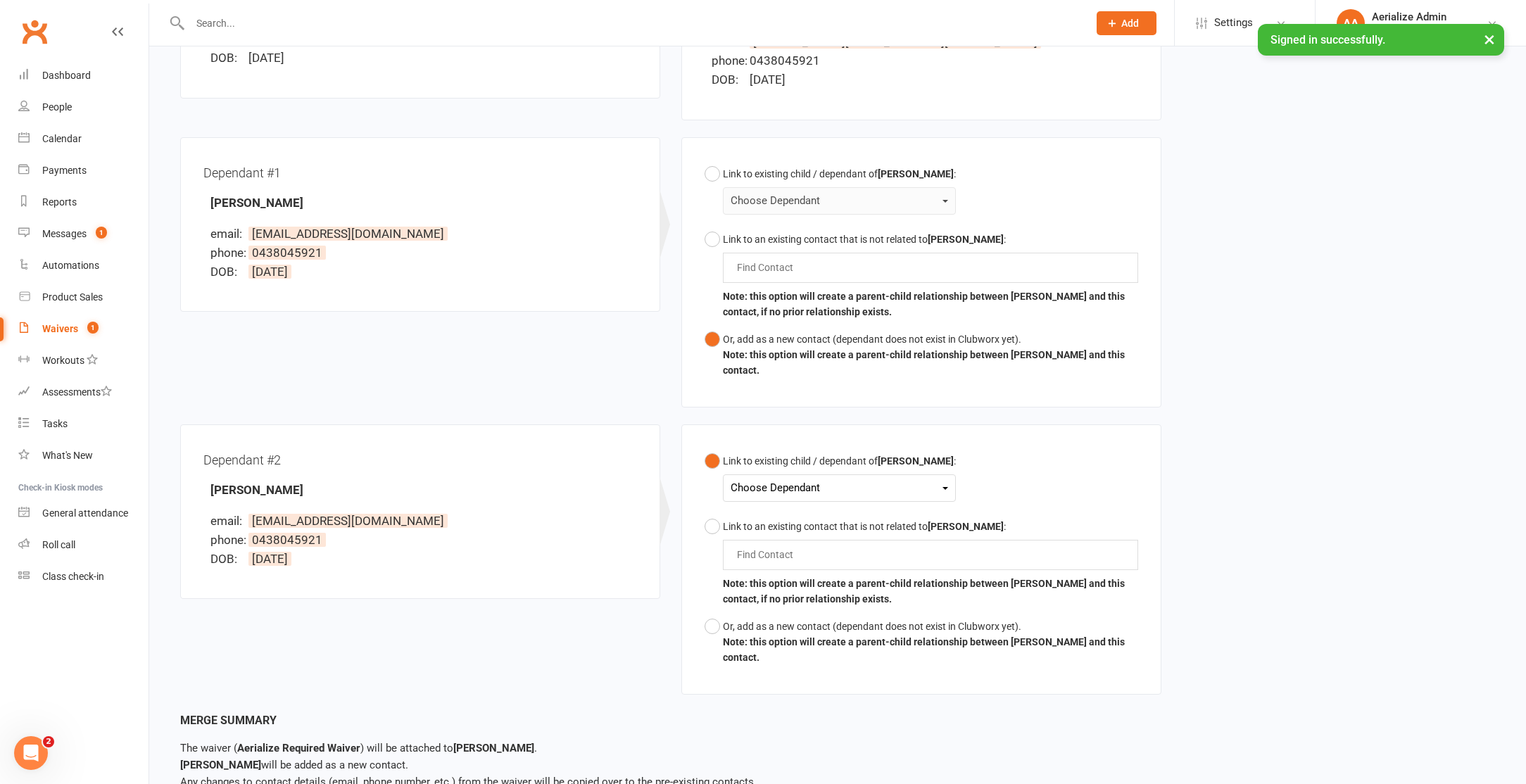
scroll to position [300, 0]
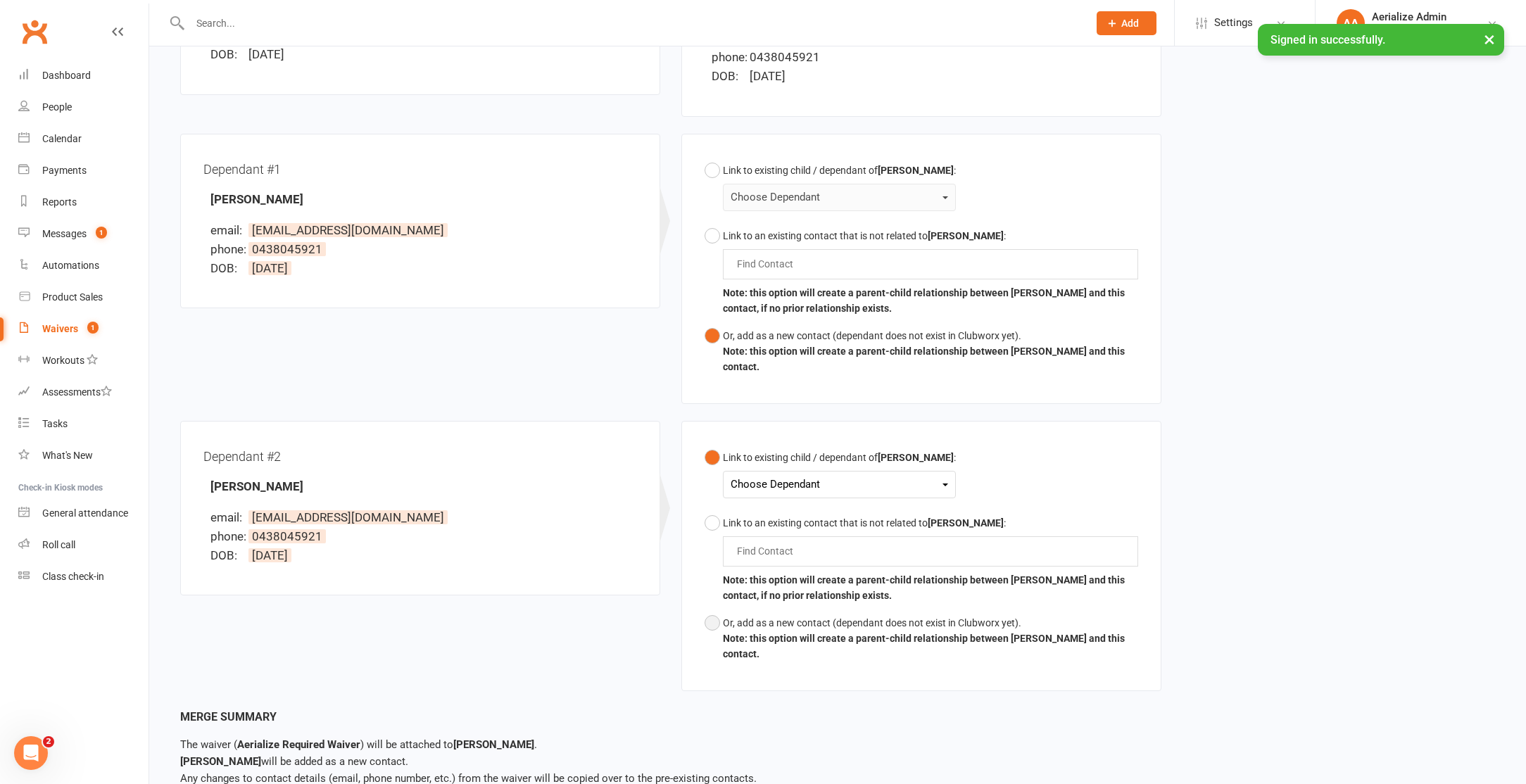
click at [708, 617] on button "Or, add as a new contact (dependant does not exist in Clubworx yet). Note: this…" at bounding box center [921, 638] width 433 height 58
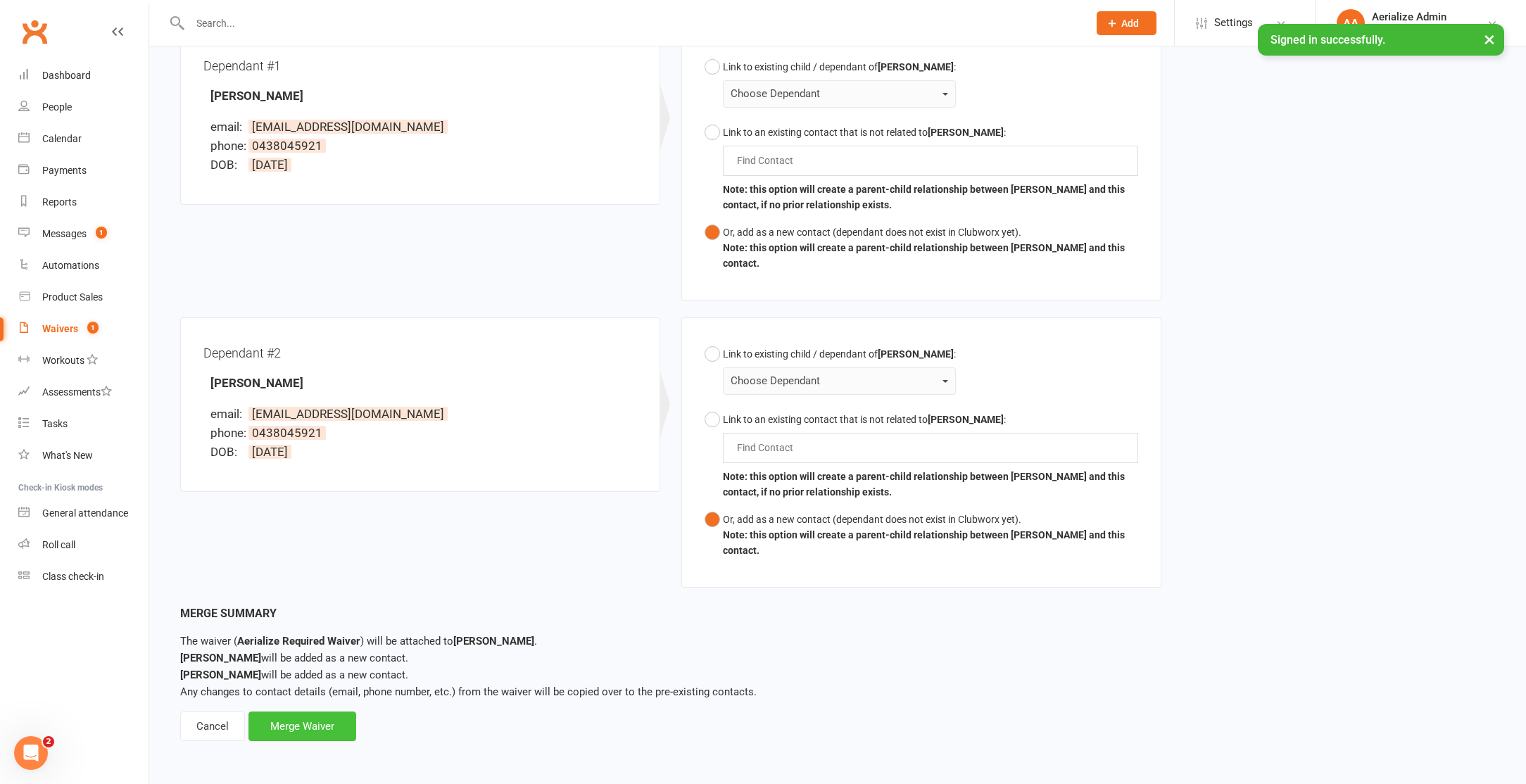
click at [299, 721] on div "Merge Waiver" at bounding box center [302, 726] width 108 height 30
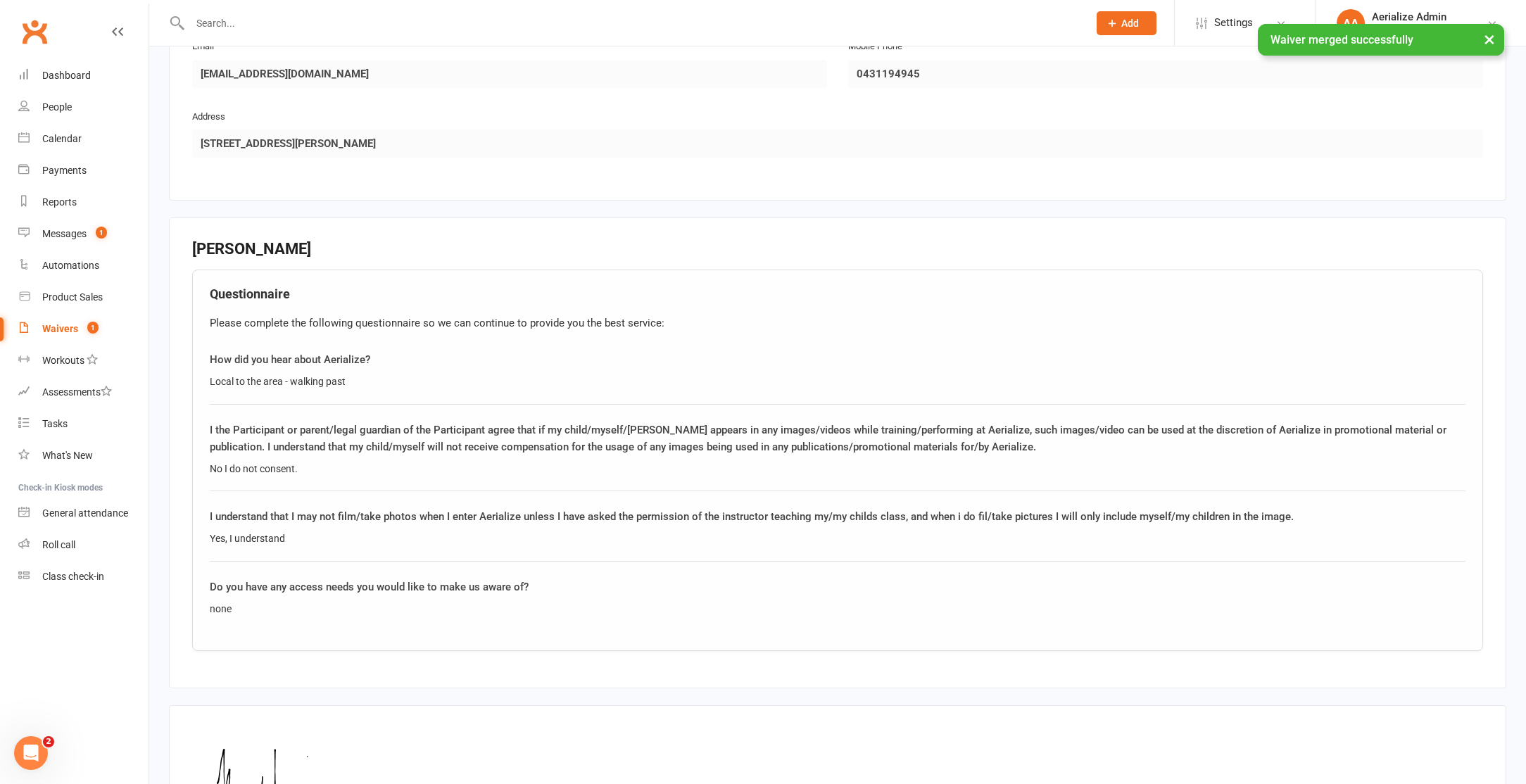
scroll to position [1947, 0]
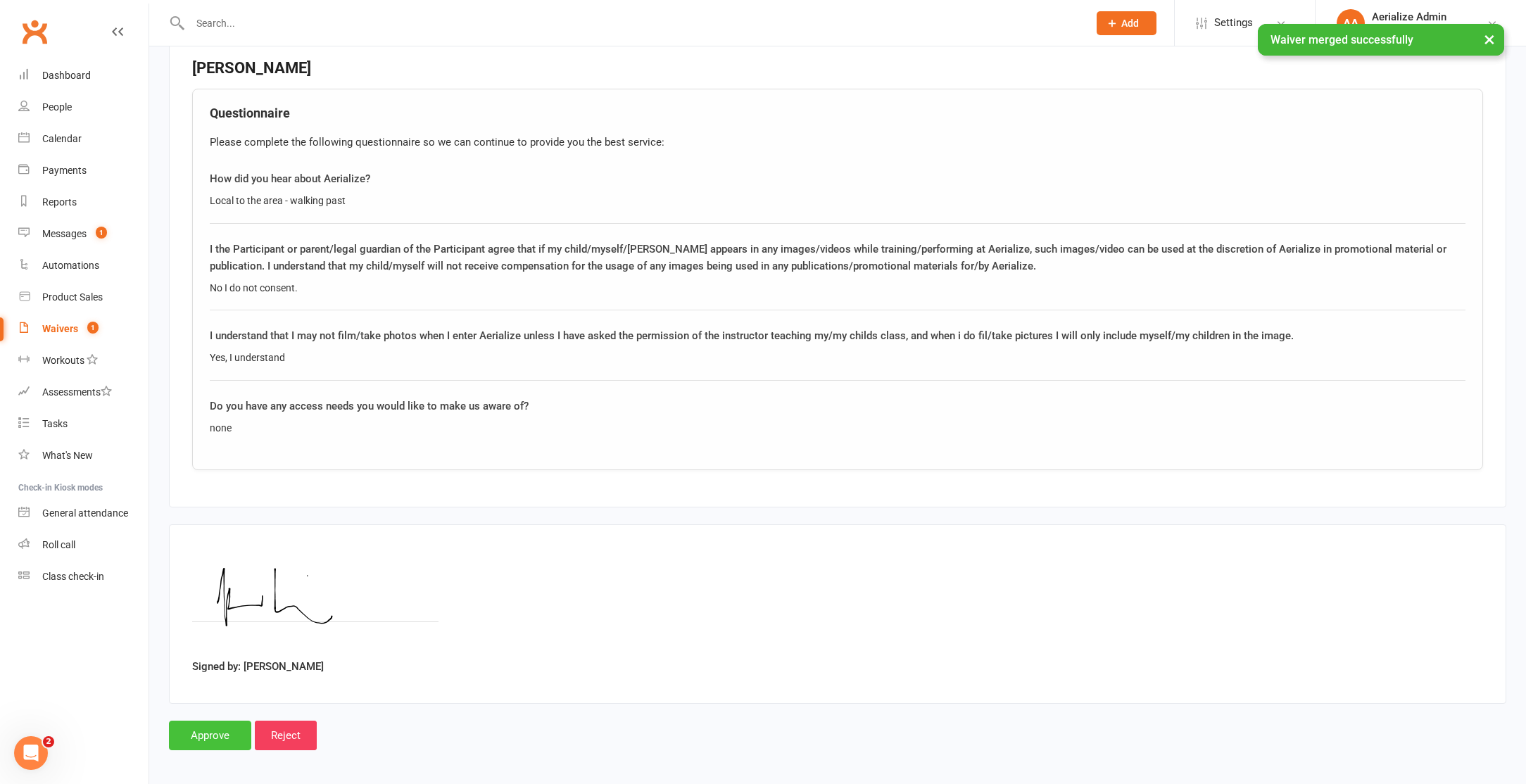
click at [223, 729] on input "Approve" at bounding box center [210, 735] width 83 height 30
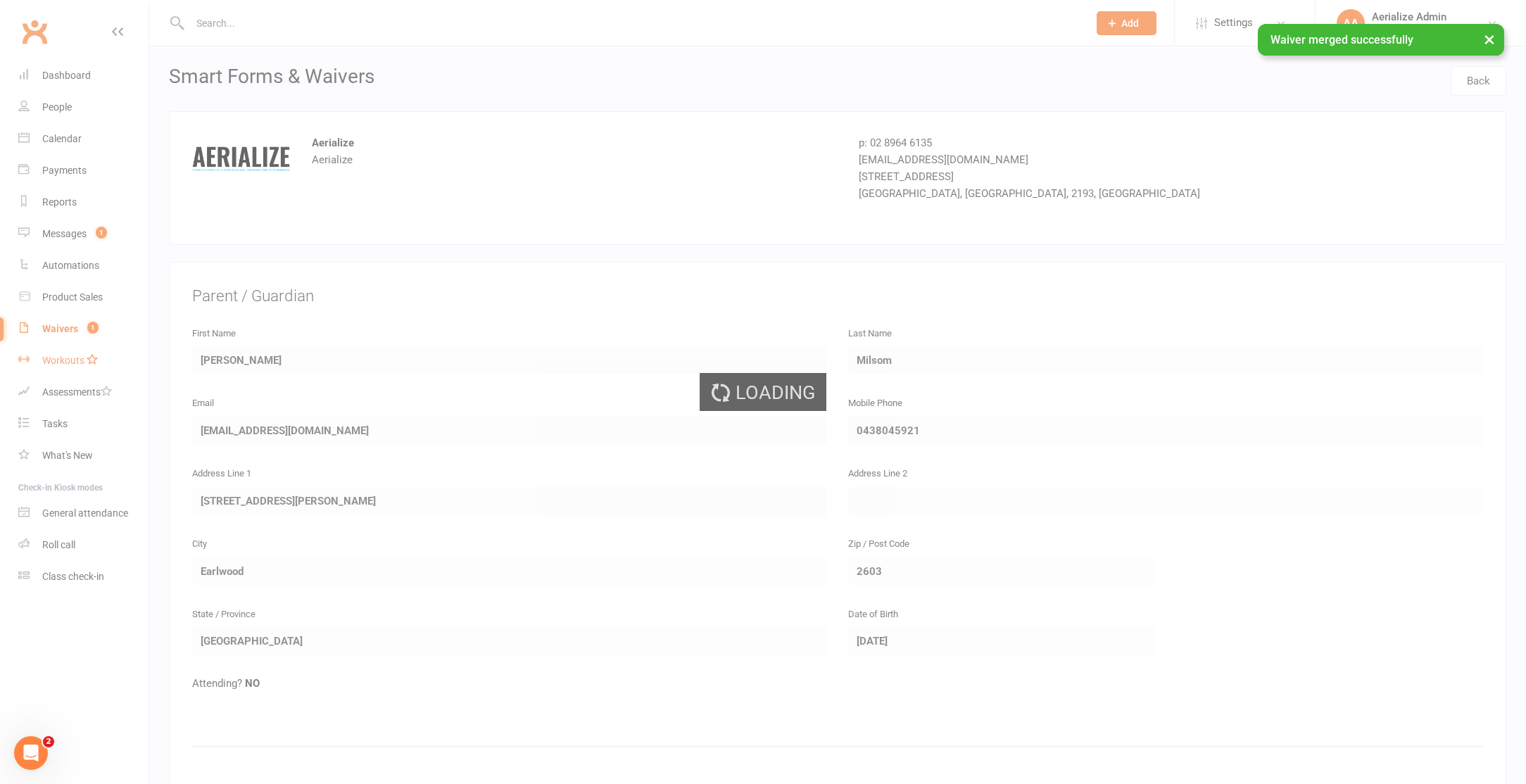
select select "100"
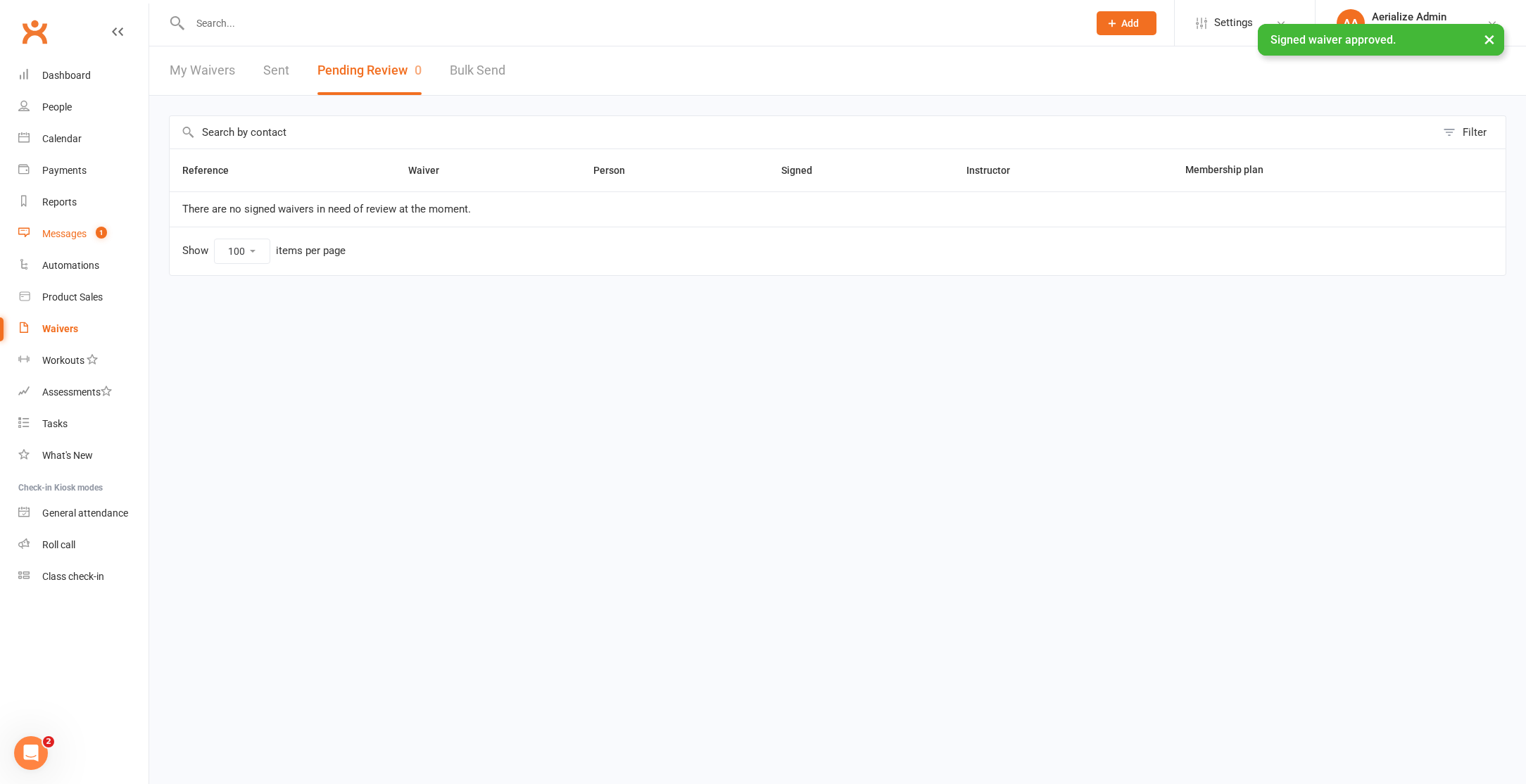
click at [82, 238] on div "Messages" at bounding box center [64, 234] width 44 height 11
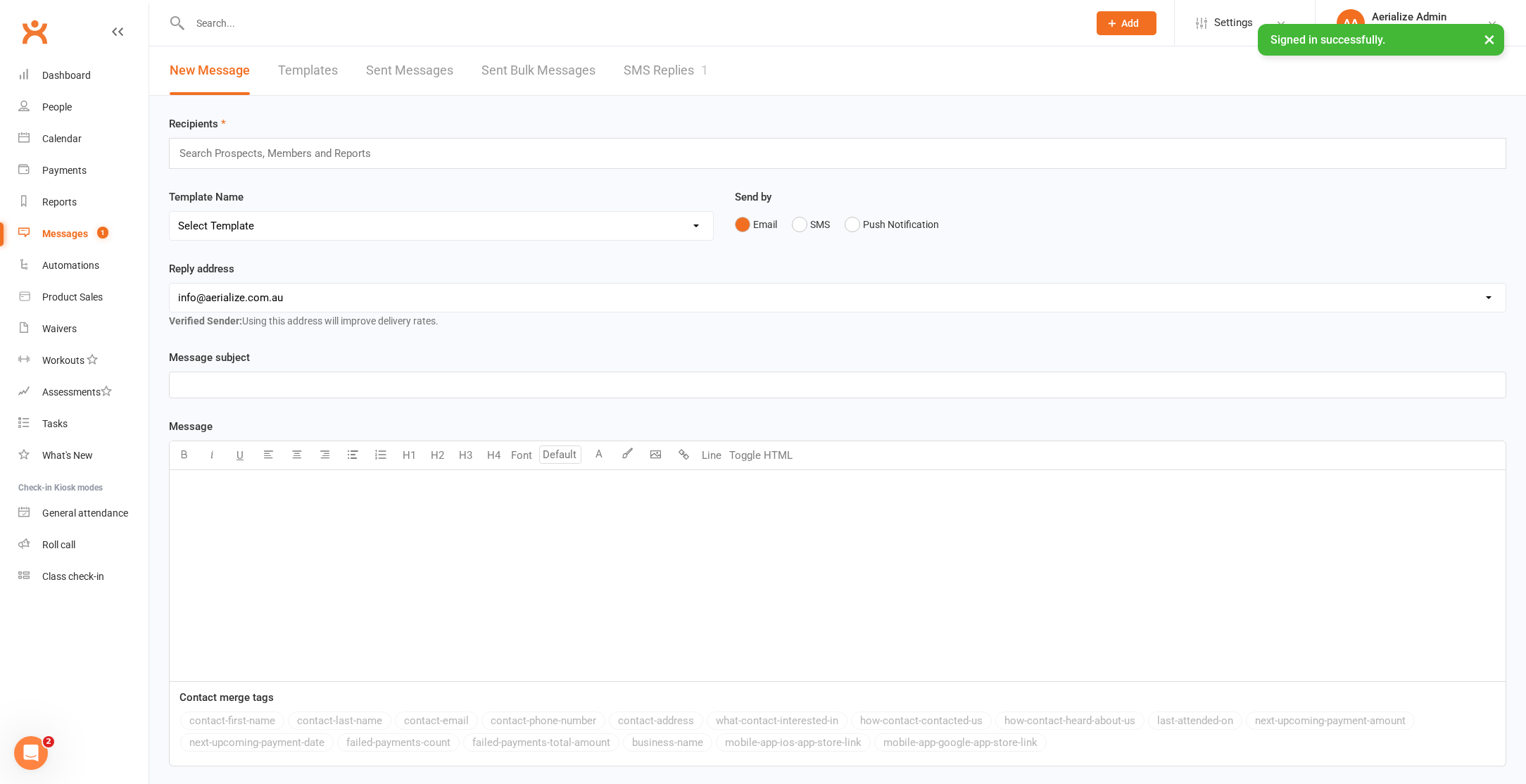
click at [659, 78] on link "SMS Replies 1" at bounding box center [665, 70] width 84 height 49
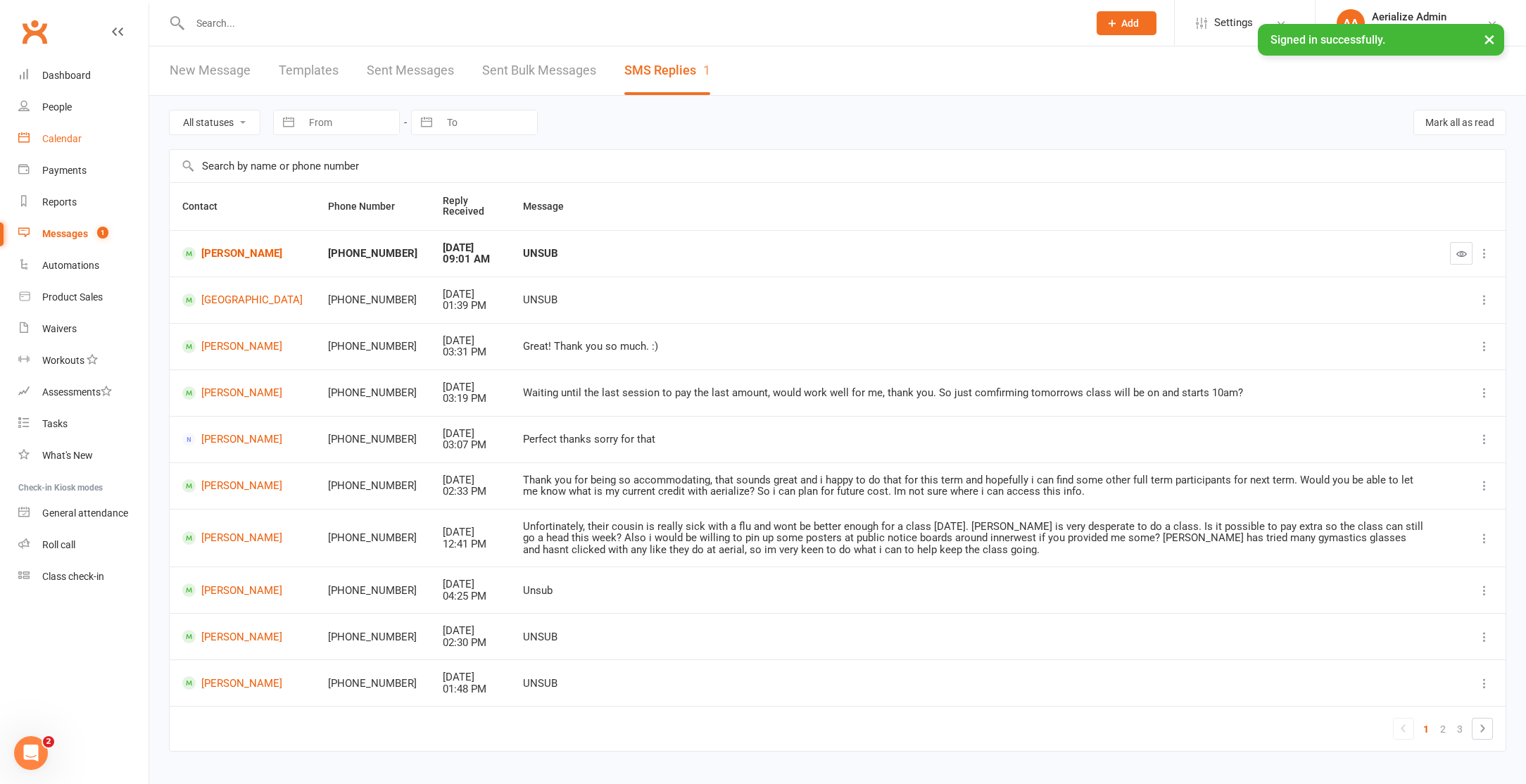
click at [61, 137] on div "Calendar" at bounding box center [62, 138] width 39 height 11
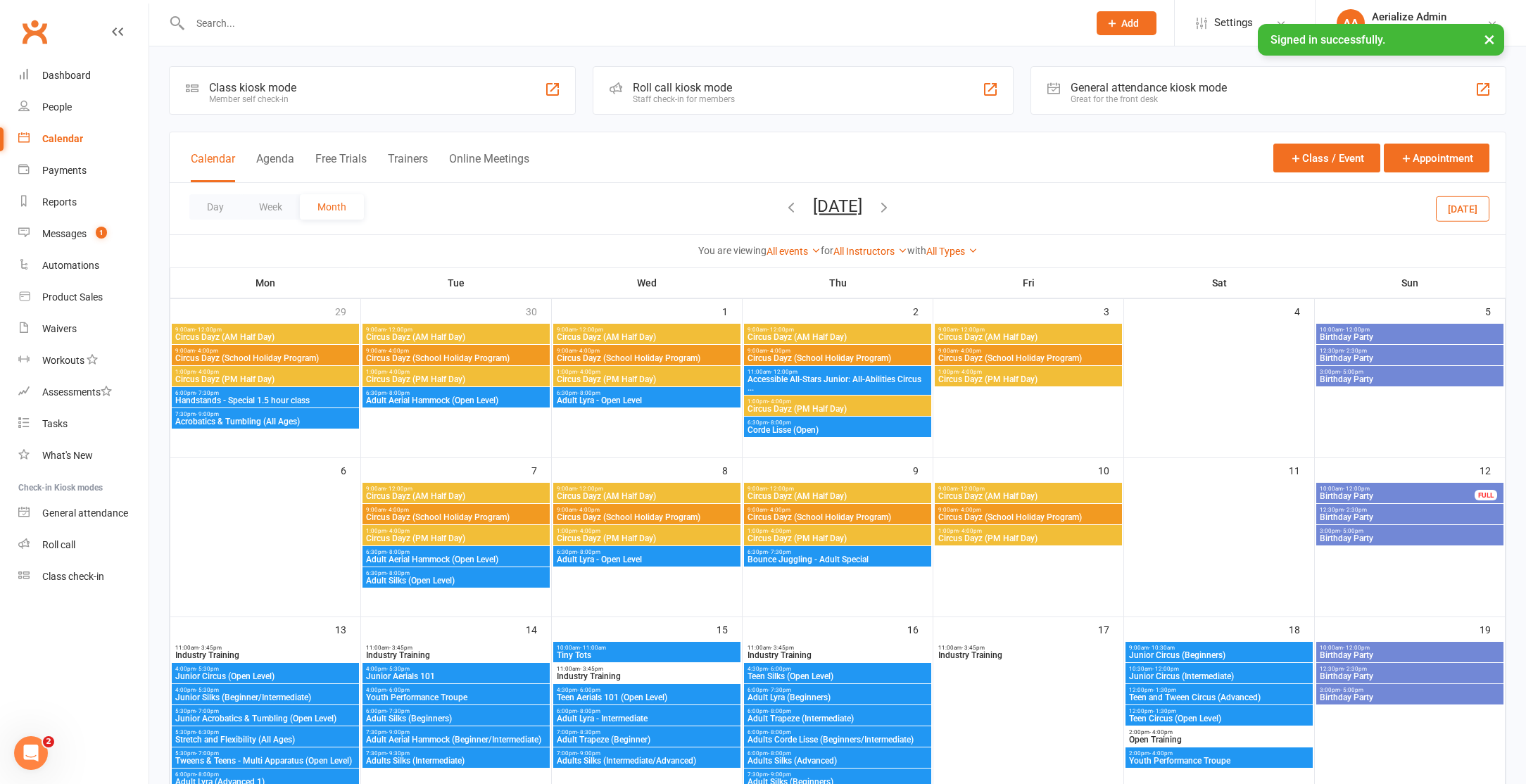
scroll to position [2, 0]
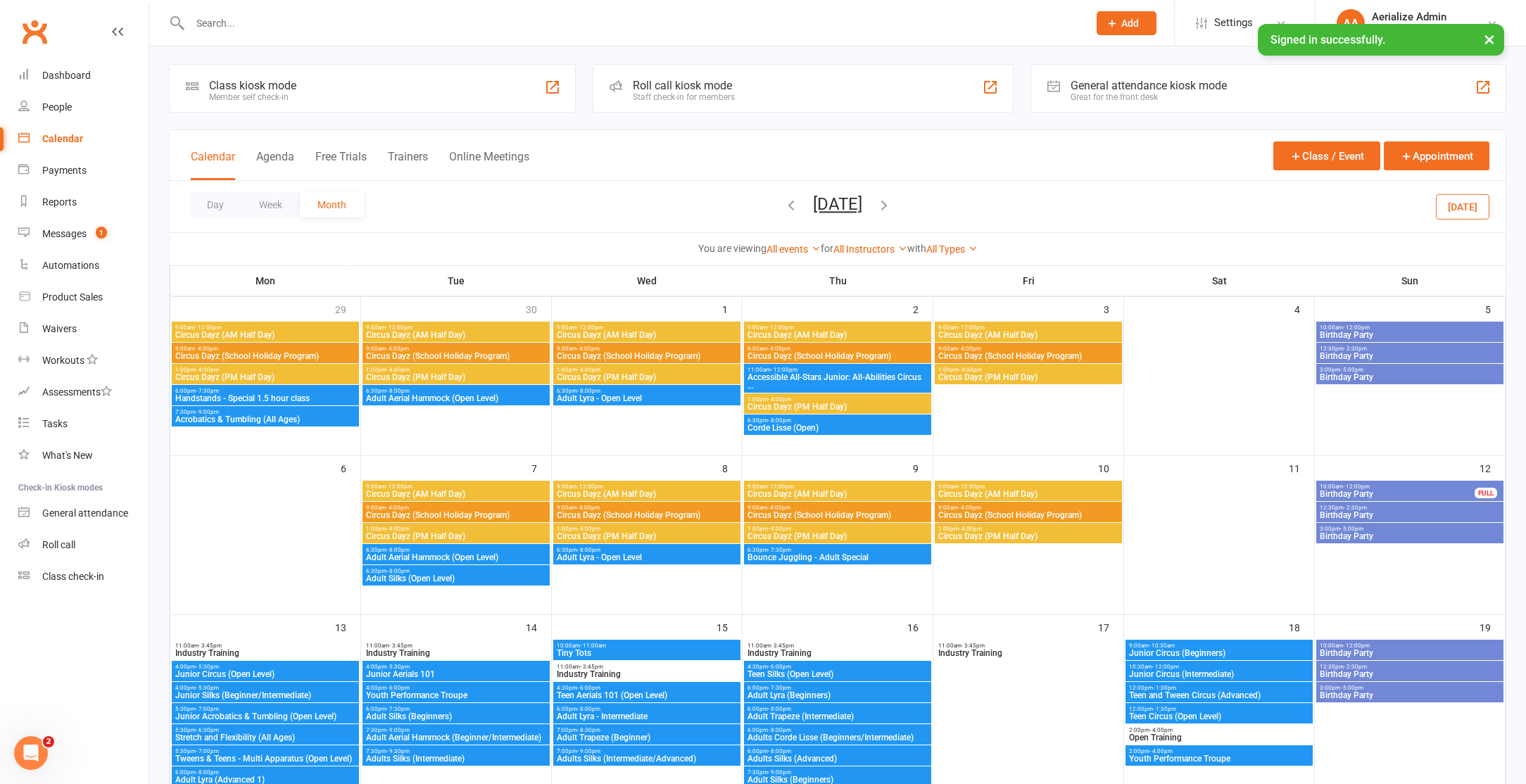
click at [233, 18] on input "text" at bounding box center [632, 23] width 893 height 20
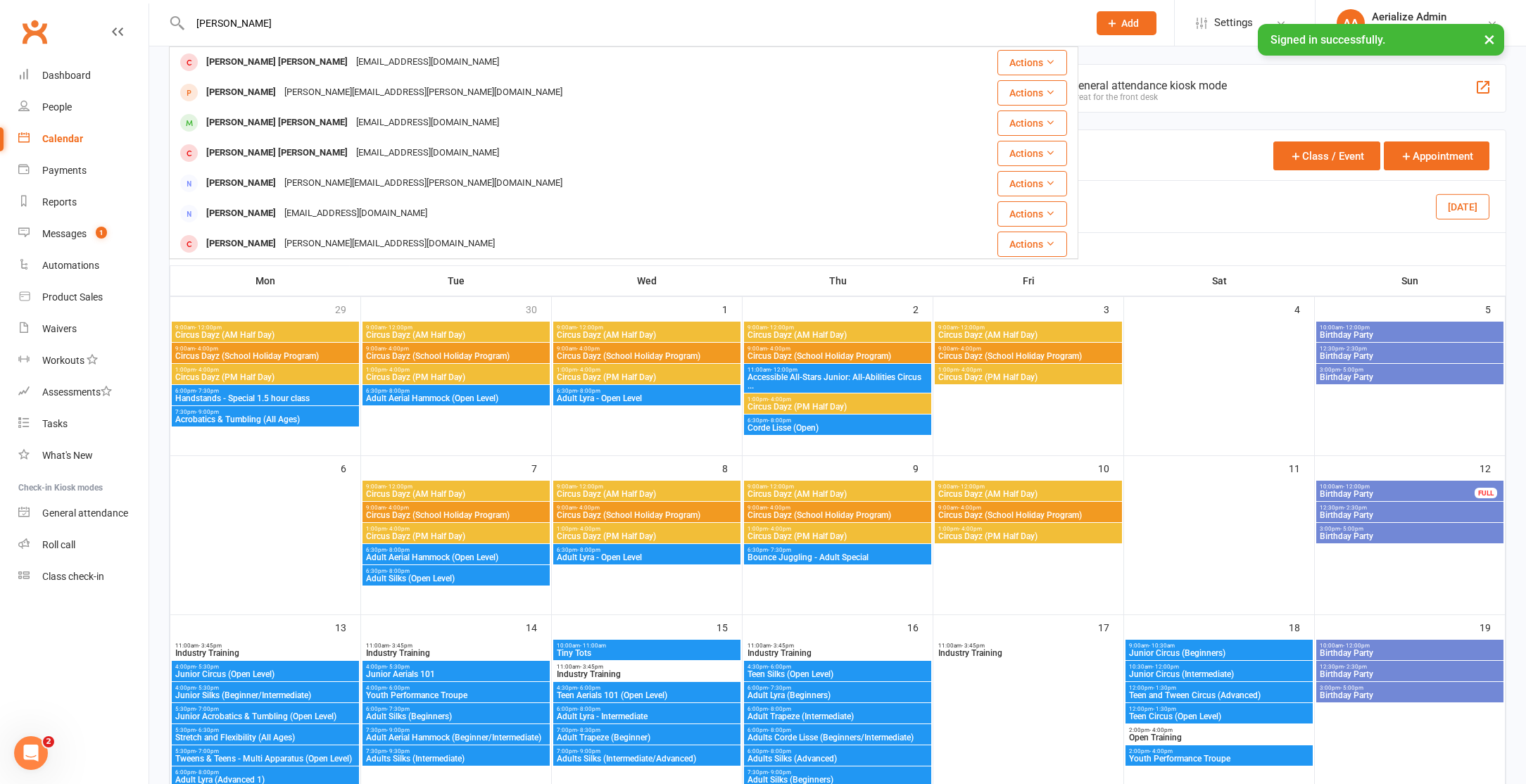
type input "[PERSON_NAME]"
click at [352, 129] on div "[EMAIL_ADDRESS][DOMAIN_NAME]" at bounding box center [427, 123] width 151 height 21
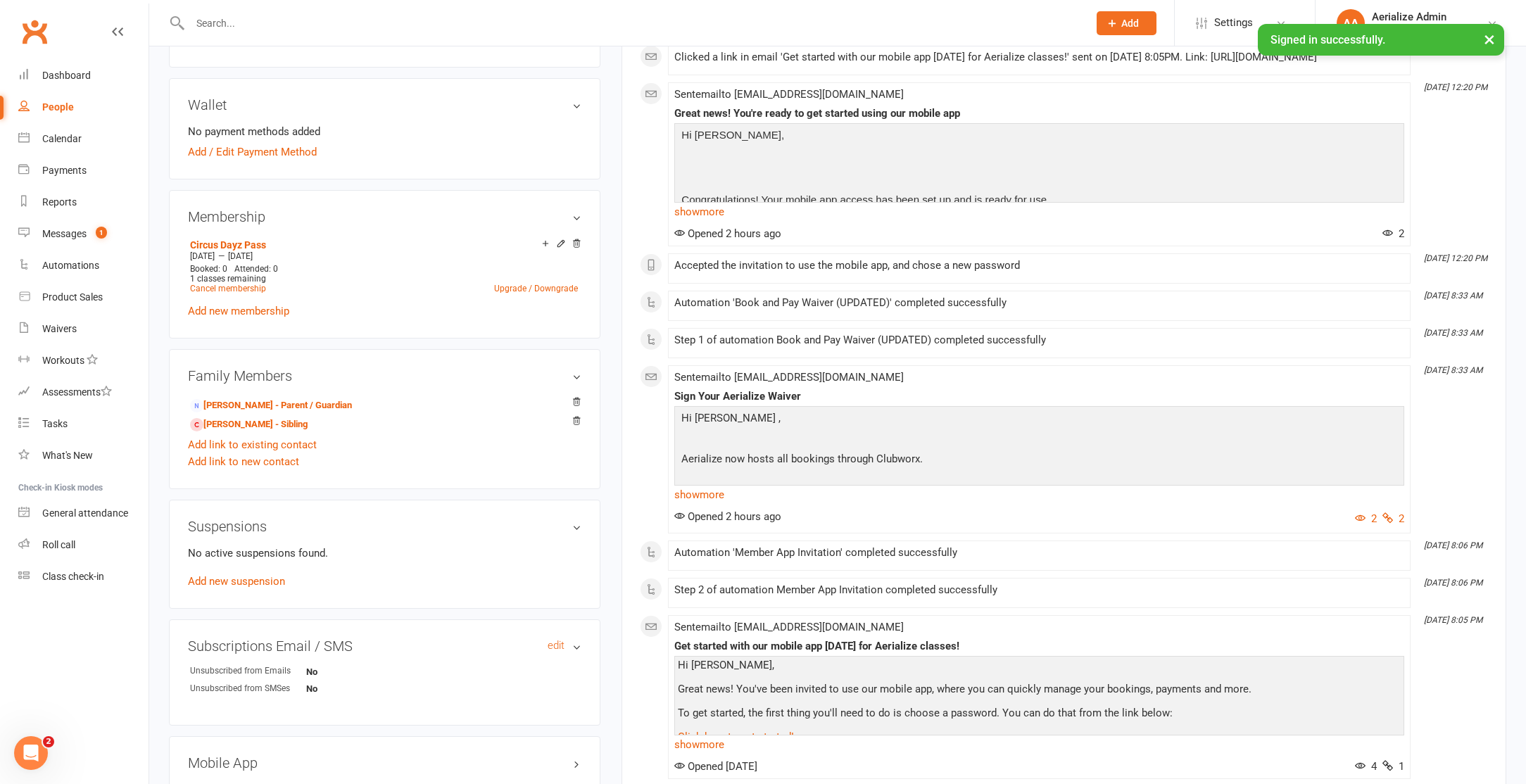
scroll to position [375, 0]
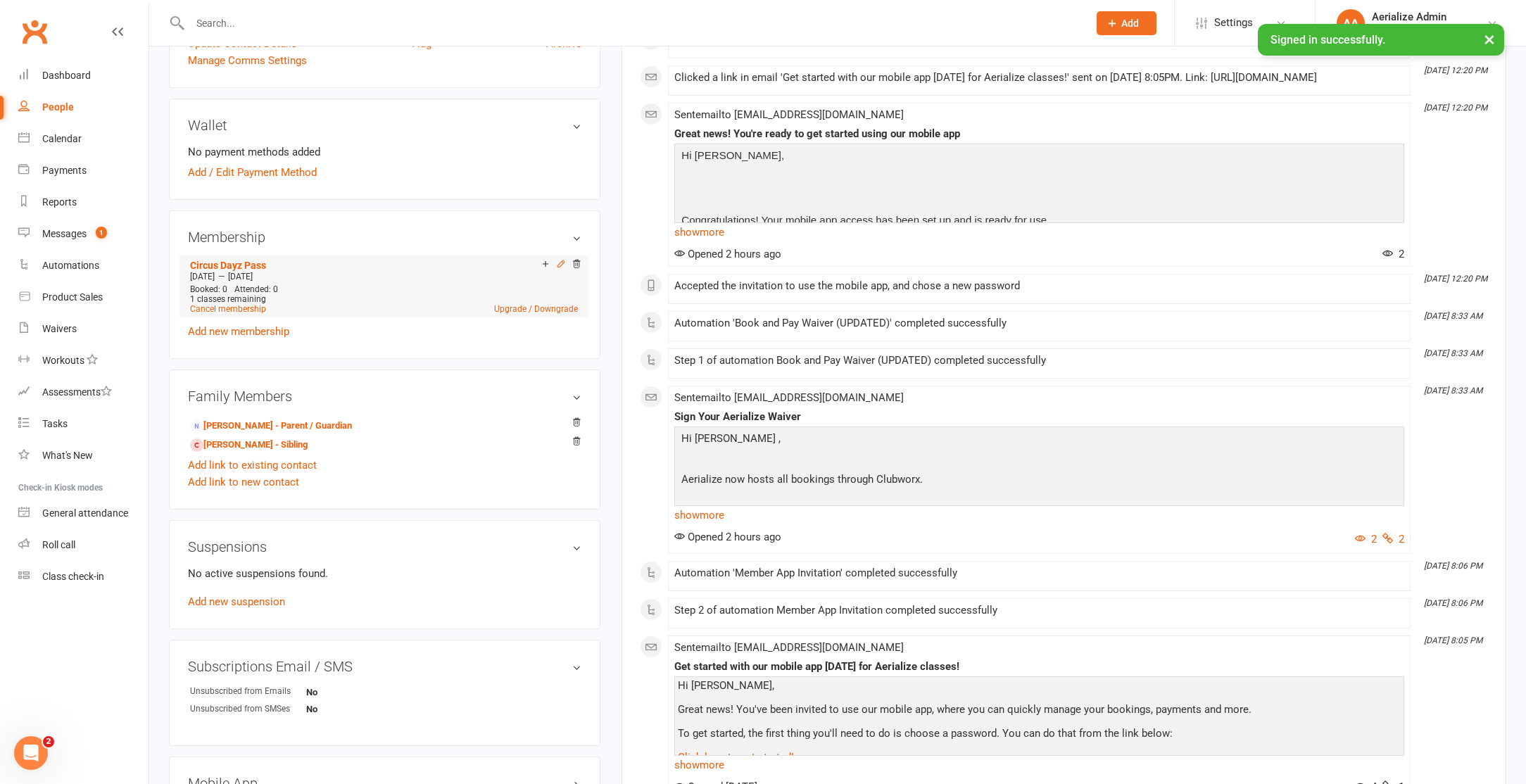
click at [560, 260] on icon at bounding box center [561, 263] width 6 height 6
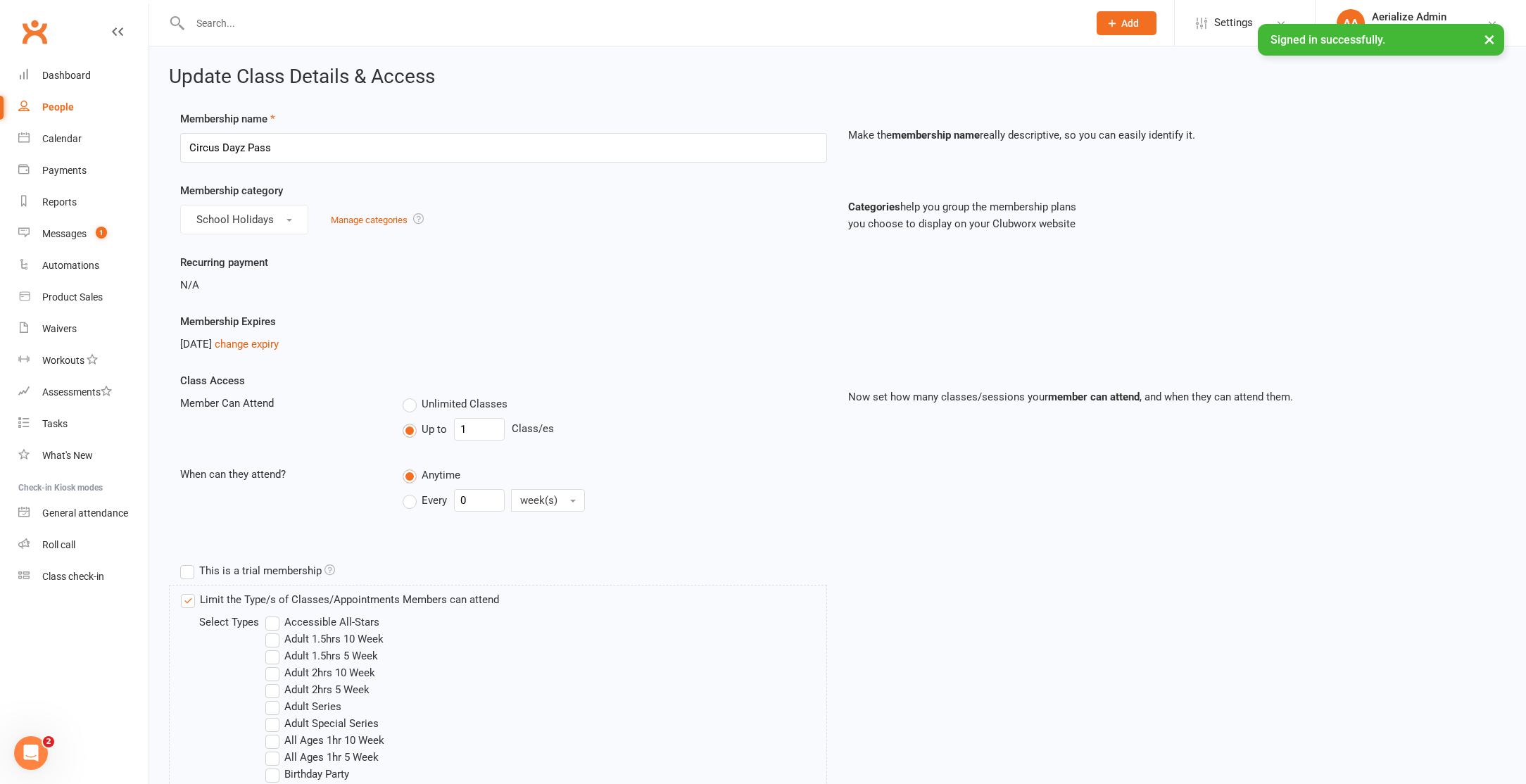
click at [214, 24] on input "text" at bounding box center [632, 23] width 893 height 20
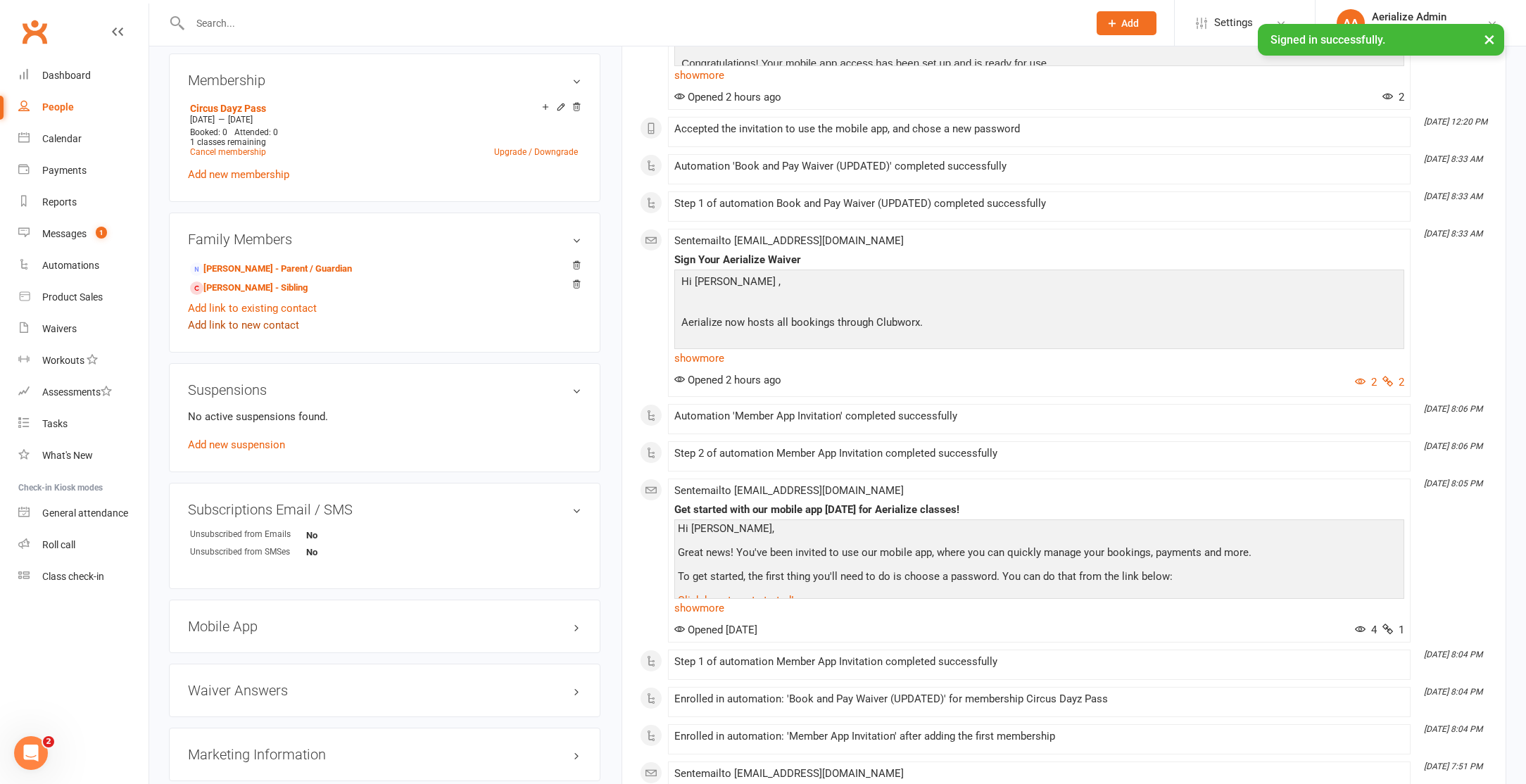
scroll to position [529, 0]
click at [235, 293] on link "[PERSON_NAME] - Sibling" at bounding box center [248, 291] width 117 height 15
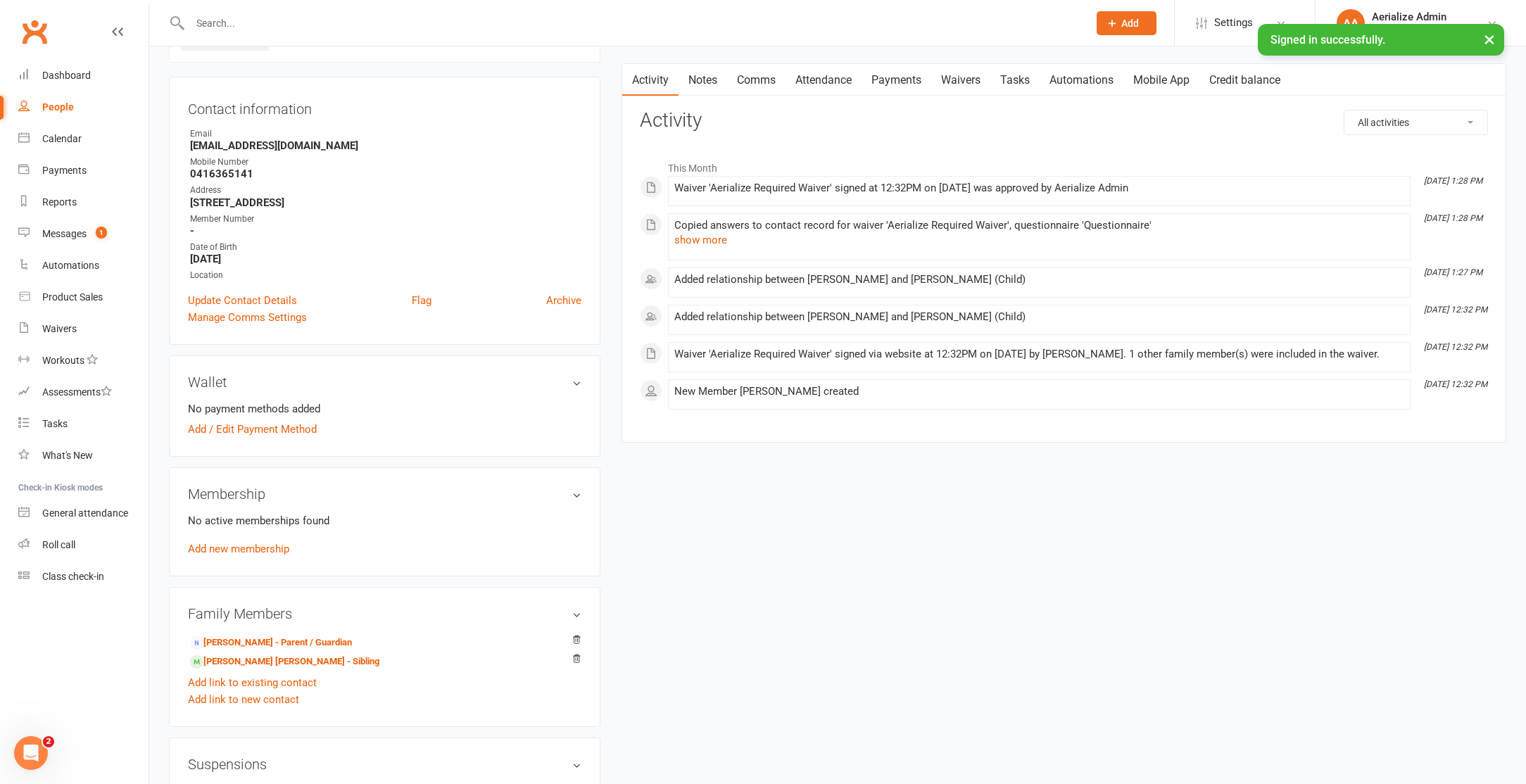
scroll to position [128, 0]
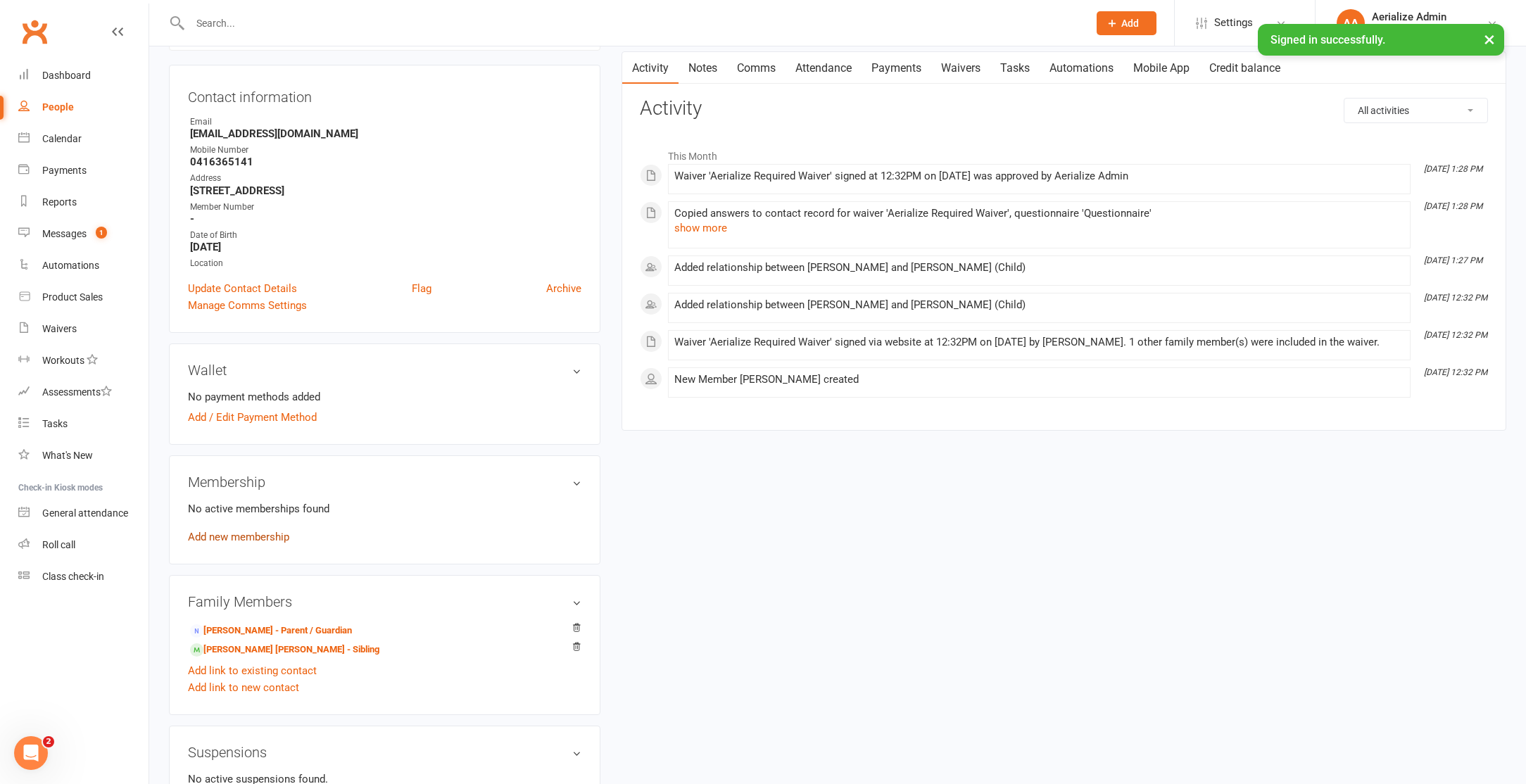
click at [236, 538] on link "Add new membership" at bounding box center [238, 537] width 102 height 13
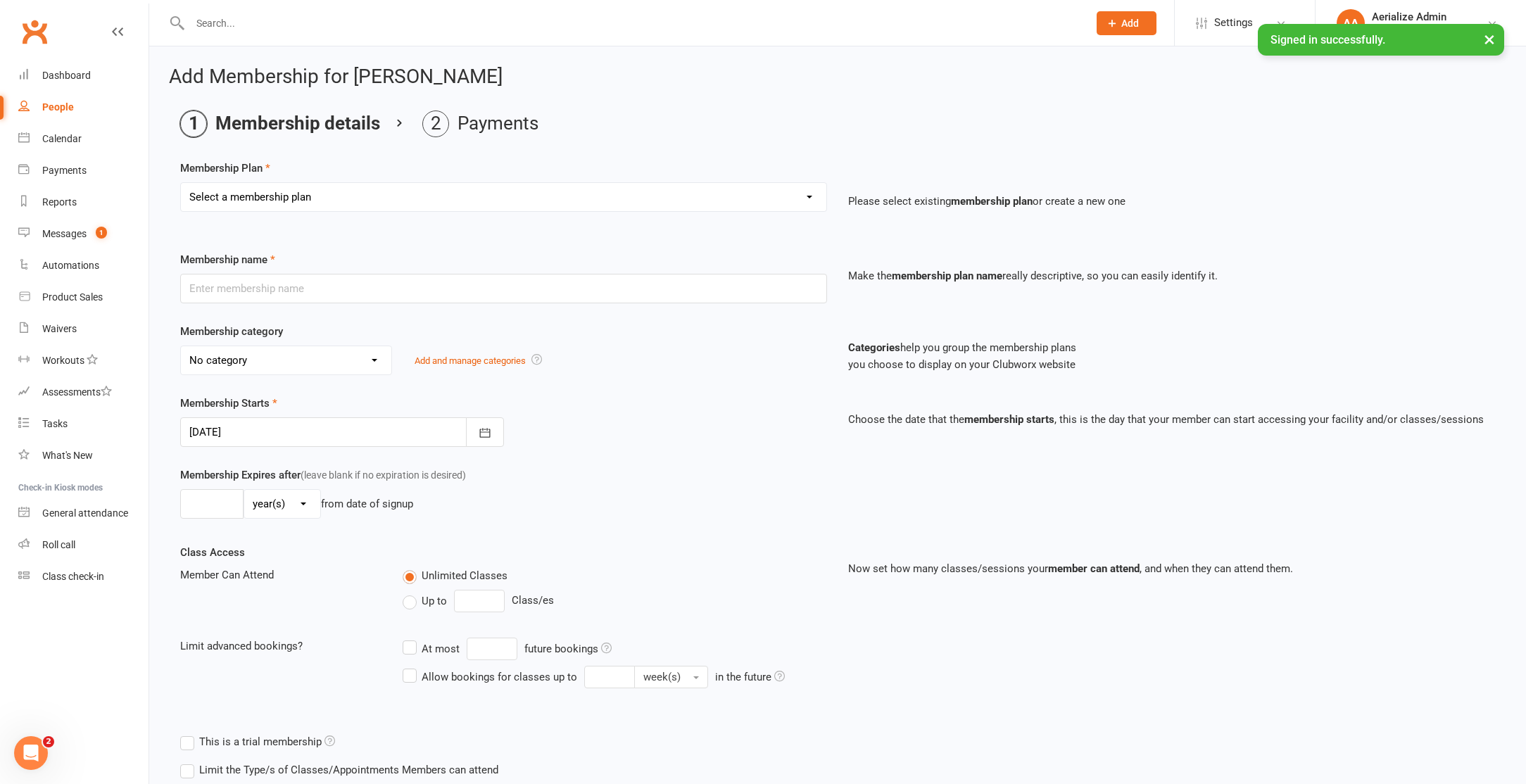
click at [354, 205] on select "Select a membership plan Create new Membership Plan Tiny Tots DROP IN Tiny Tots…" at bounding box center [503, 197] width 645 height 28
select select "21"
click at [181, 183] on select "Select a membership plan Create new Membership Plan Tiny Tots DROP IN Tiny Tots…" at bounding box center [503, 197] width 645 height 28
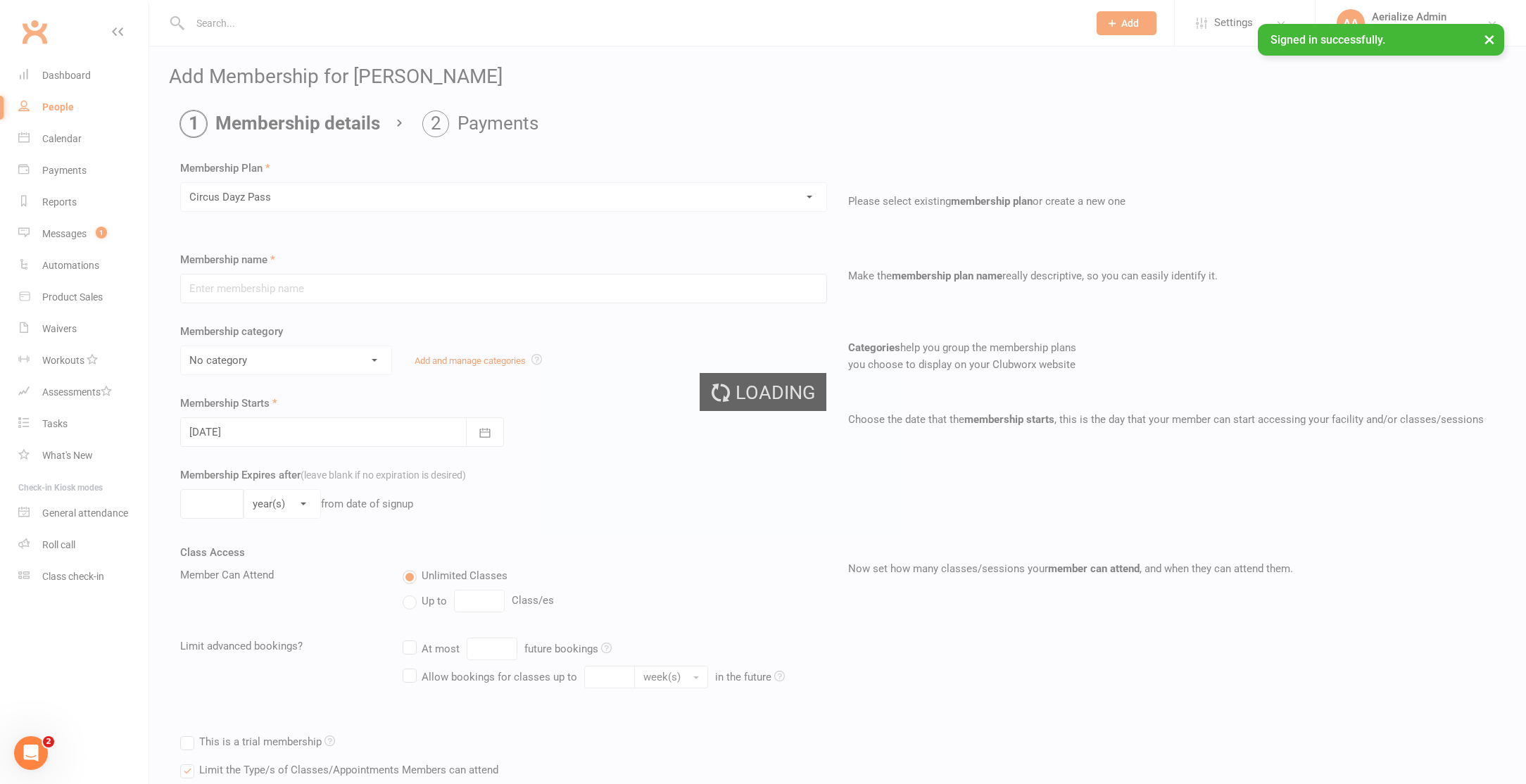
type input "Circus Dayz Pass"
select select "9"
type input "3"
select select "2"
type input "1"
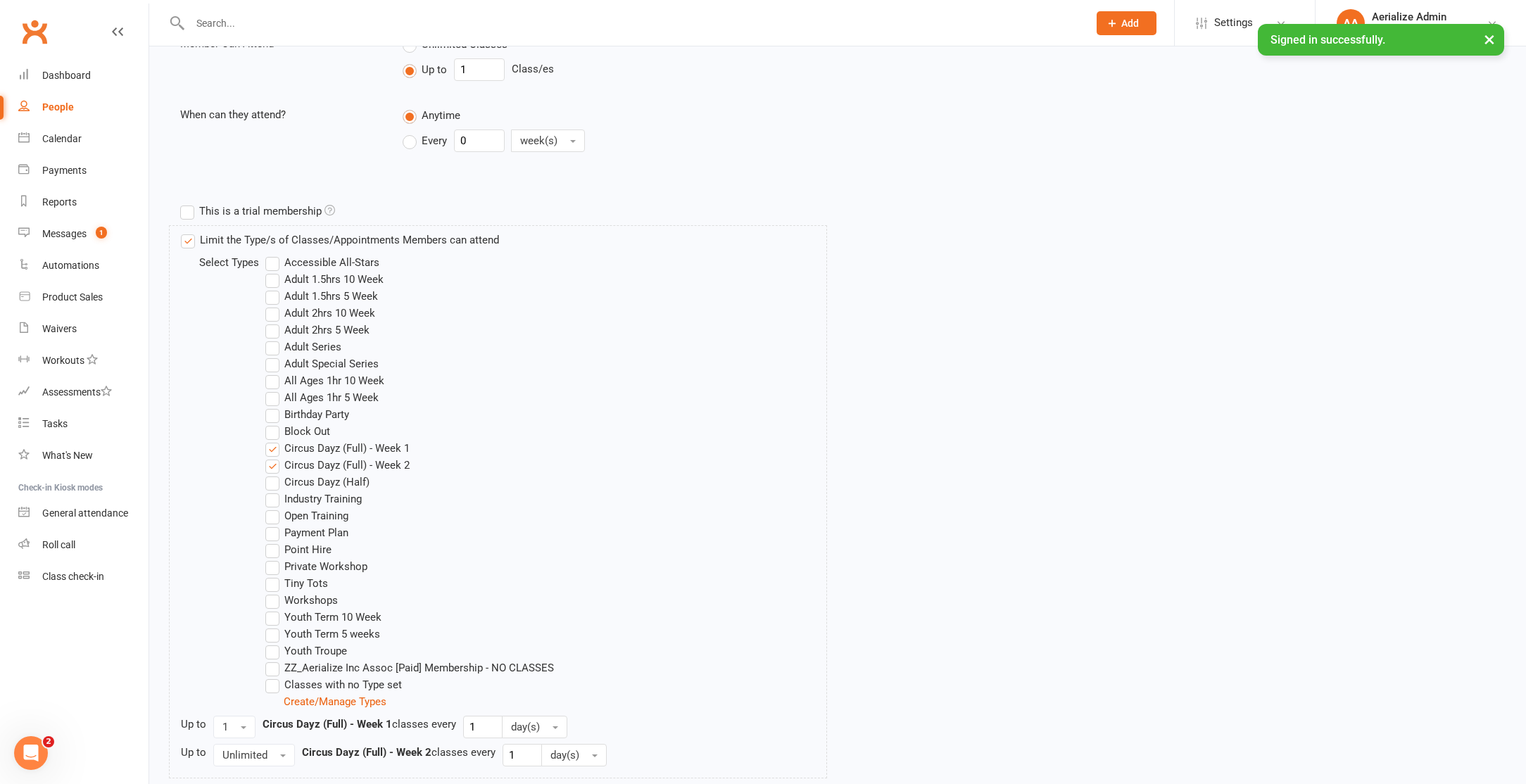
scroll to position [684, 0]
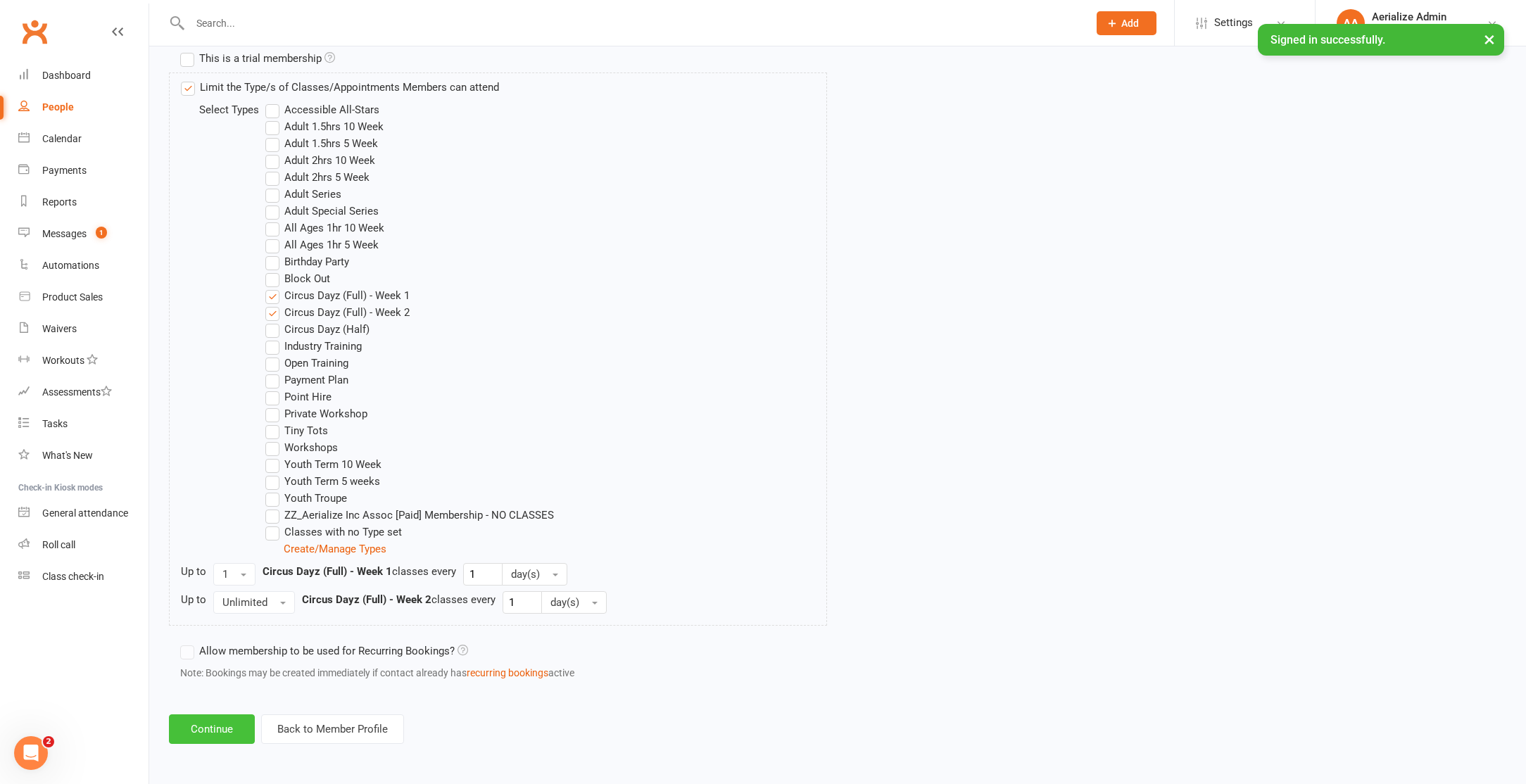
click at [226, 730] on button "Continue" at bounding box center [212, 729] width 86 height 30
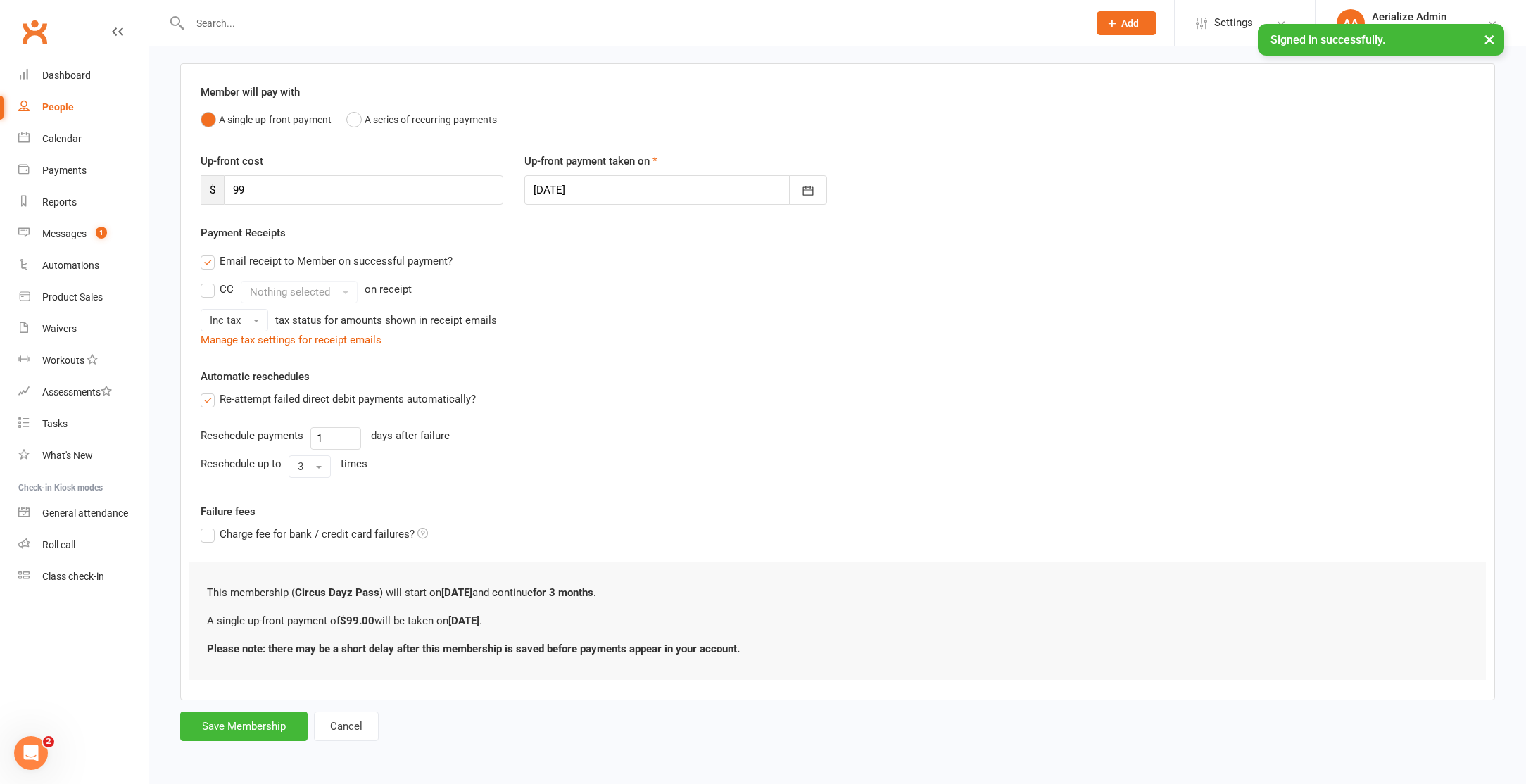
scroll to position [0, 0]
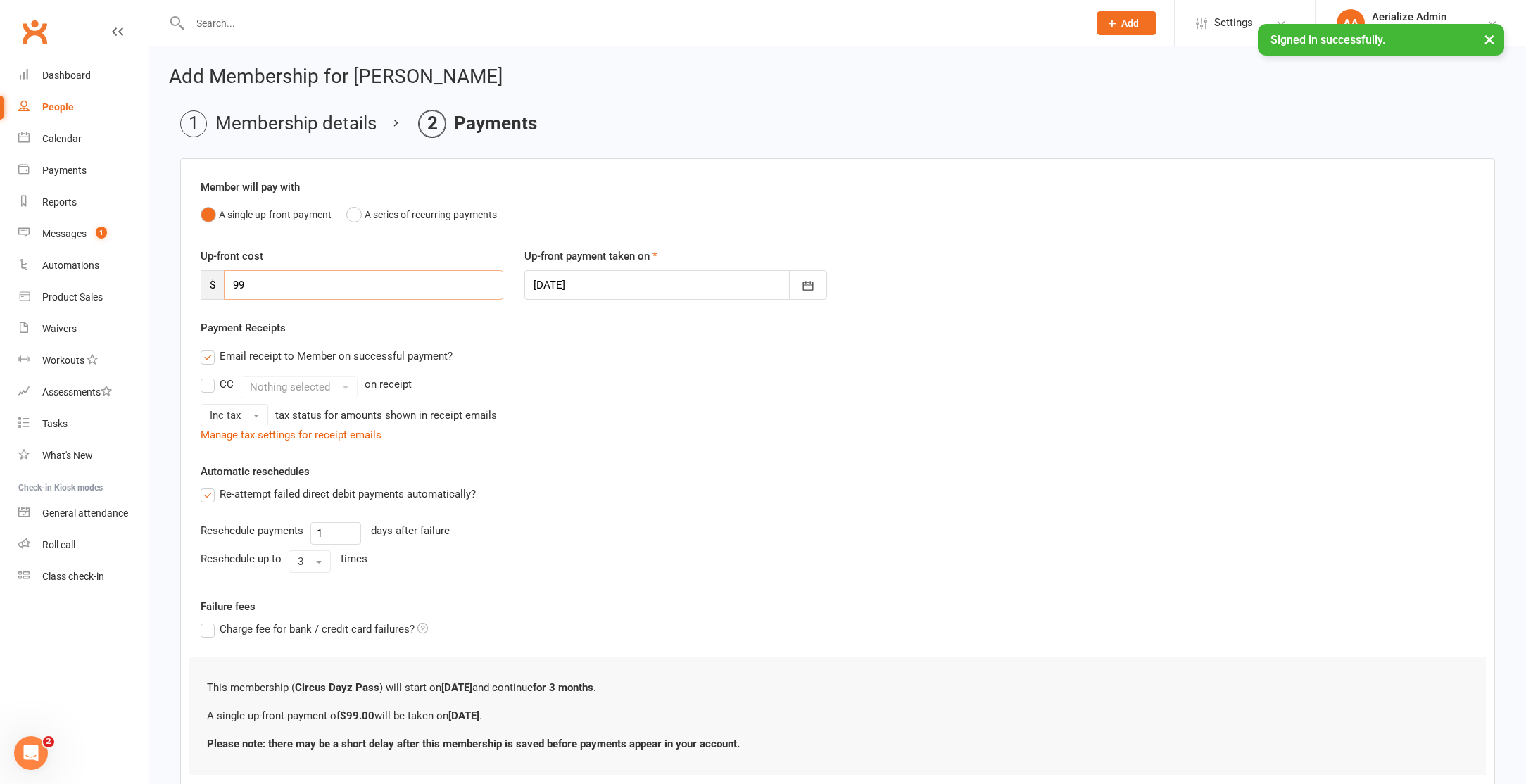
drag, startPoint x: 254, startPoint y: 287, endPoint x: 213, endPoint y: 280, distance: 41.6
click at [214, 280] on div "$ 99" at bounding box center [352, 285] width 302 height 30
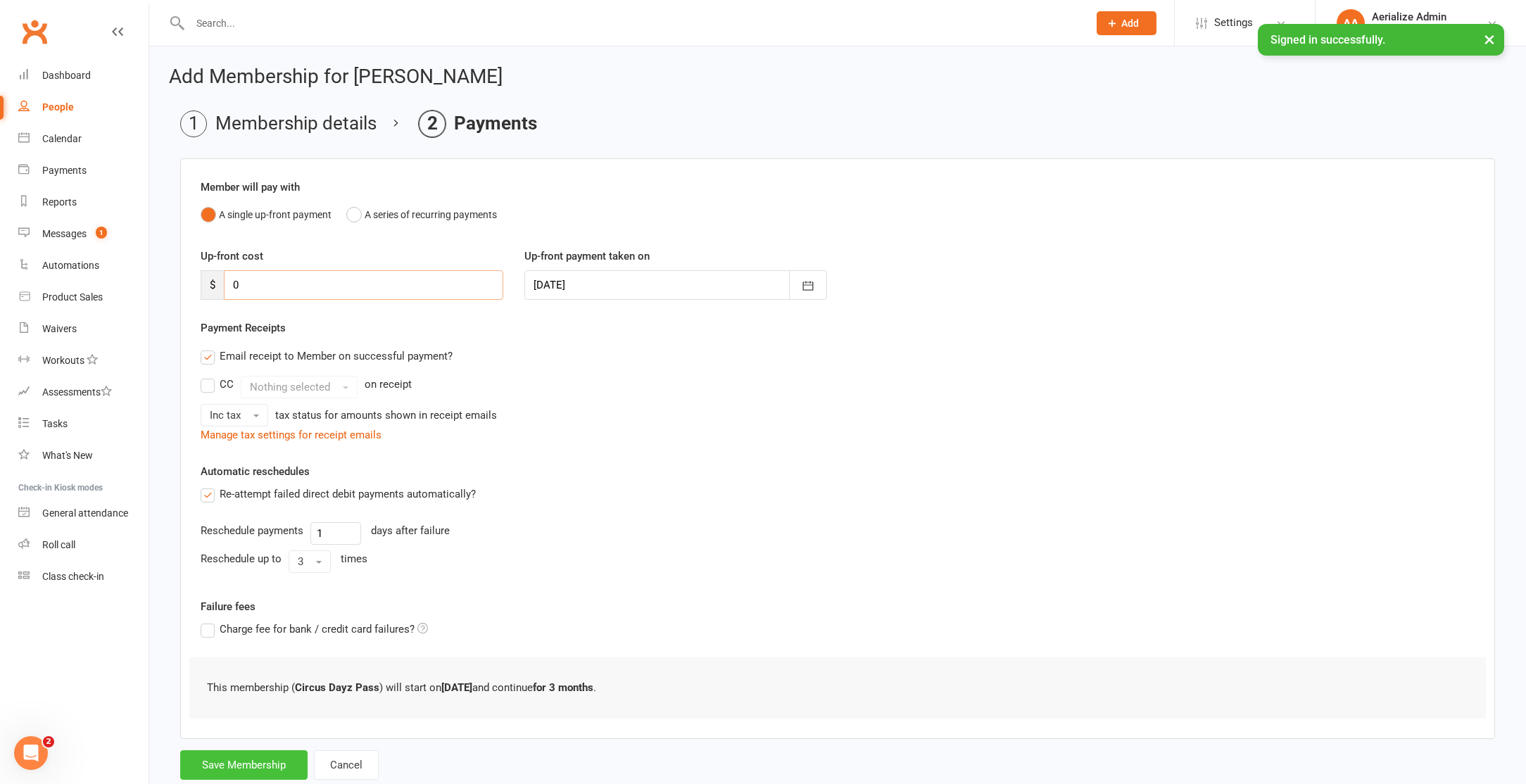
type input "0"
click at [261, 762] on button "Save Membership" at bounding box center [243, 765] width 128 height 30
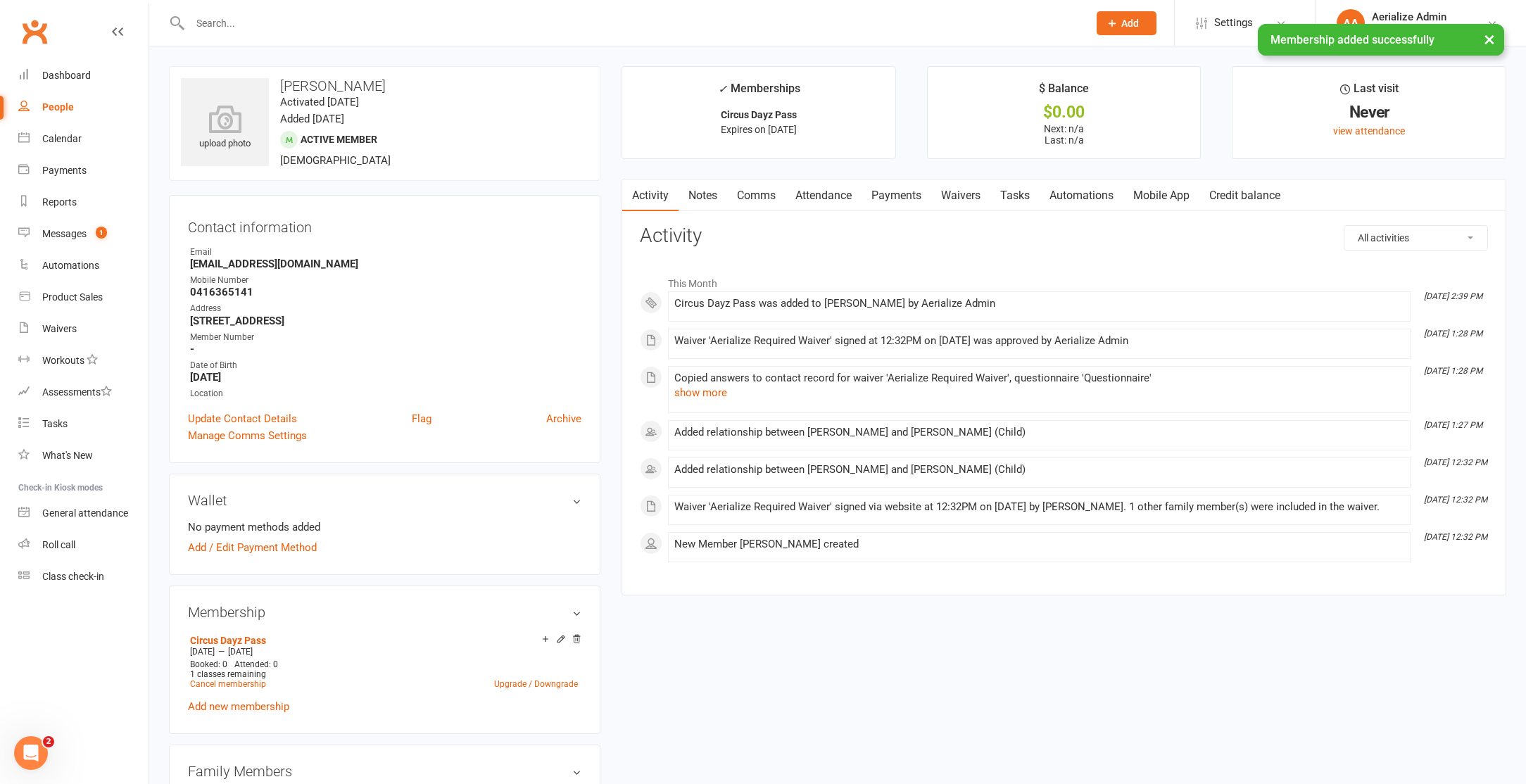
click at [705, 195] on link "Notes" at bounding box center [703, 195] width 49 height 32
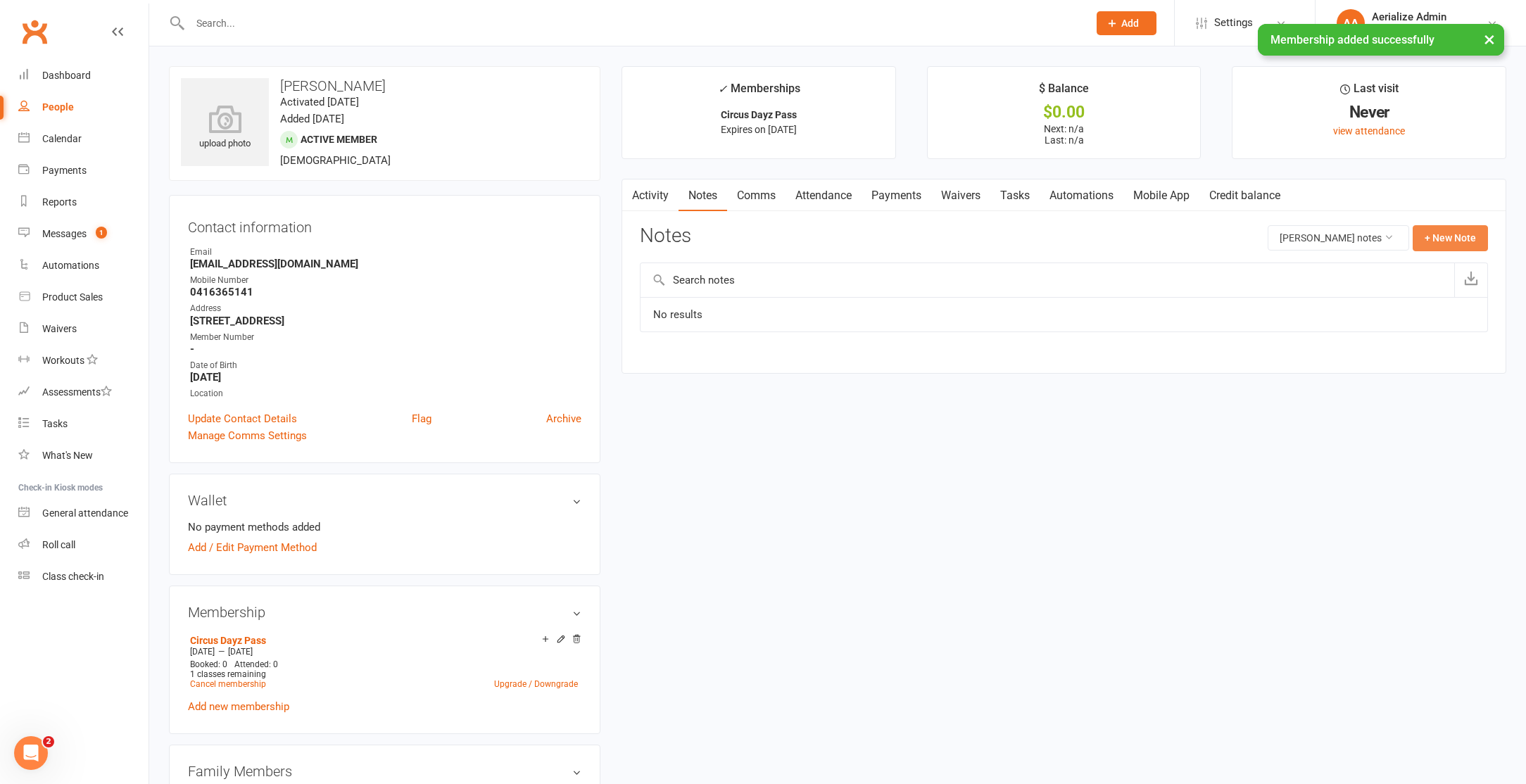
click at [1462, 228] on button "+ New Note" at bounding box center [1450, 237] width 76 height 25
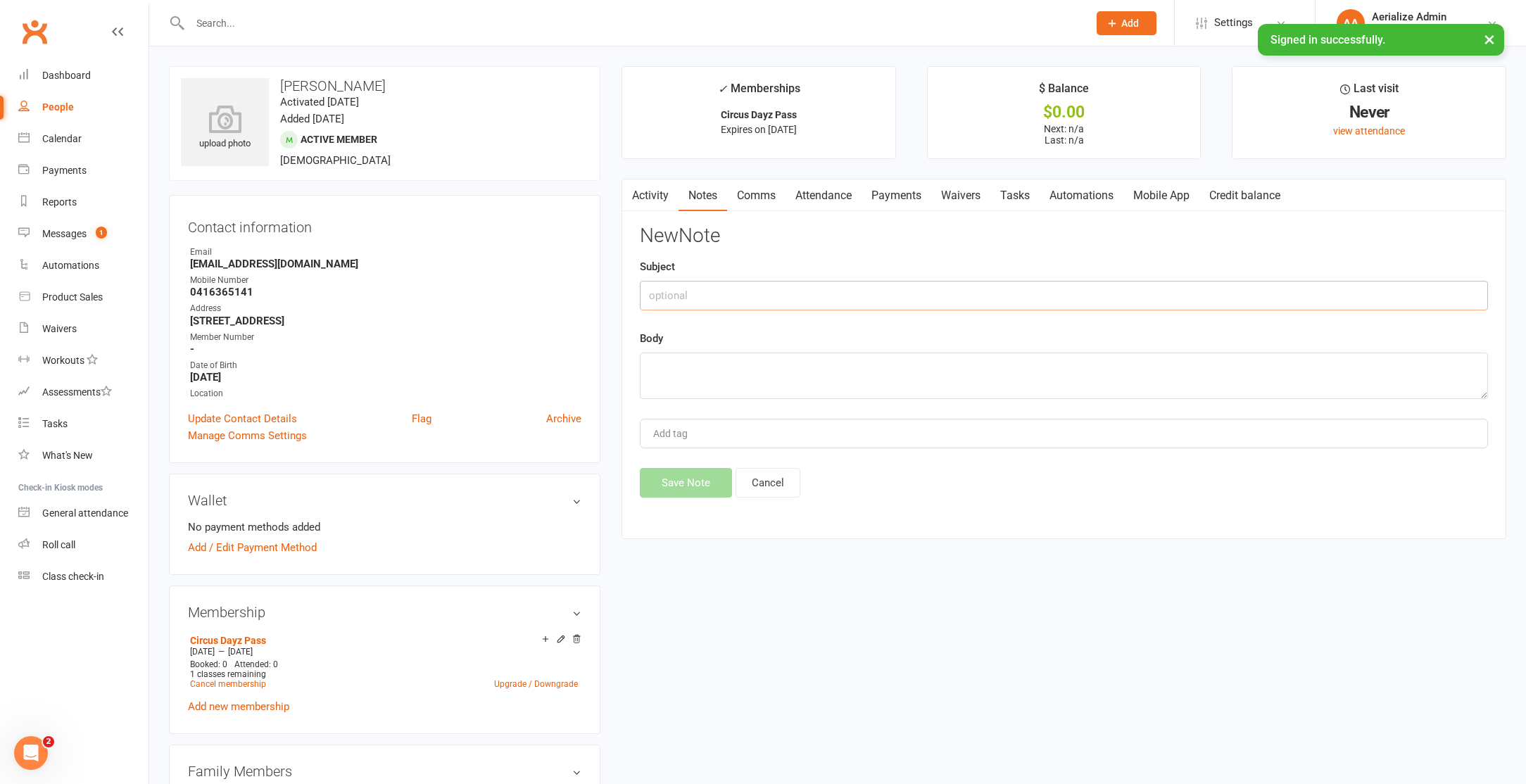
click at [718, 293] on input "text" at bounding box center [1064, 295] width 849 height 30
type input "Switch holiday pass"
click at [664, 359] on textarea at bounding box center [1064, 375] width 849 height 46
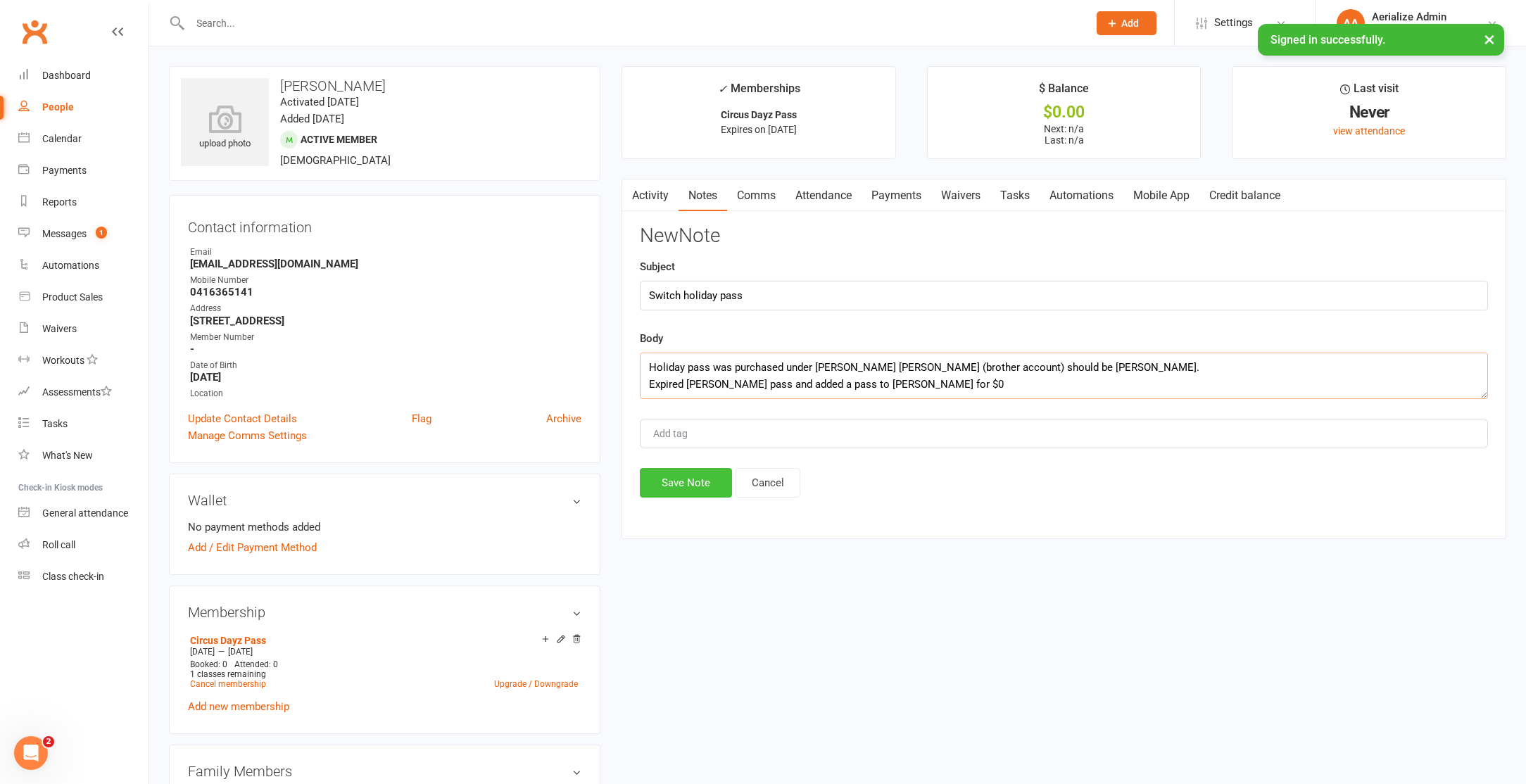
type textarea "Holiday pass was purchased under [PERSON_NAME] [PERSON_NAME] (brother account) …"
click at [666, 483] on button "Save Note" at bounding box center [686, 483] width 92 height 30
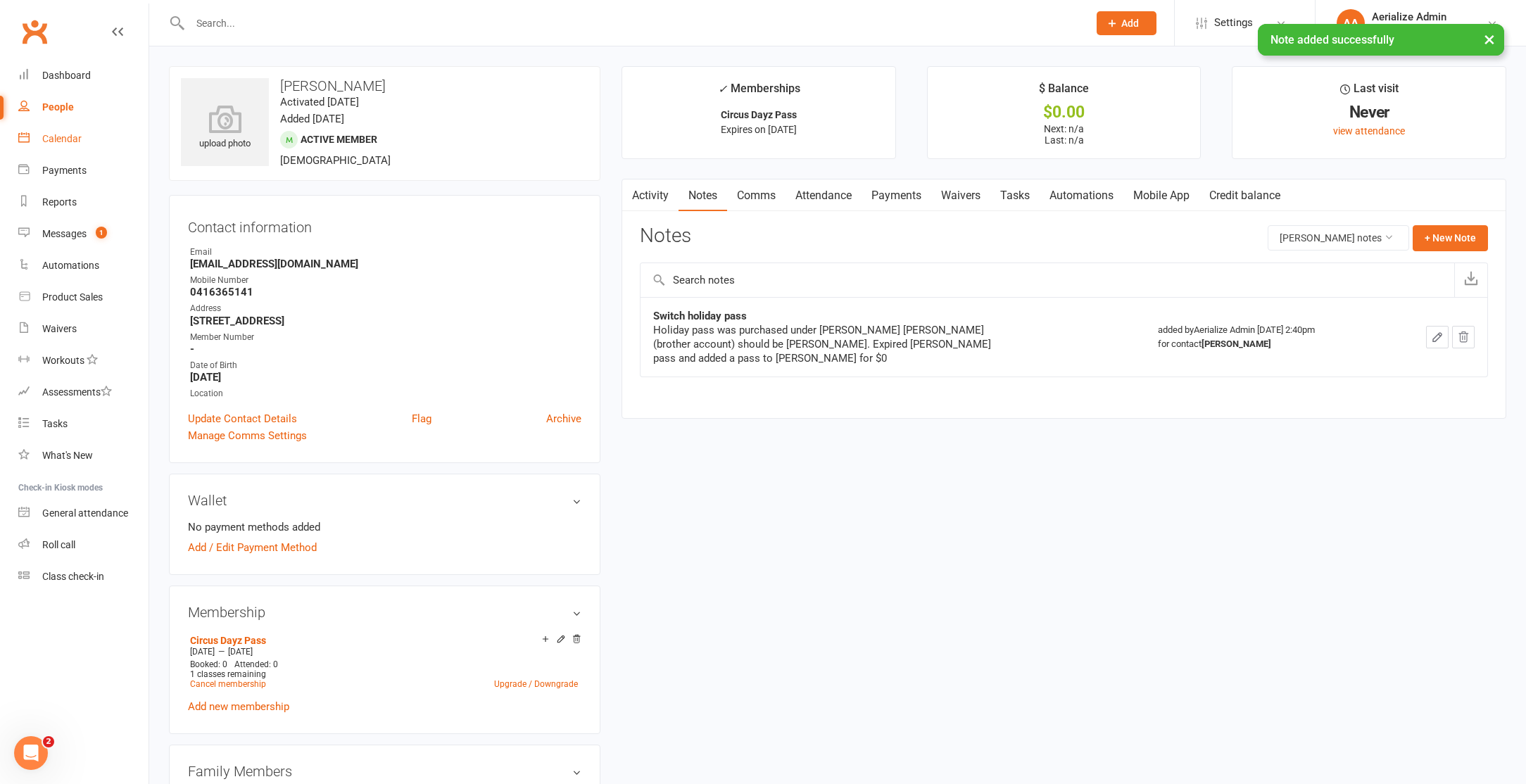
click at [65, 134] on div "Calendar" at bounding box center [62, 138] width 39 height 11
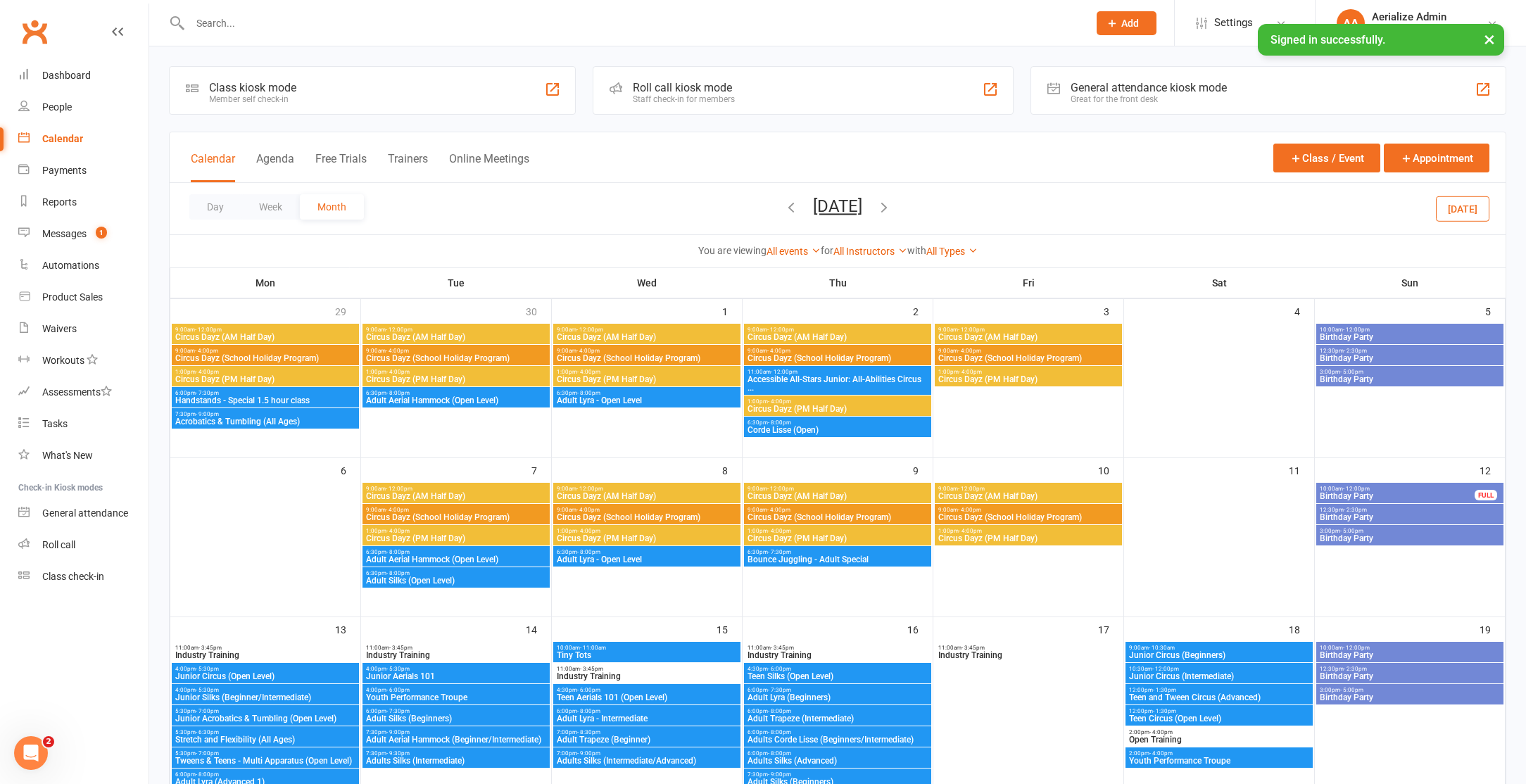
click at [493, 356] on span "Circus Dayz (School Holiday Program)" at bounding box center [456, 359] width 182 height 9
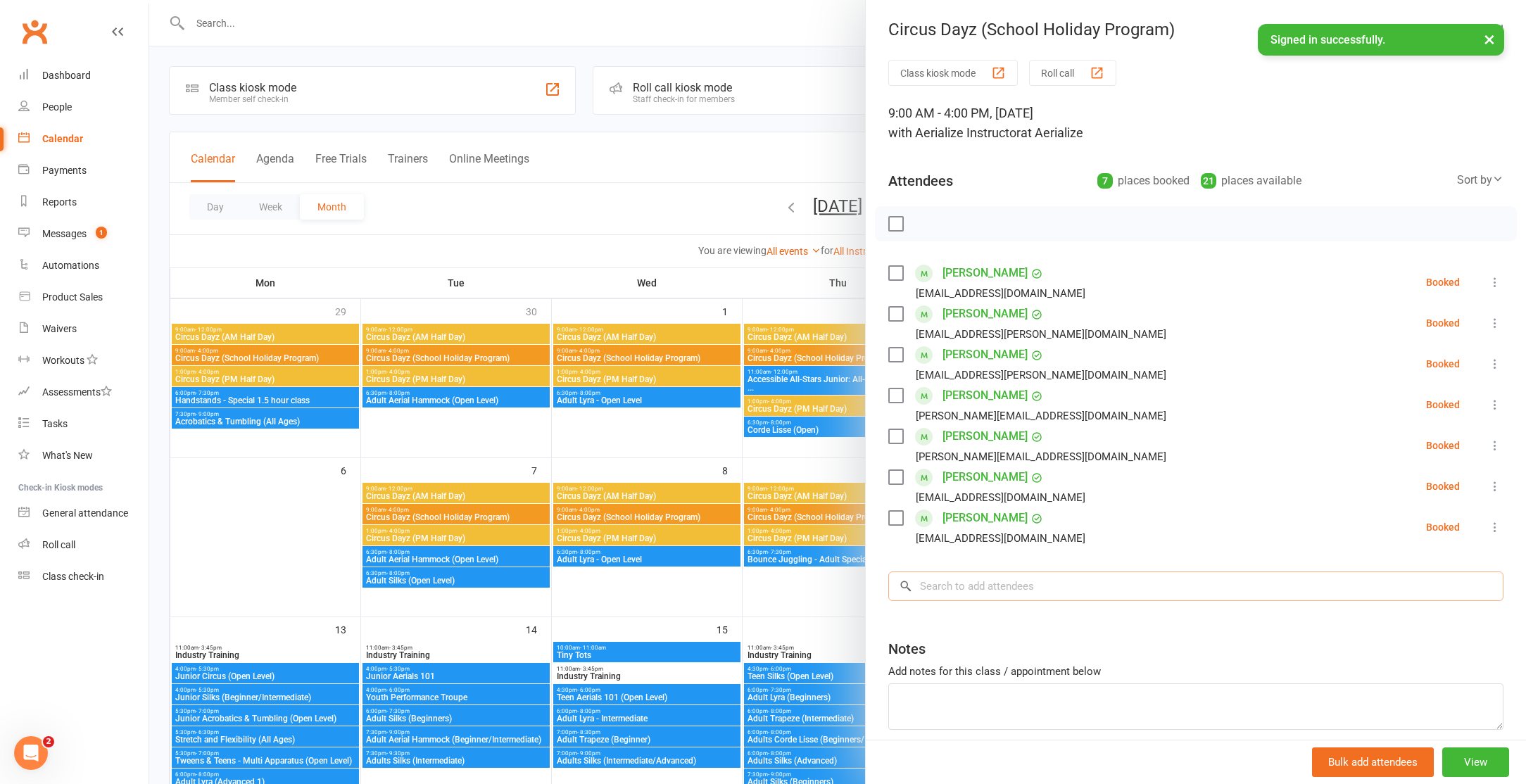
click at [951, 586] on input "search" at bounding box center [1196, 586] width 615 height 30
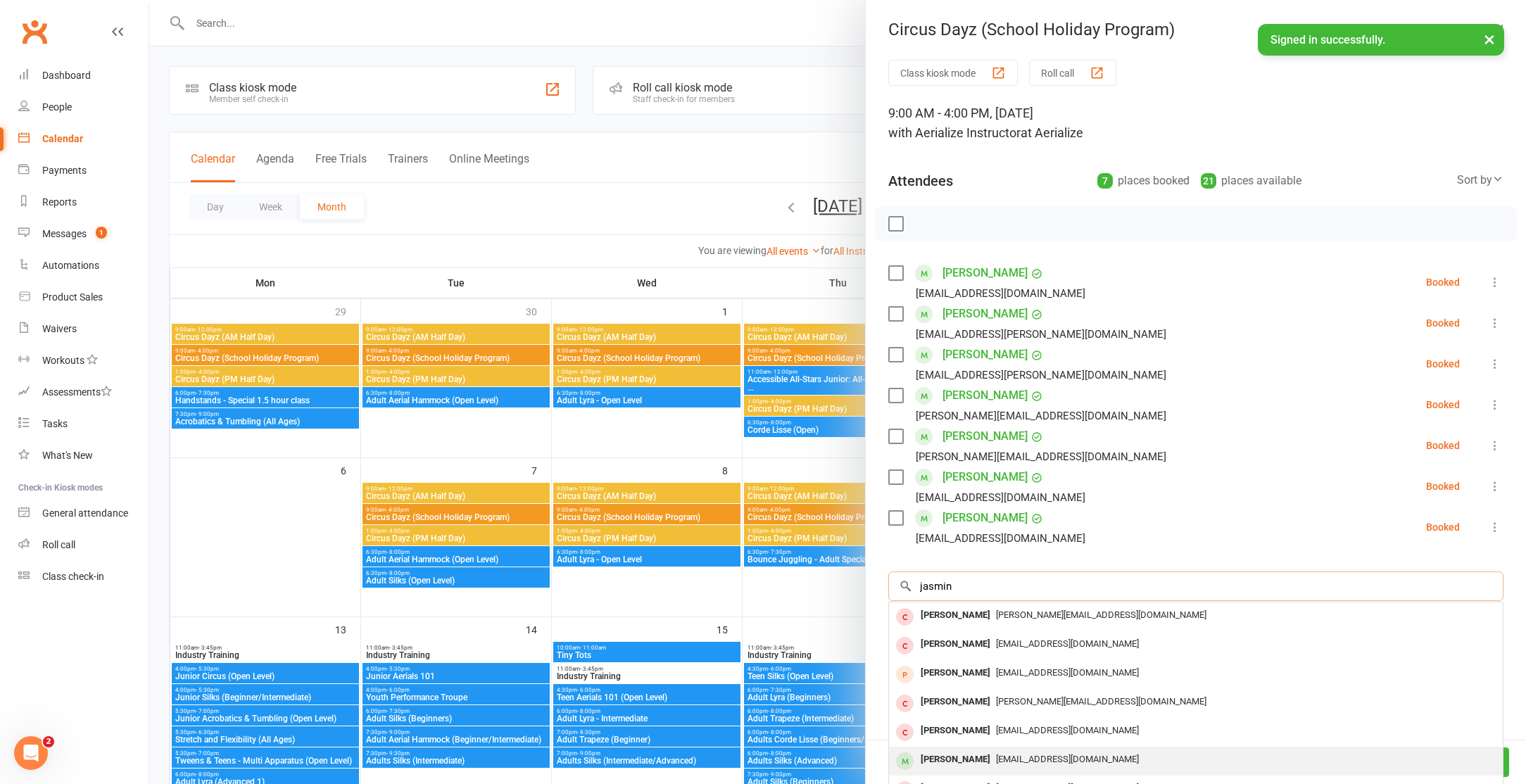
type input "jasmin"
click at [975, 755] on div "[PERSON_NAME]" at bounding box center [955, 760] width 81 height 21
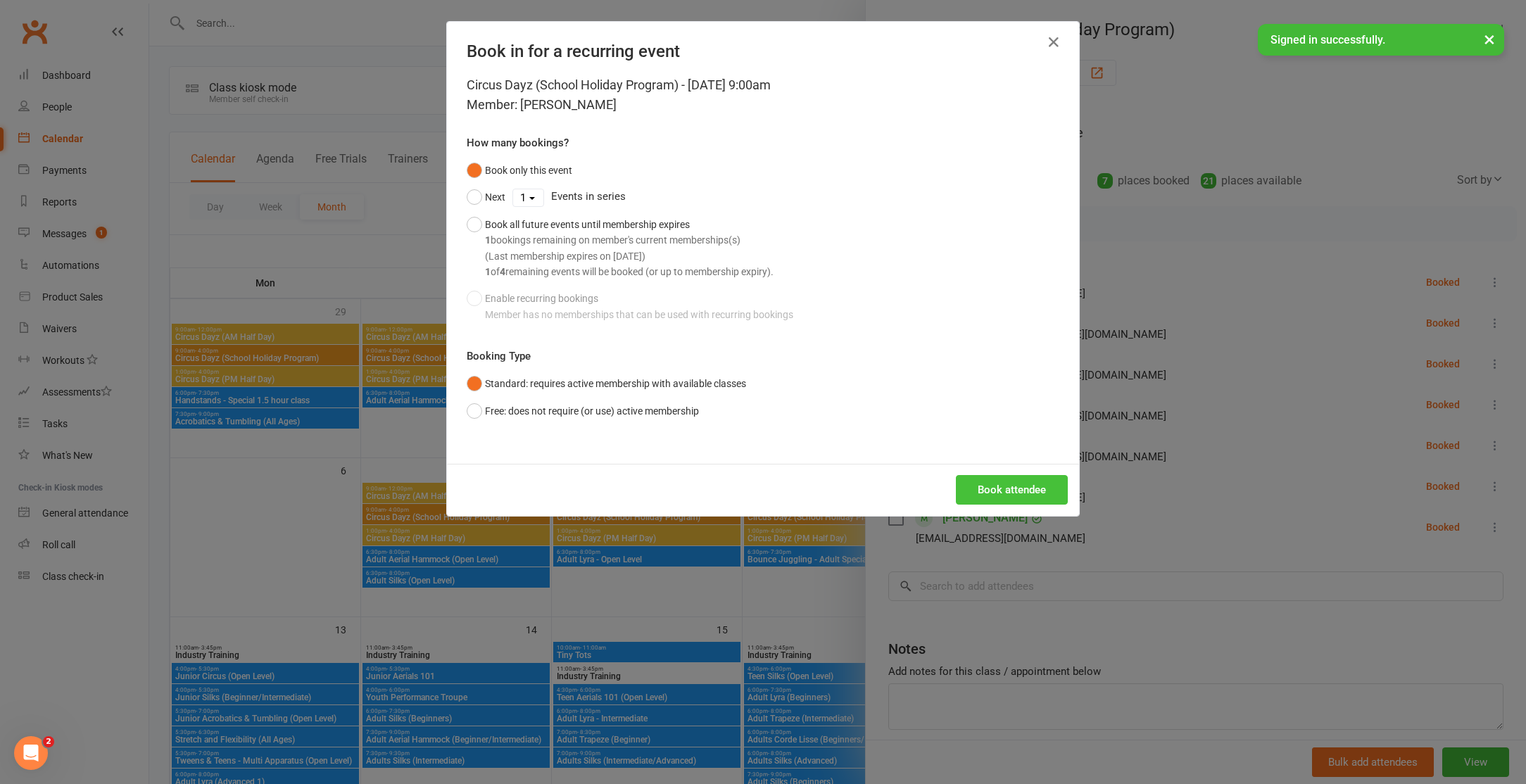
click at [1032, 491] on button "Book attendee" at bounding box center [1012, 490] width 112 height 30
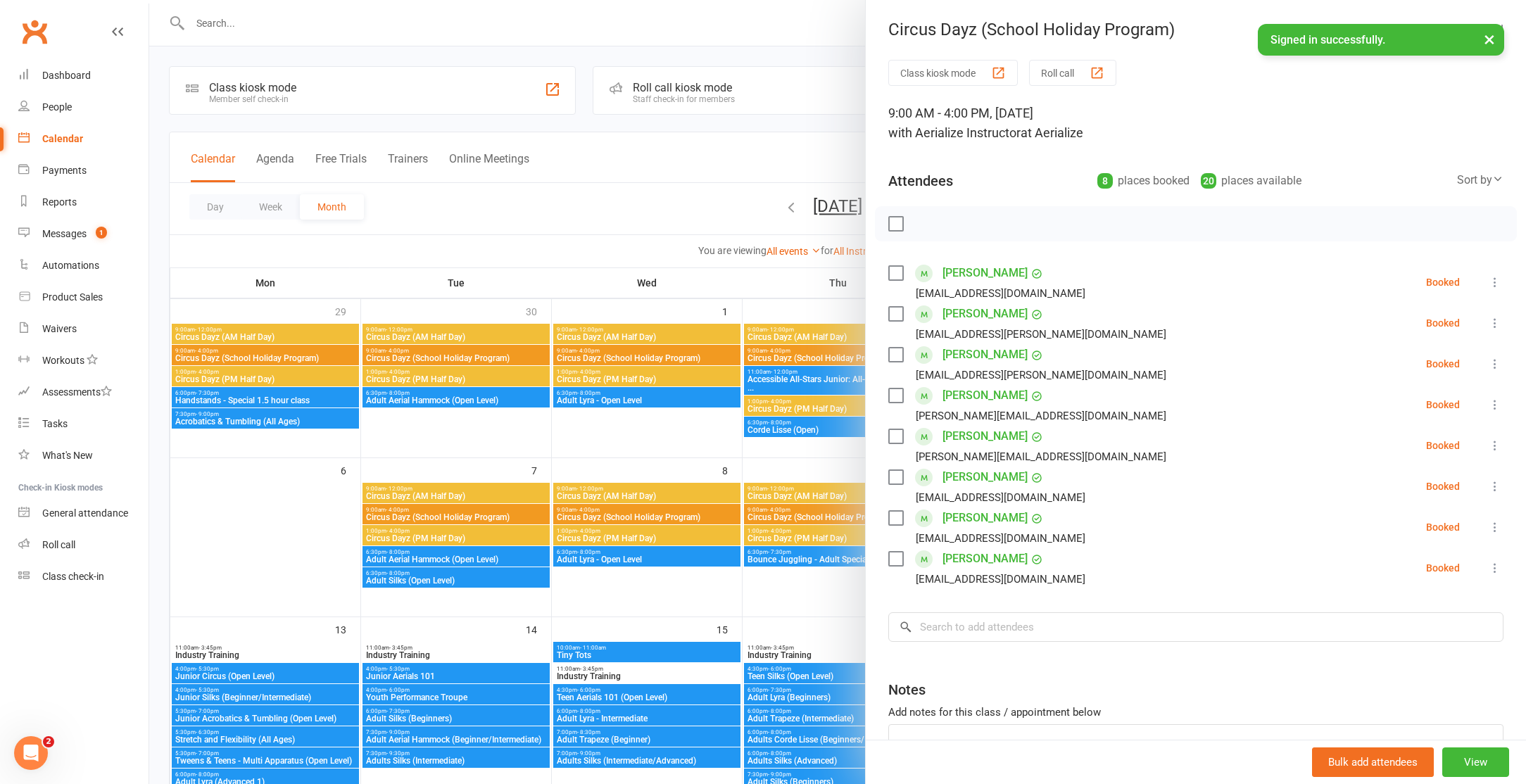
click at [229, 28] on div at bounding box center [837, 392] width 1377 height 784
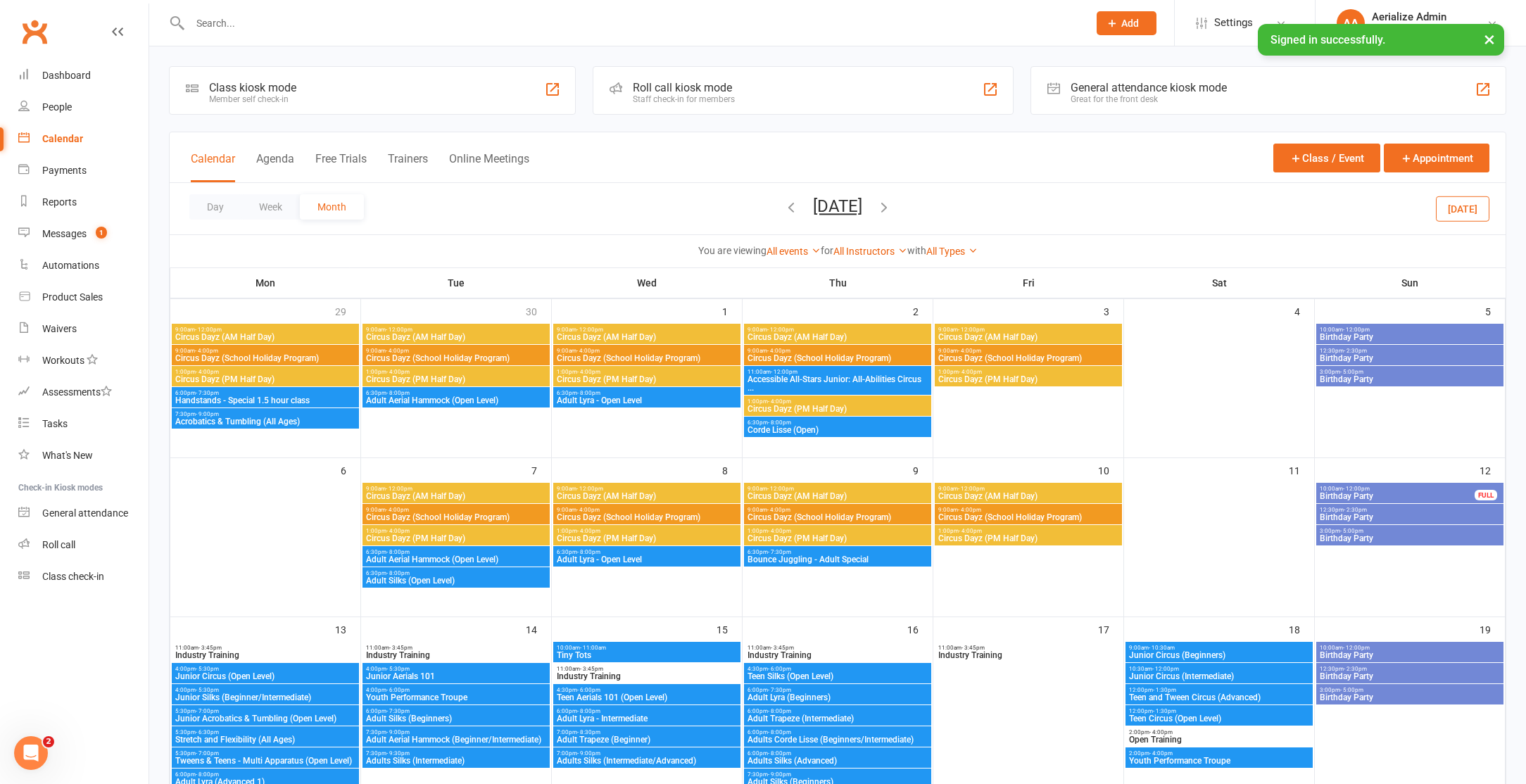
click at [225, 24] on input "text" at bounding box center [632, 23] width 893 height 20
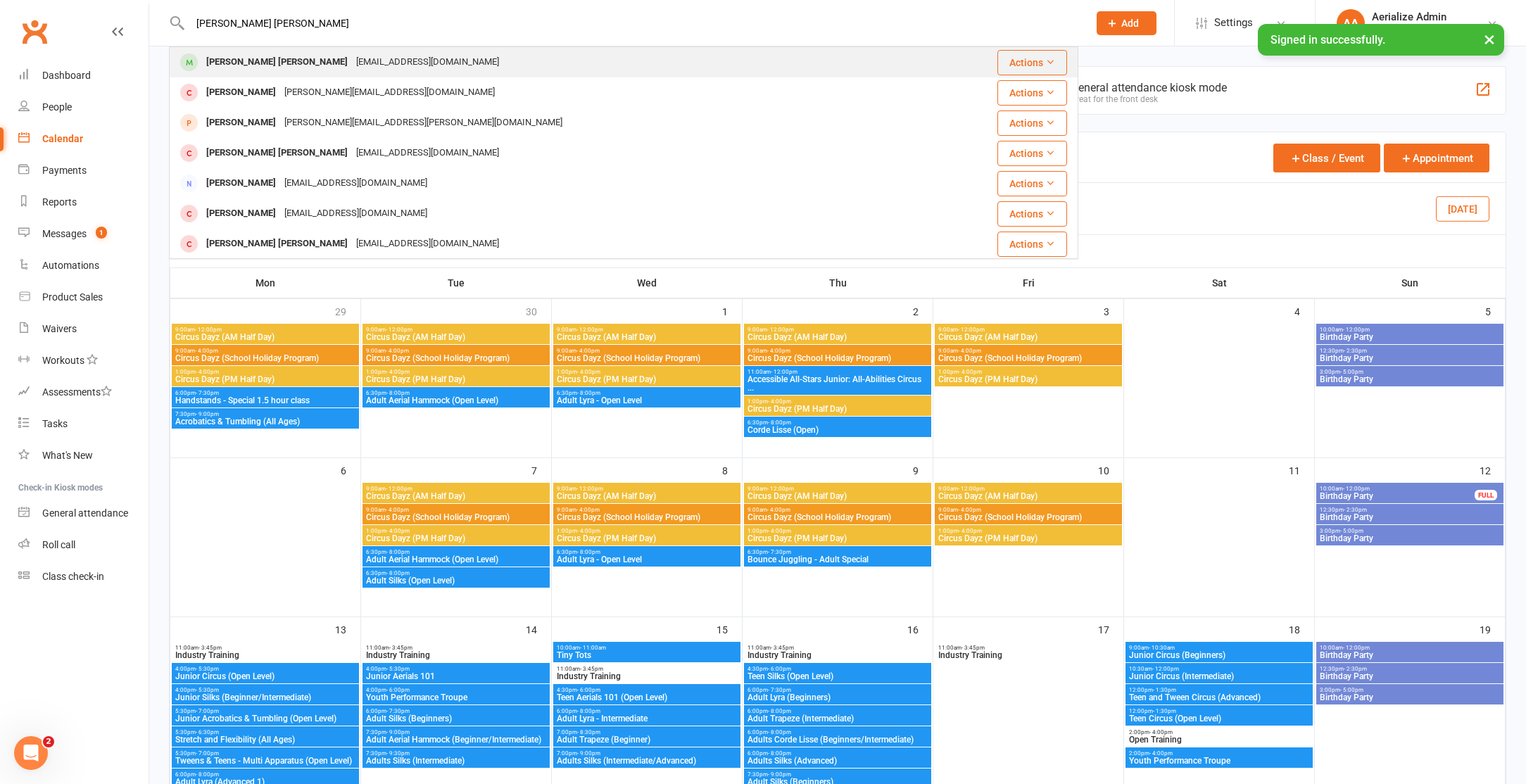
type input "[PERSON_NAME] [PERSON_NAME]"
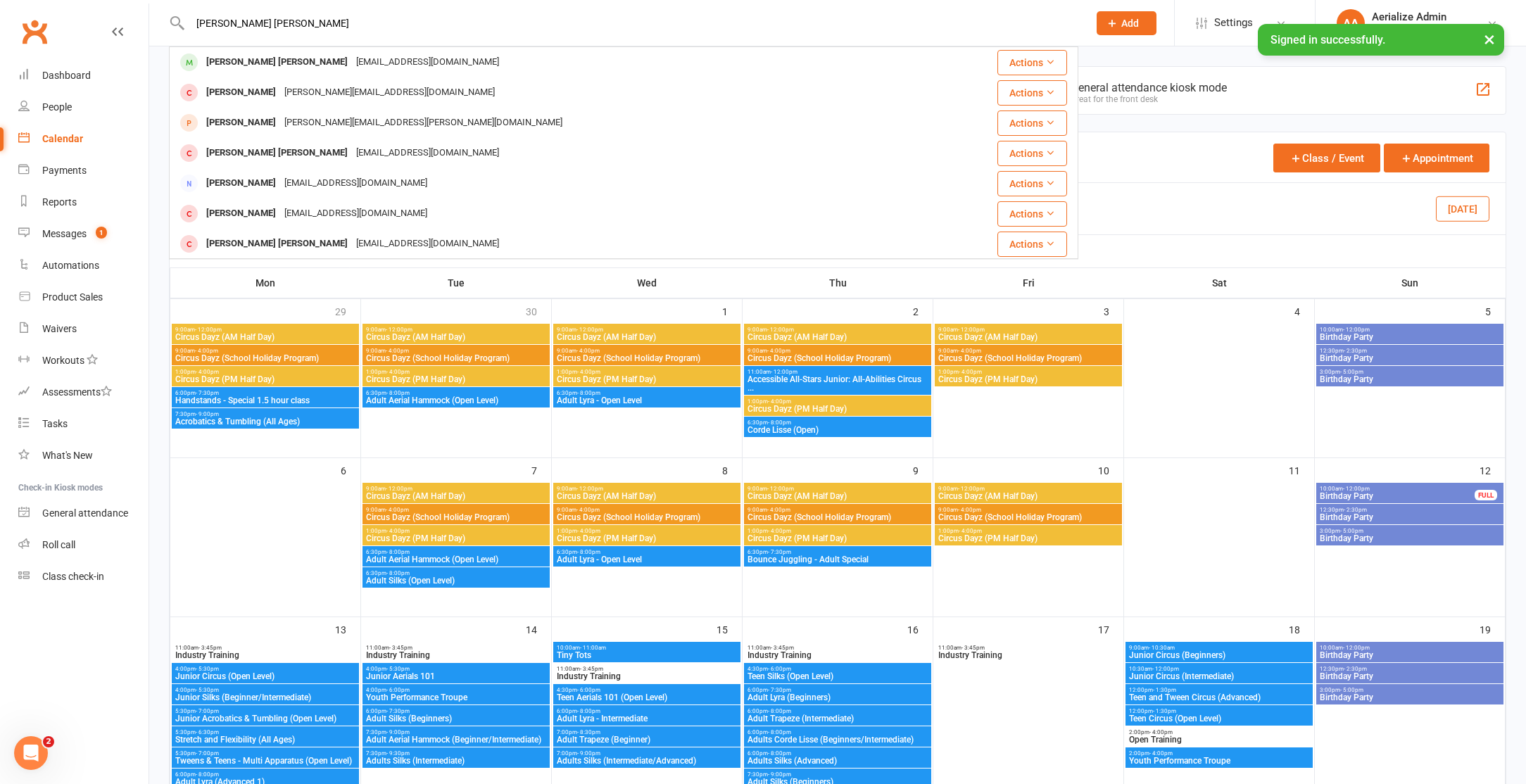
click at [236, 61] on div "[PERSON_NAME] [PERSON_NAME]" at bounding box center [277, 63] width 150 height 21
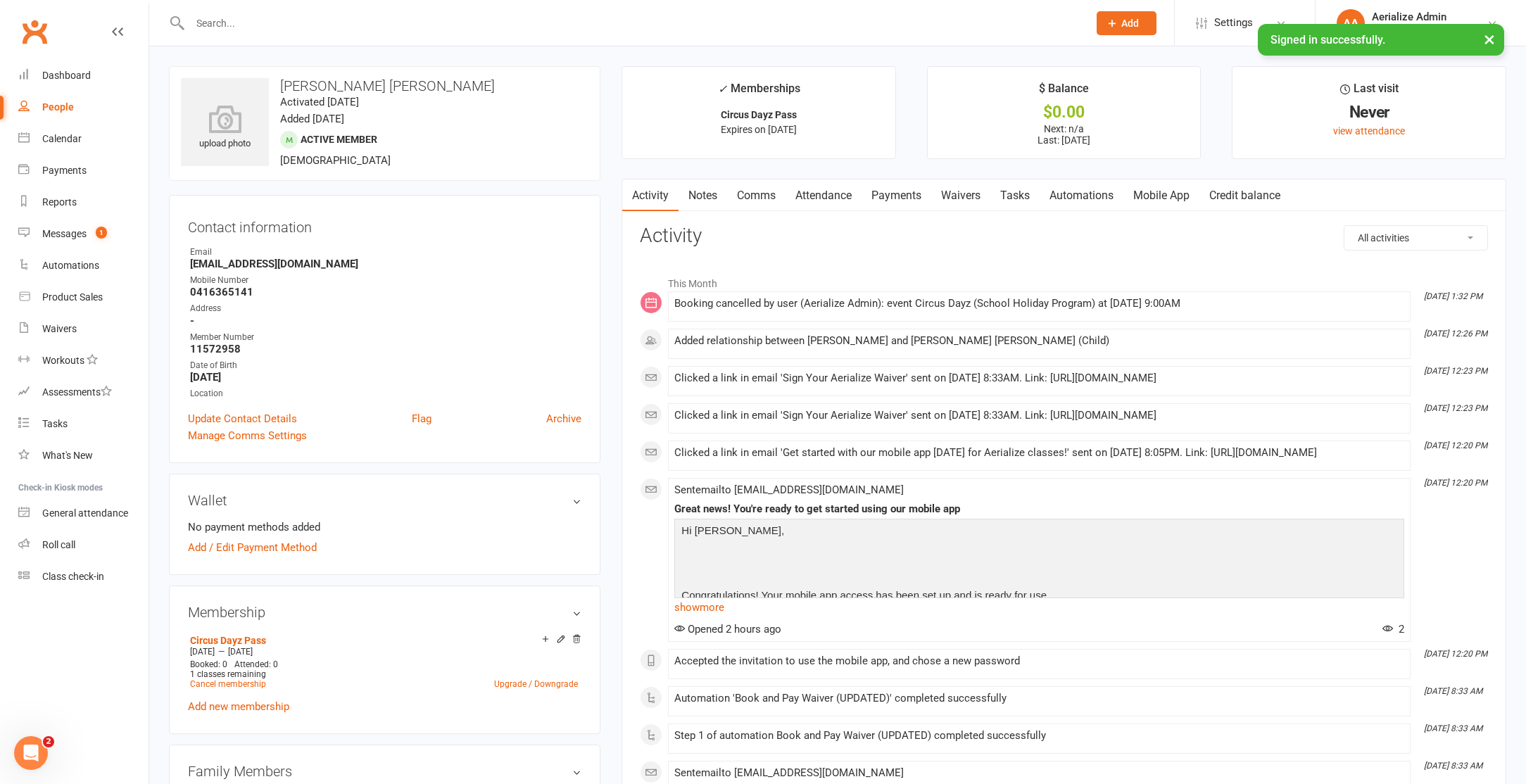
click at [559, 640] on icon at bounding box center [561, 638] width 6 height 6
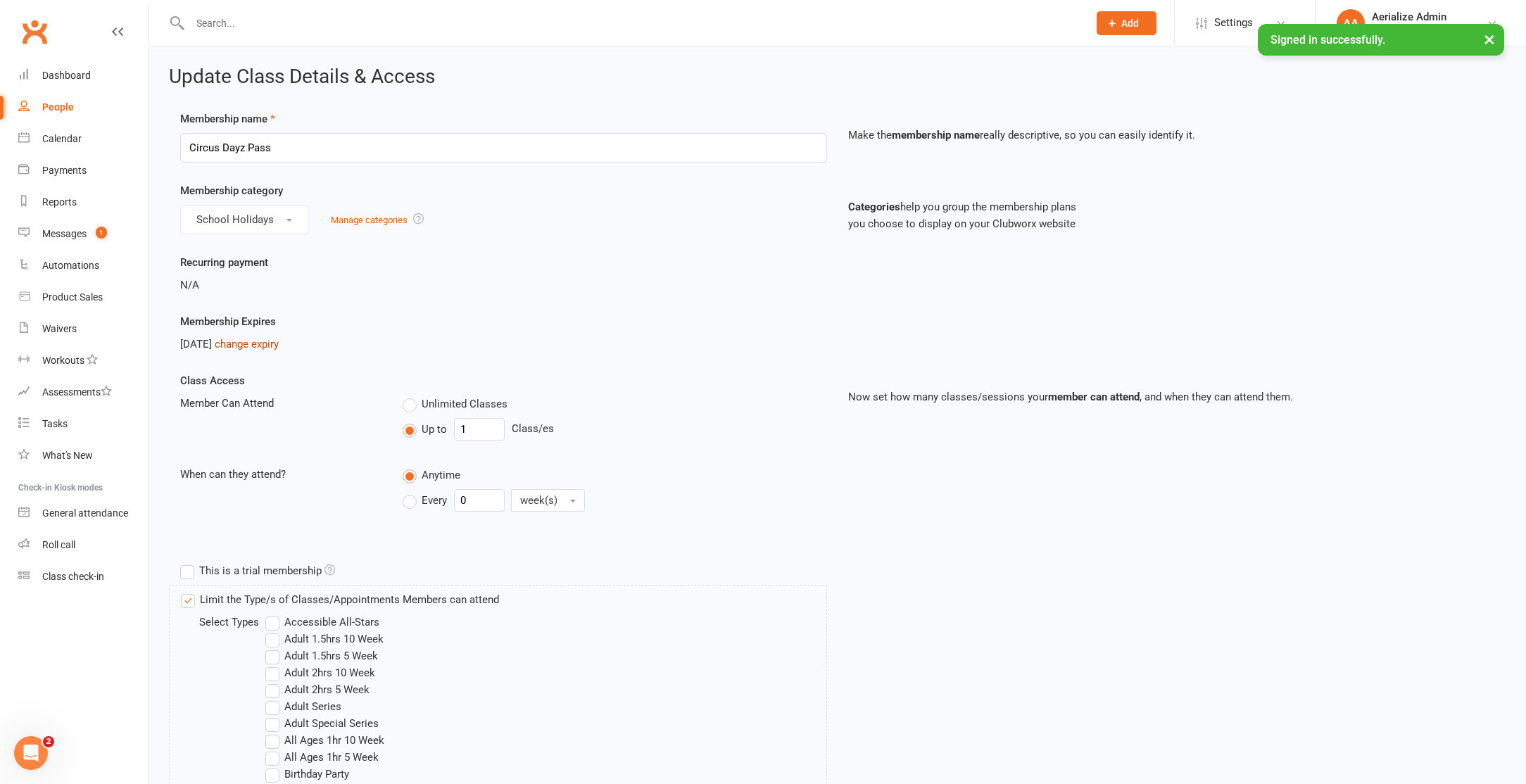
click at [276, 346] on link "change expiry" at bounding box center [247, 344] width 64 height 13
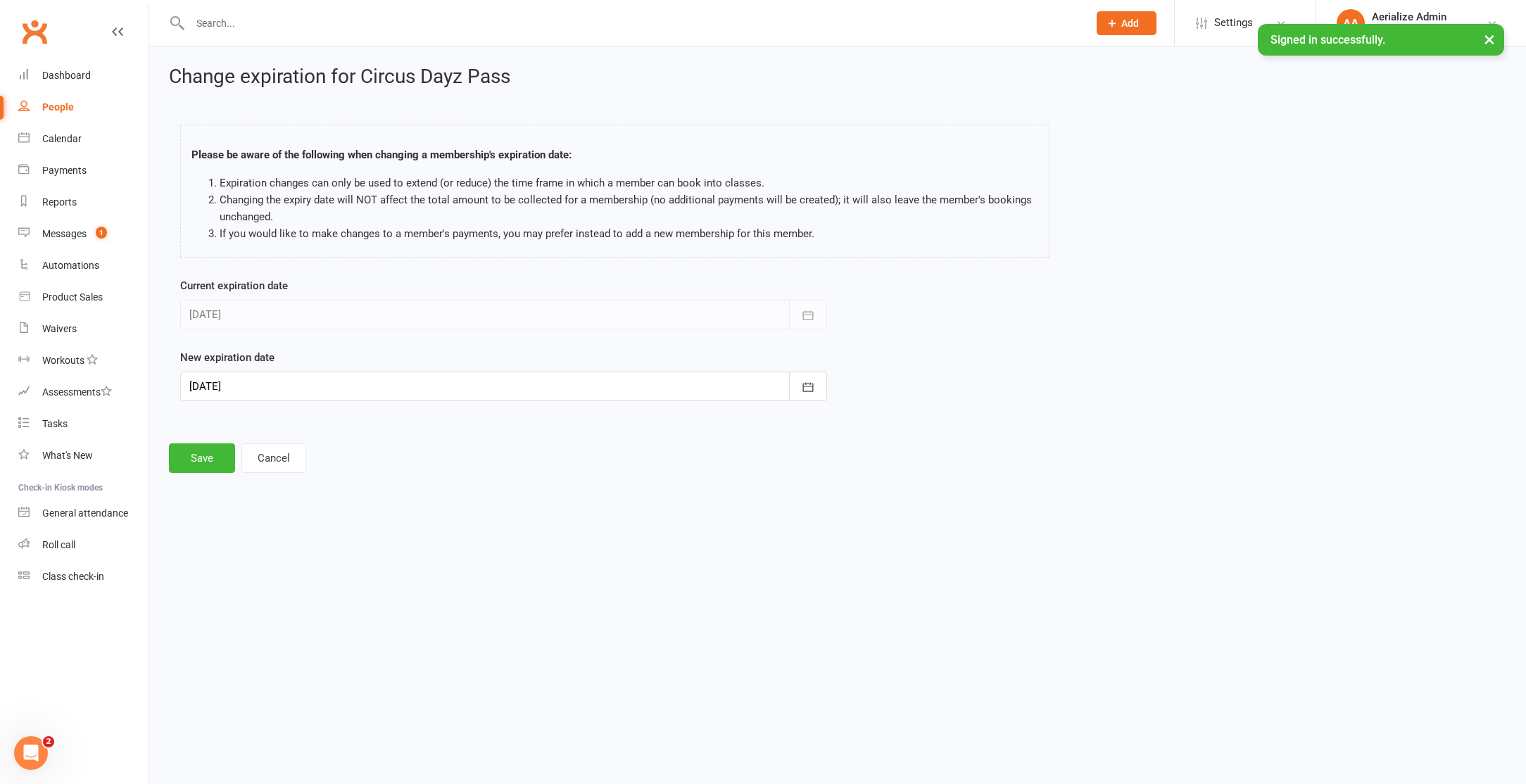
click at [274, 385] on div at bounding box center [503, 386] width 647 height 30
click at [206, 422] on icon "button" at bounding box center [201, 422] width 10 height 11
click at [206, 421] on icon "button" at bounding box center [201, 422] width 10 height 11
click at [299, 529] on span "16" at bounding box center [299, 529] width 11 height 11
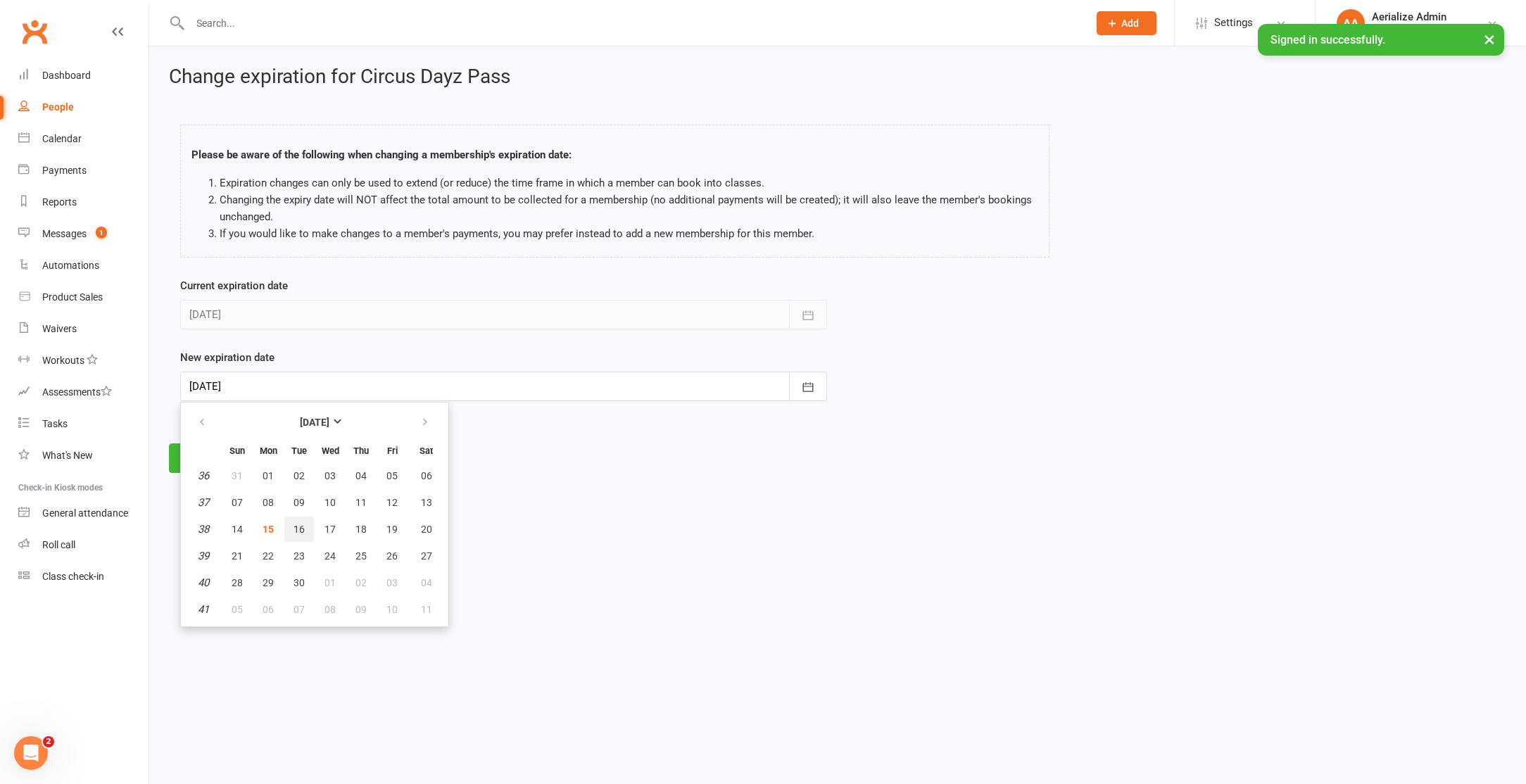
type input "[DATE]"
click at [205, 455] on button "Save" at bounding box center [202, 458] width 66 height 30
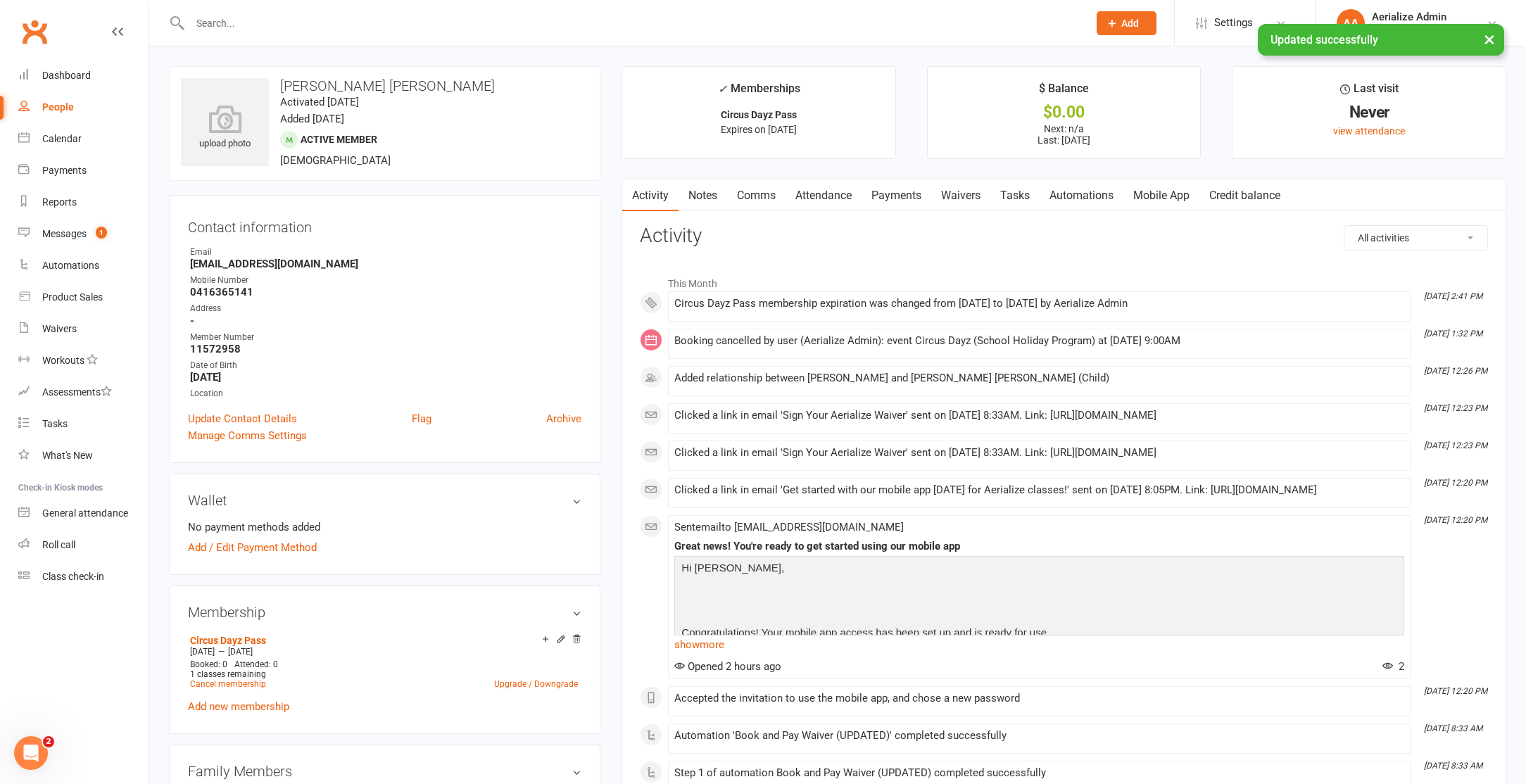
click at [709, 193] on link "Notes" at bounding box center [703, 195] width 49 height 32
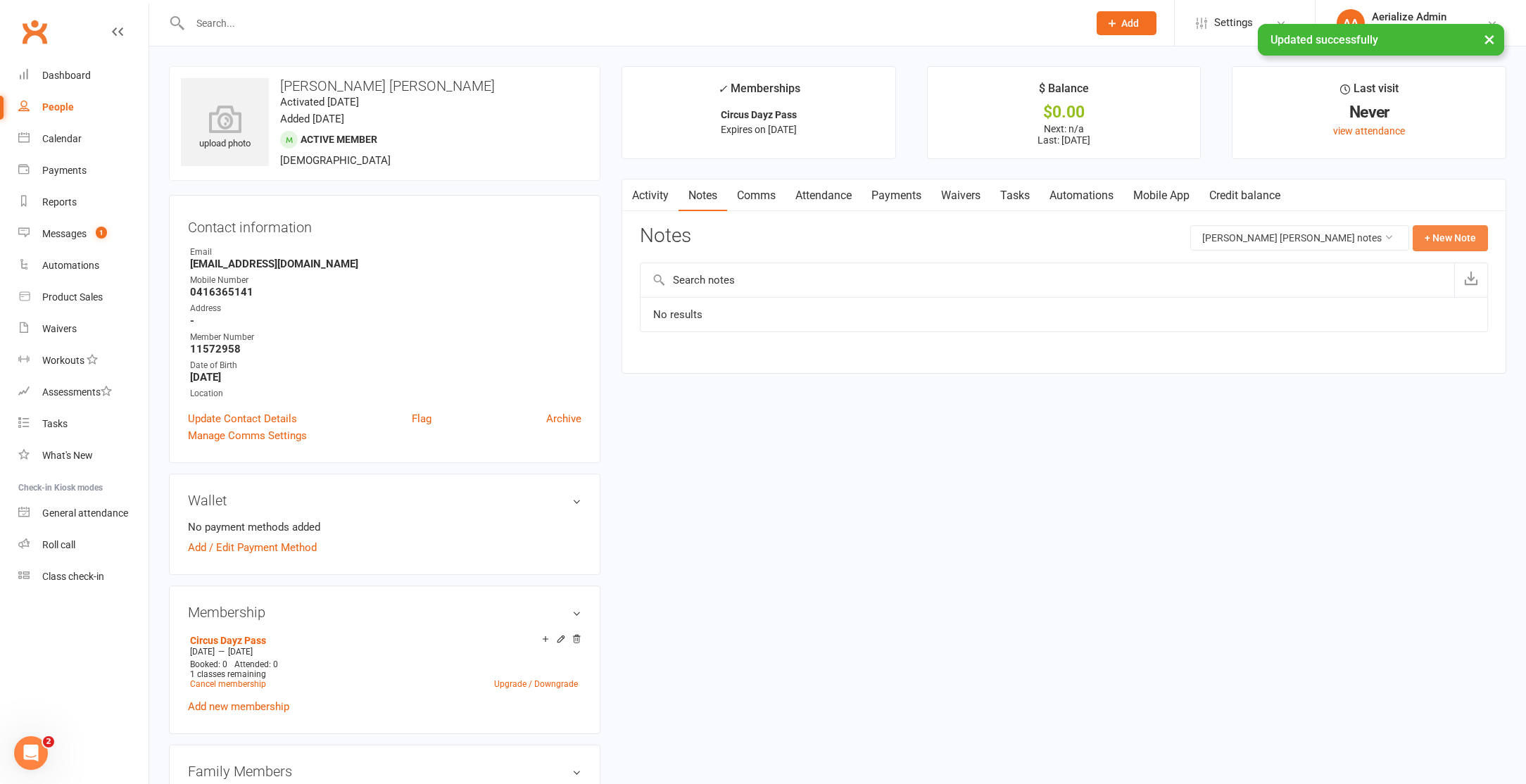
click at [1447, 234] on button "+ New Note" at bounding box center [1450, 237] width 76 height 25
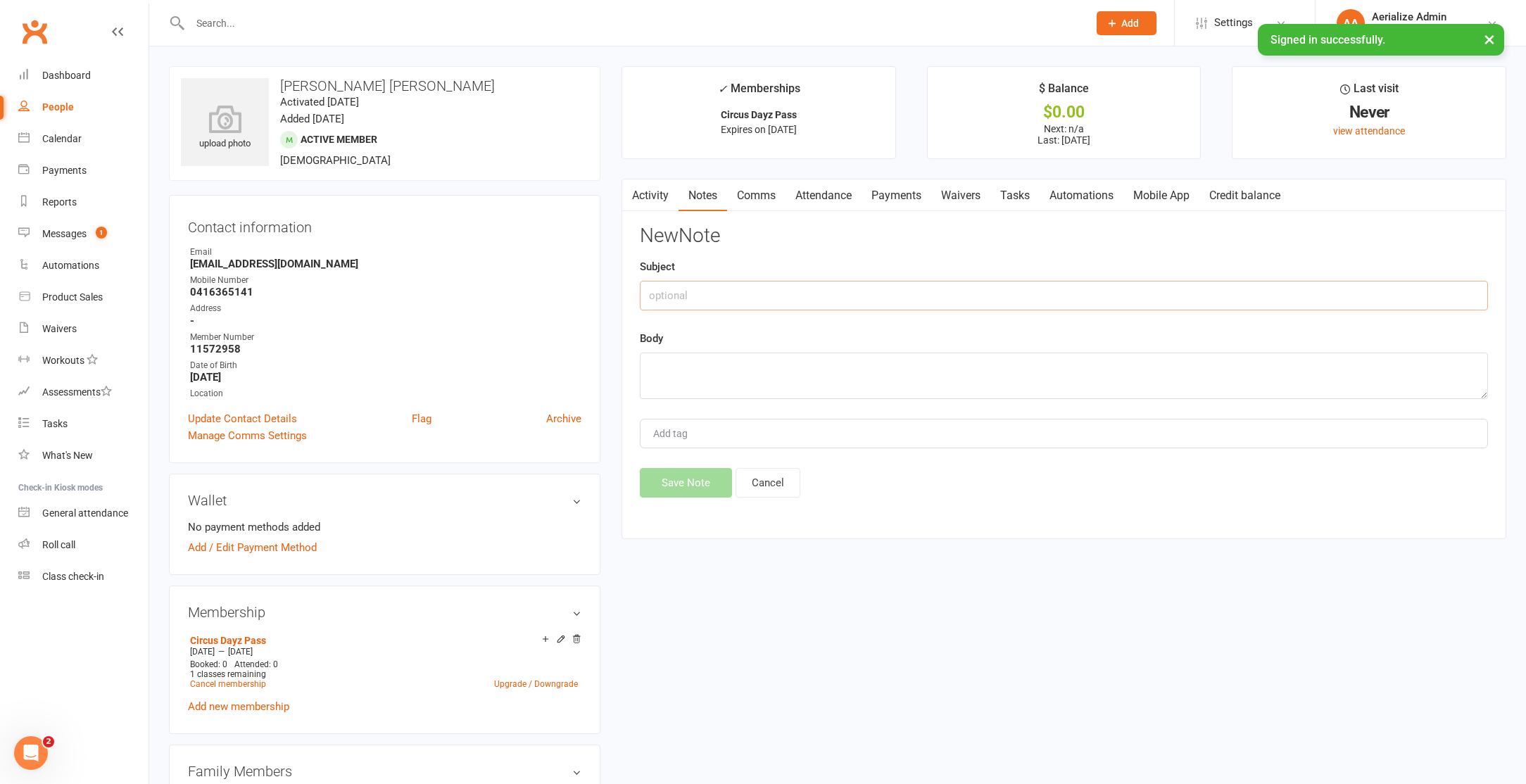
click at [676, 291] on input "text" at bounding box center [1064, 295] width 849 height 30
type input "Expired pass"
click at [675, 366] on textarea at bounding box center [1064, 375] width 849 height 46
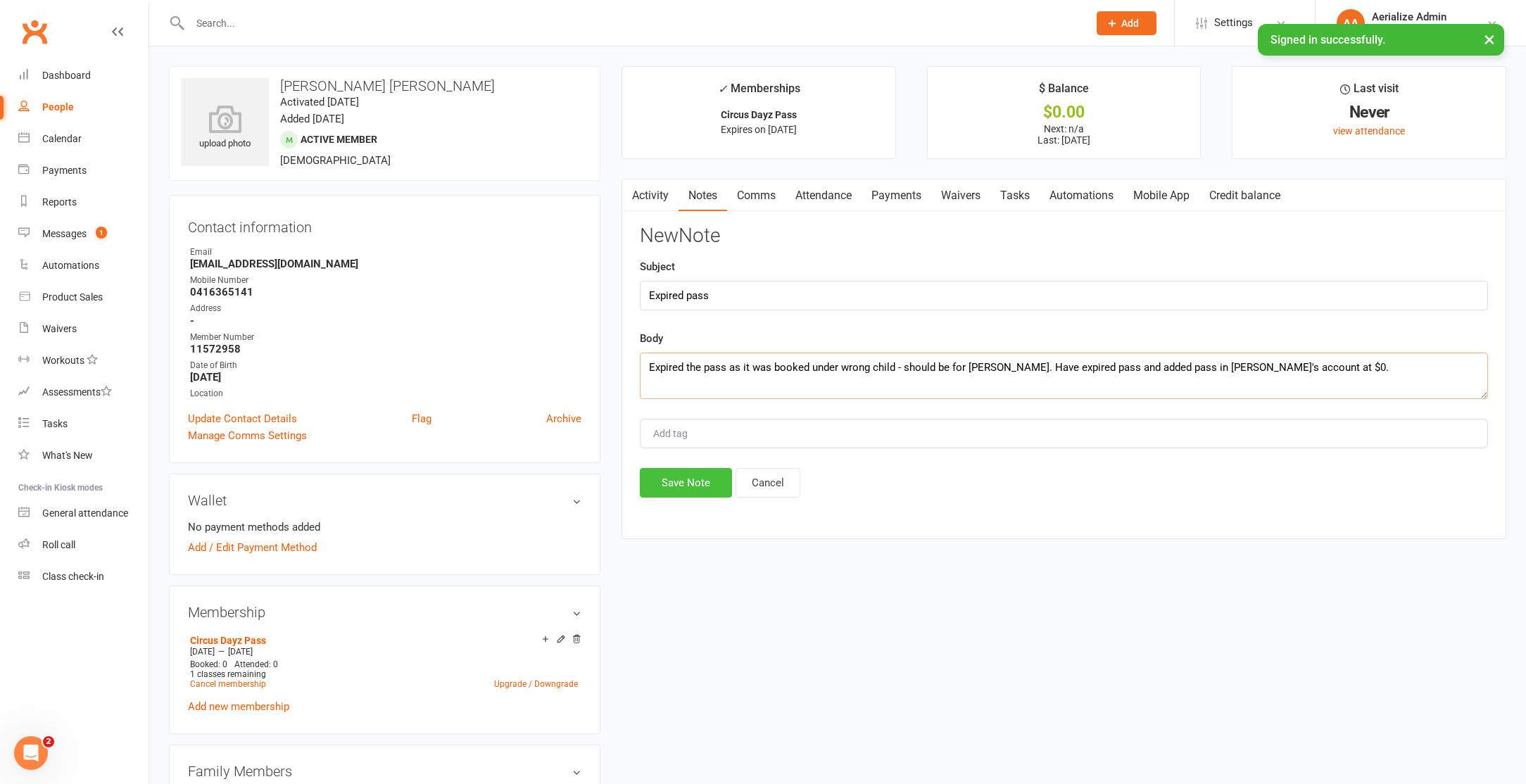
type textarea "Expired the pass as it was booked under wrong child - should be for [PERSON_NAM…"
click at [687, 475] on button "Save Note" at bounding box center [686, 483] width 92 height 30
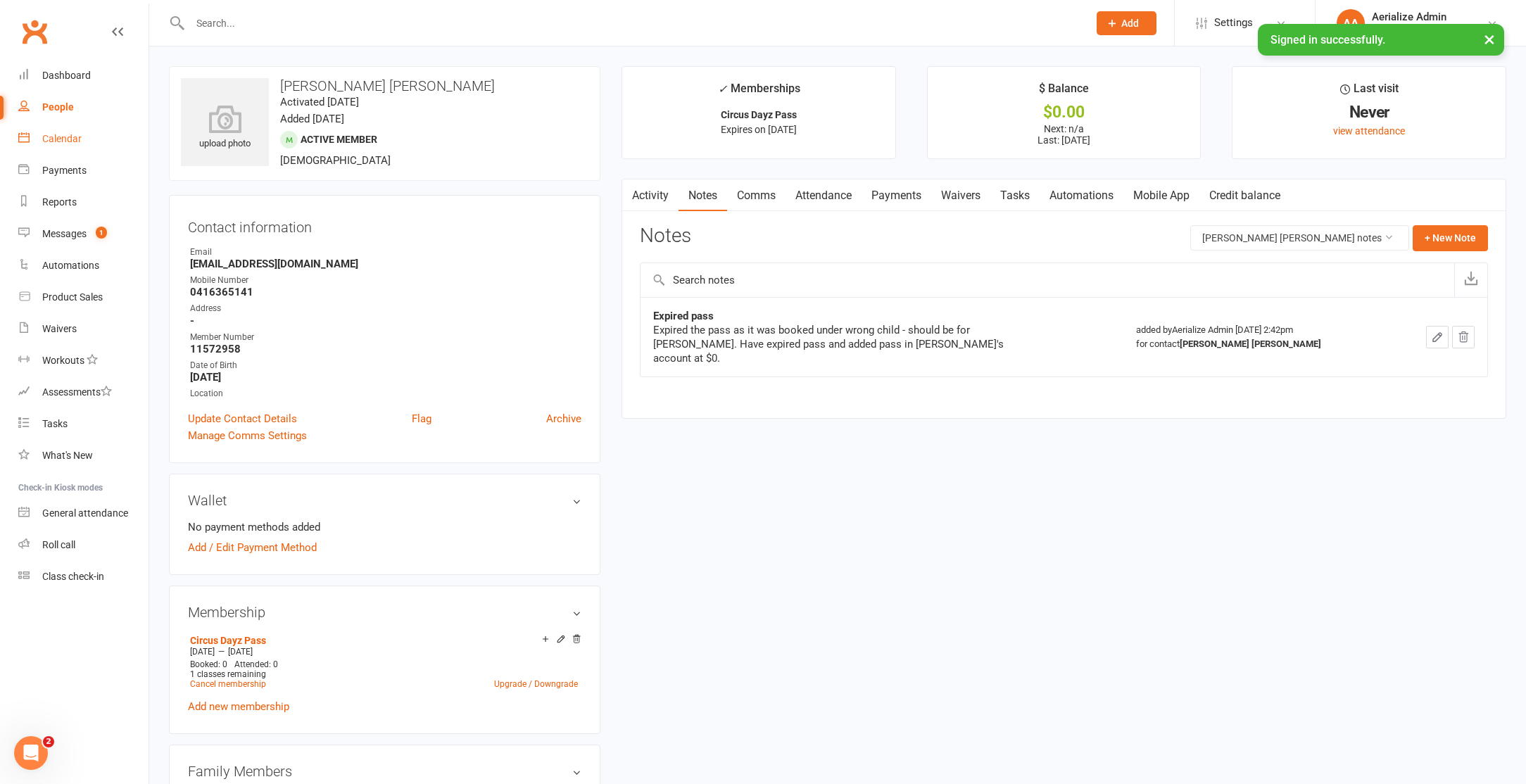
click at [77, 128] on link "Calendar" at bounding box center [83, 139] width 130 height 31
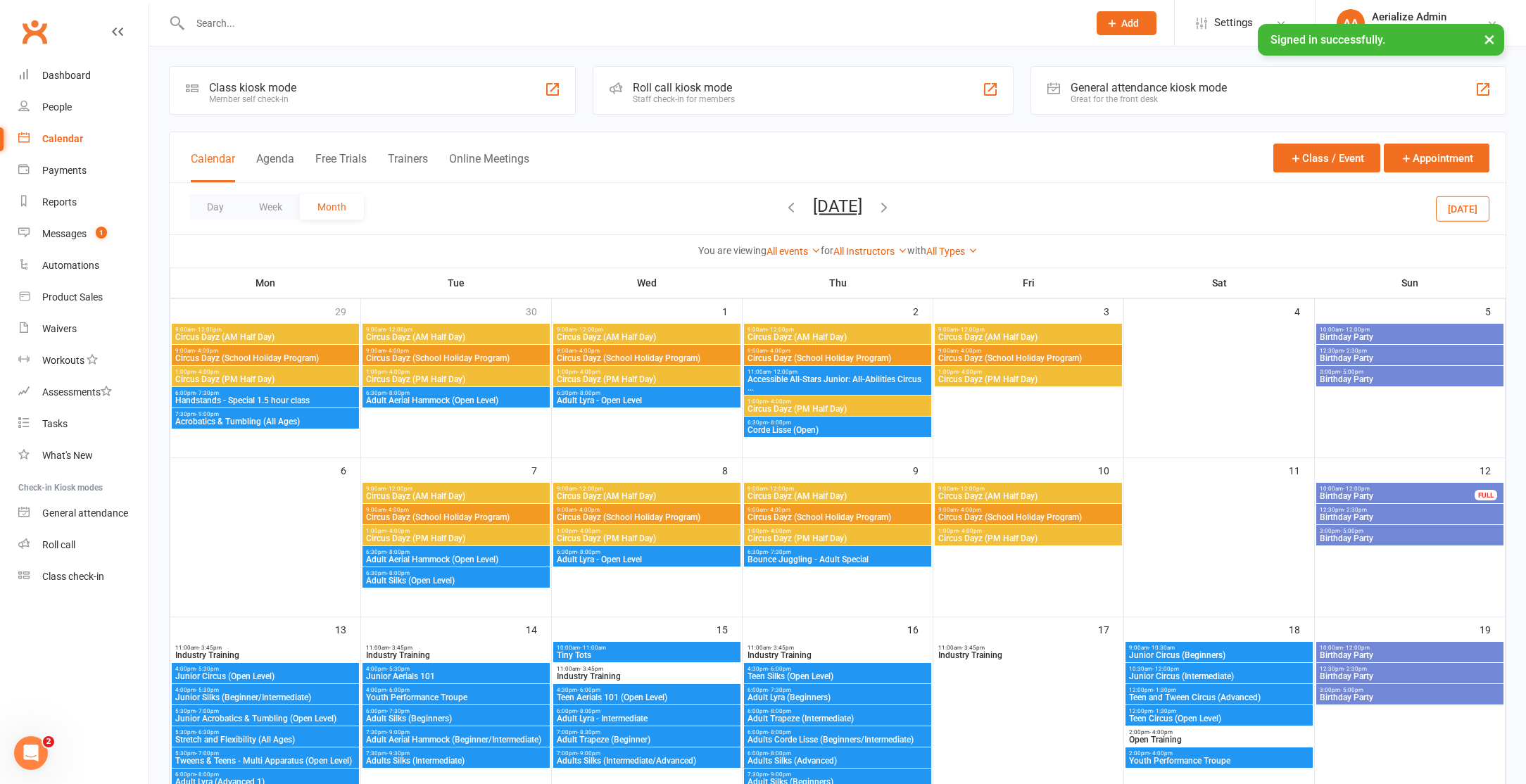
scroll to position [3, 0]
